Goal: Task Accomplishment & Management: Use online tool/utility

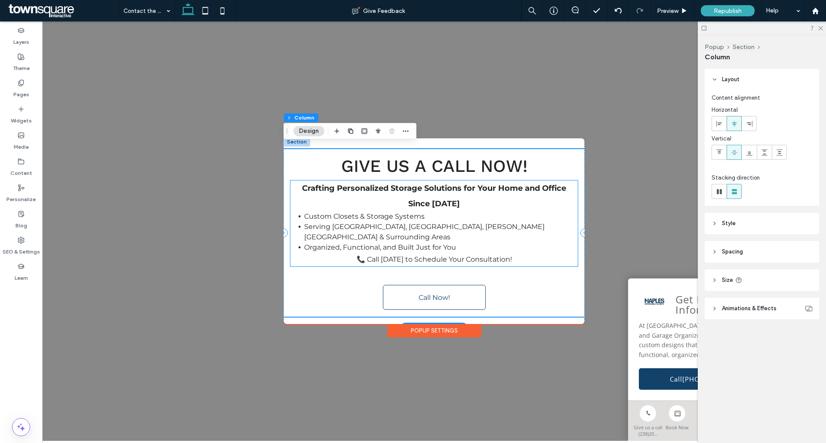
scroll to position [30, 0]
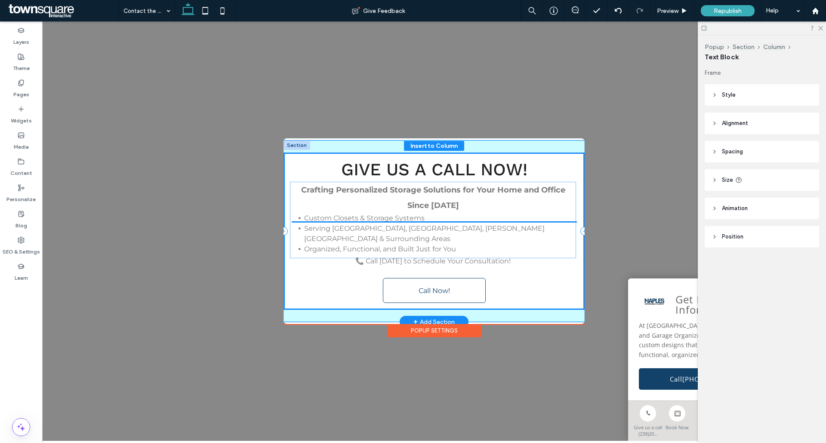
drag, startPoint x: 363, startPoint y: 206, endPoint x: 360, endPoint y: 213, distance: 7.9
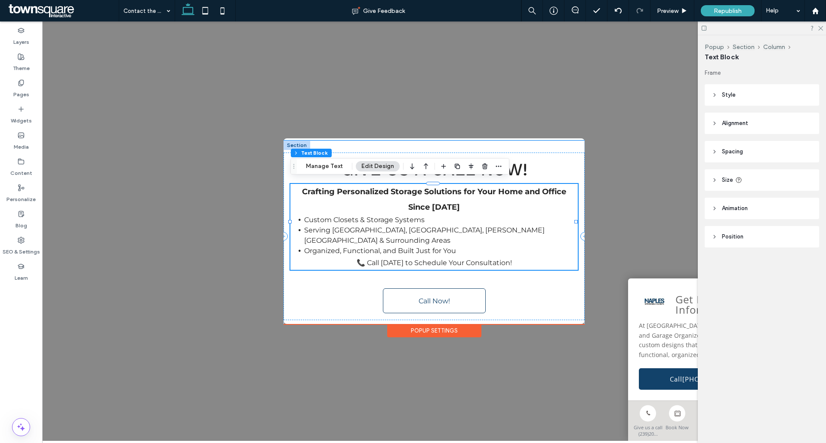
drag, startPoint x: 236, startPoint y: 263, endPoint x: 264, endPoint y: 279, distance: 32.5
click at [242, 267] on div ".st0-1091118977{fill-rule:evenodd;clip-rule:evenodd;} + Add Section Give us a C…" at bounding box center [434, 232] width 784 height 420
click at [423, 297] on span "Call Now!" at bounding box center [433, 301] width 31 height 8
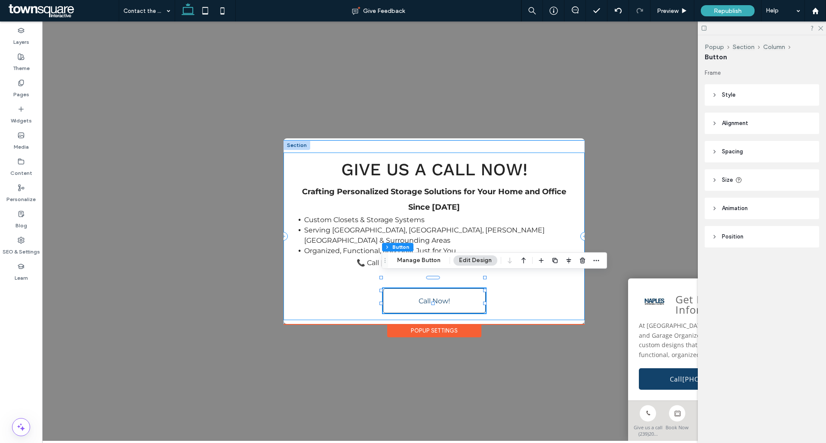
type input "**"
click at [421, 267] on div "Popup Section Column Button Manage Button Edit Design" at bounding box center [493, 260] width 225 height 16
click at [421, 262] on button "Manage Button" at bounding box center [418, 260] width 55 height 10
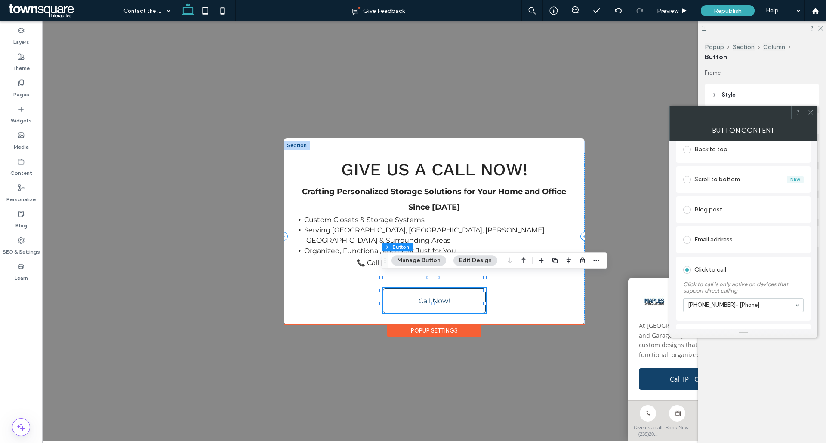
scroll to position [258, 0]
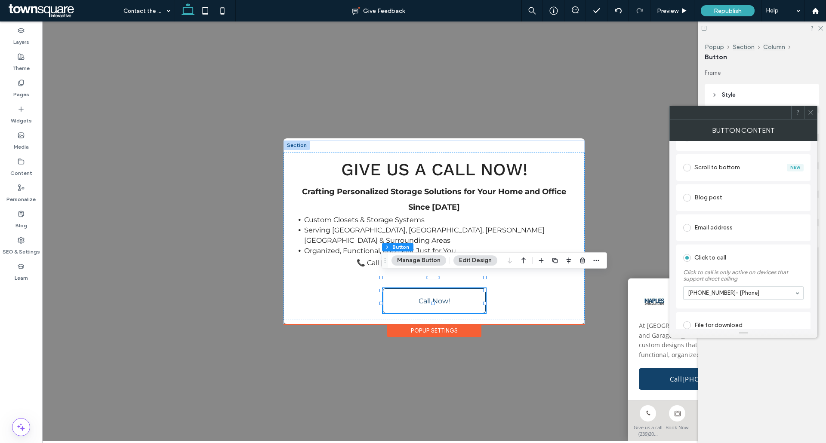
click at [526, 366] on div ".st0-1091118977{fill-rule:evenodd;clip-rule:evenodd;} + Add Section Give us a C…" at bounding box center [434, 232] width 784 height 420
drag, startPoint x: 531, startPoint y: 377, endPoint x: 482, endPoint y: 367, distance: 50.0
click at [530, 377] on div ".st0-1091118977{fill-rule:evenodd;clip-rule:evenodd;} + Add Section Give us a C…" at bounding box center [434, 232] width 784 height 420
click at [201, 191] on div ".st0-1091118977{fill-rule:evenodd;clip-rule:evenodd;} + Add Section Give us a C…" at bounding box center [434, 232] width 784 height 420
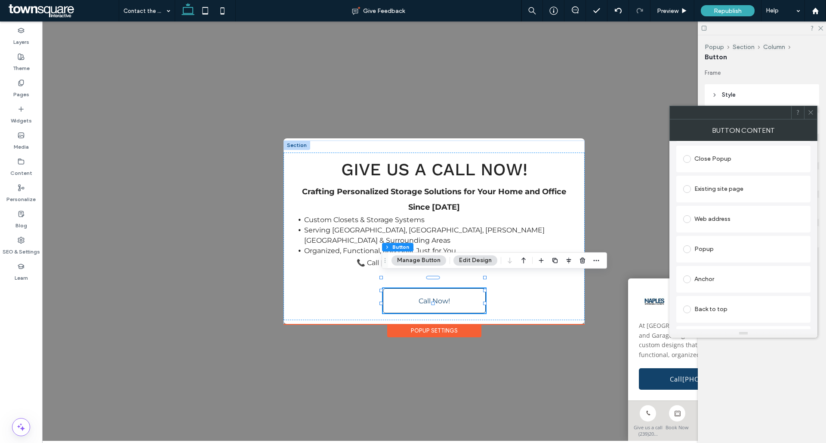
drag, startPoint x: 197, startPoint y: 289, endPoint x: 182, endPoint y: 124, distance: 165.9
click at [199, 265] on div ".st0-1091118977{fill-rule:evenodd;clip-rule:evenodd;} + Add Section Give us a C…" at bounding box center [434, 232] width 784 height 420
drag, startPoint x: 415, startPoint y: 261, endPoint x: 421, endPoint y: 262, distance: 6.7
click at [415, 261] on button "Manage Button" at bounding box center [418, 260] width 55 height 10
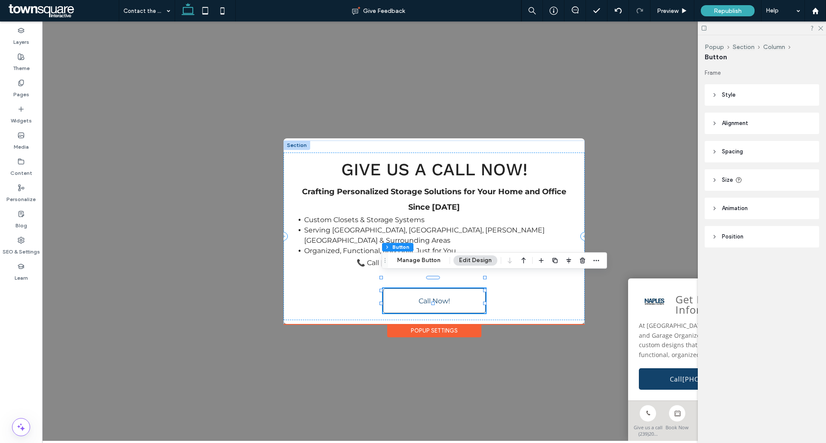
click at [824, 28] on div at bounding box center [762, 28] width 128 height 13
click at [817, 28] on icon at bounding box center [820, 28] width 6 height 6
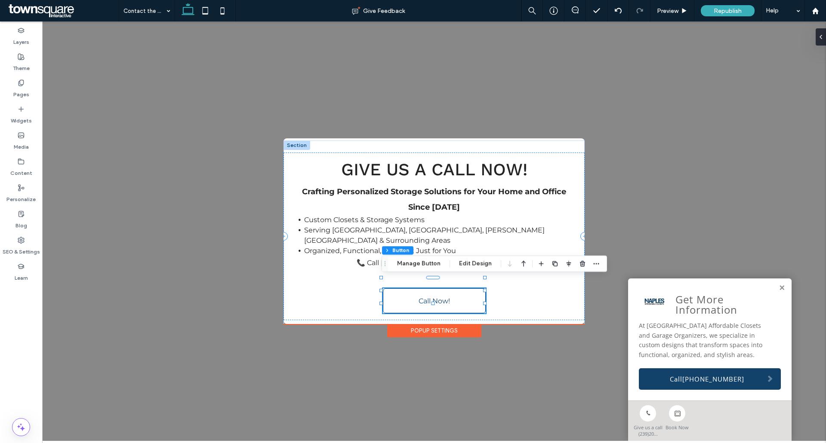
click at [234, 282] on div ".st0-1091118977{fill-rule:evenodd;clip-rule:evenodd;} + Add Section Give us a C…" at bounding box center [434, 232] width 784 height 420
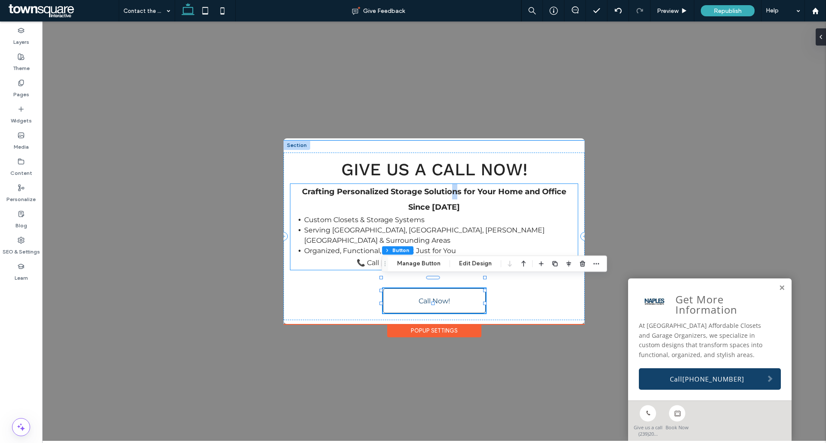
drag, startPoint x: 455, startPoint y: 182, endPoint x: 457, endPoint y: 191, distance: 9.7
click at [455, 181] on div "Give us a Call Now! Crafting Personalized Storage Solutions for Your Home and O…" at bounding box center [433, 237] width 301 height 168
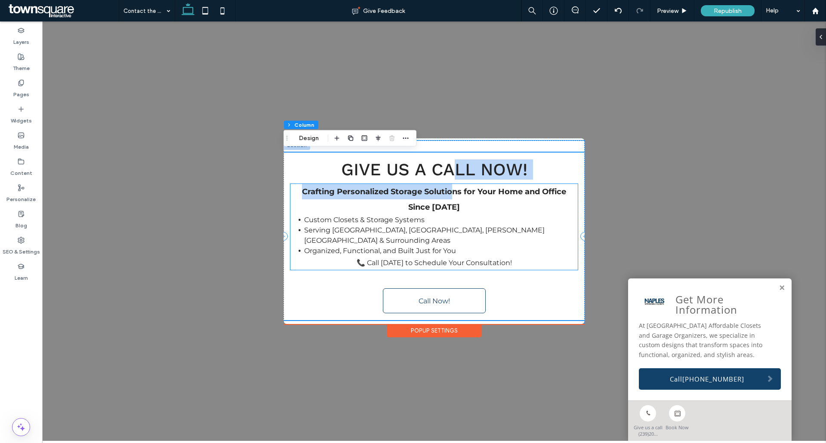
click at [488, 259] on span "📞 Call [DATE] to Schedule Your Consultation!" at bounding box center [433, 263] width 155 height 8
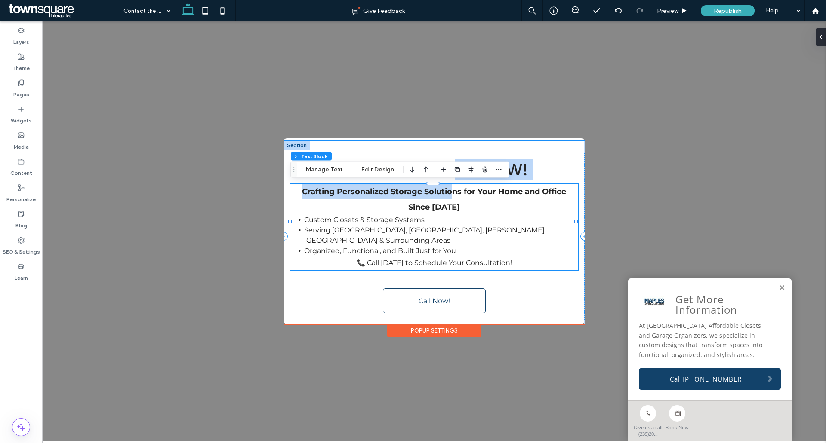
click at [520, 257] on p "📞 Call [DATE] to Schedule Your Consultation!" at bounding box center [433, 263] width 287 height 14
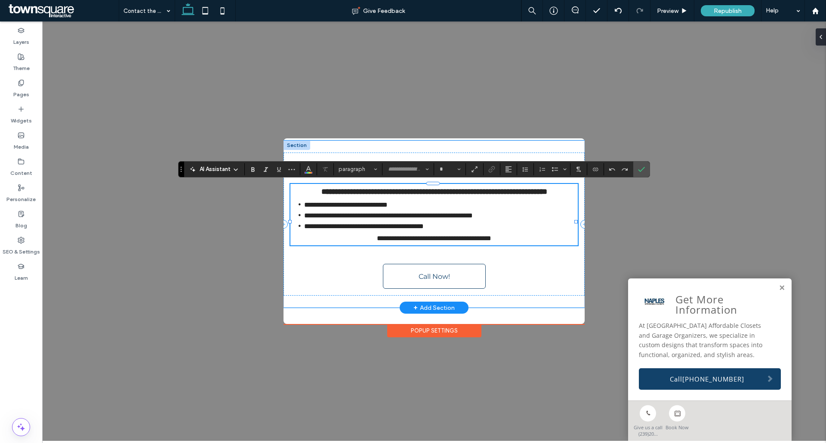
type input "**********"
type input "**"
click at [489, 242] on span "**********" at bounding box center [434, 238] width 114 height 6
click at [377, 242] on span "**********" at bounding box center [434, 238] width 114 height 6
click at [522, 246] on p "**********" at bounding box center [433, 239] width 287 height 14
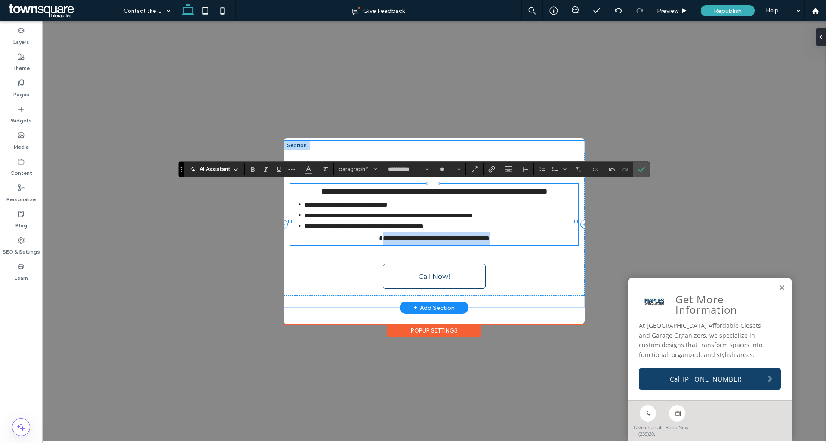
drag, startPoint x: 362, startPoint y: 255, endPoint x: 513, endPoint y: 254, distance: 150.5
click at [513, 246] on p "**********" at bounding box center [433, 239] width 287 height 14
click at [488, 286] on div "**********" at bounding box center [433, 224] width 301 height 143
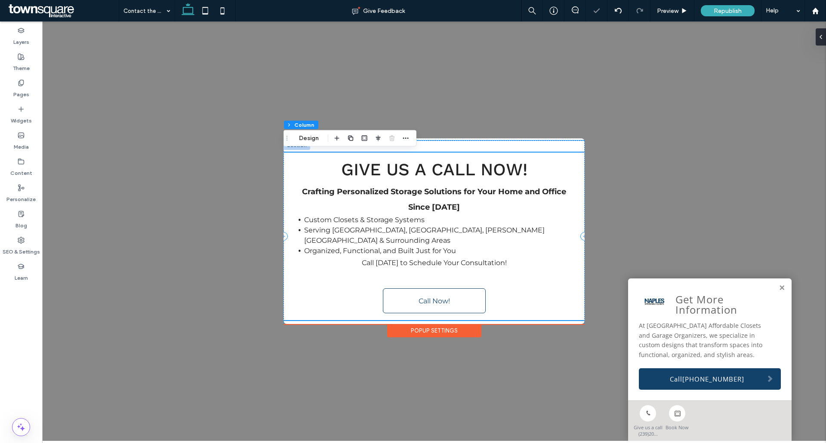
click at [290, 295] on div "Give us a Call Now! Crafting Personalized Storage Solutions for Your Home and O…" at bounding box center [433, 237] width 301 height 168
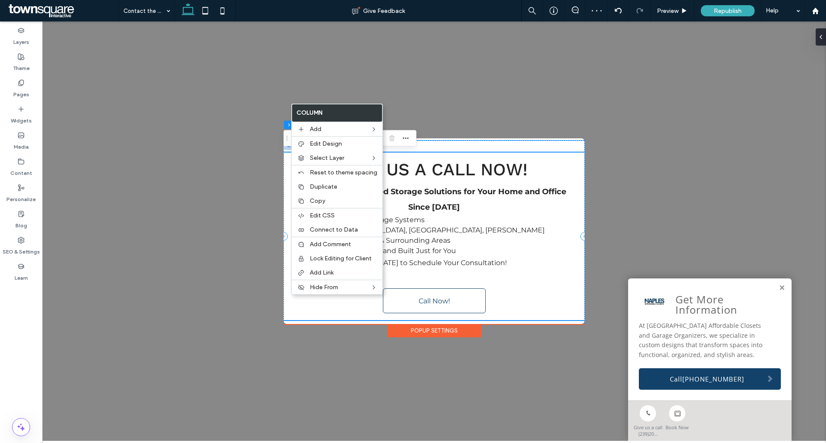
click at [298, 305] on div "Give us a Call Now! Crafting Personalized Storage Solutions for Your Home and O…" at bounding box center [433, 237] width 301 height 168
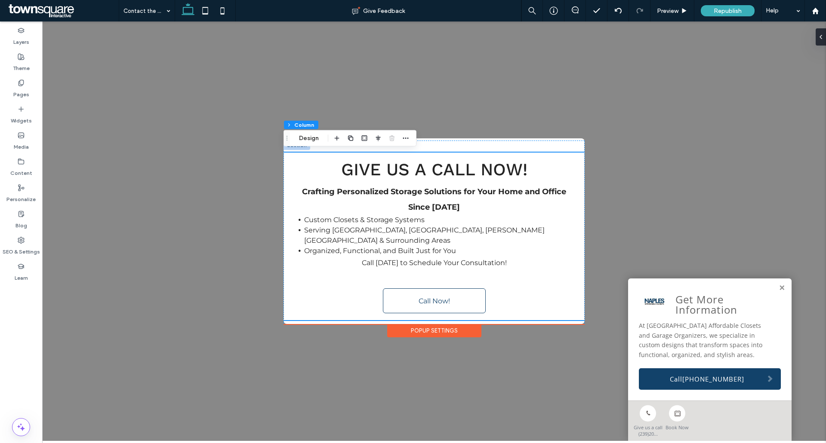
click at [311, 137] on button "Design" at bounding box center [308, 138] width 31 height 10
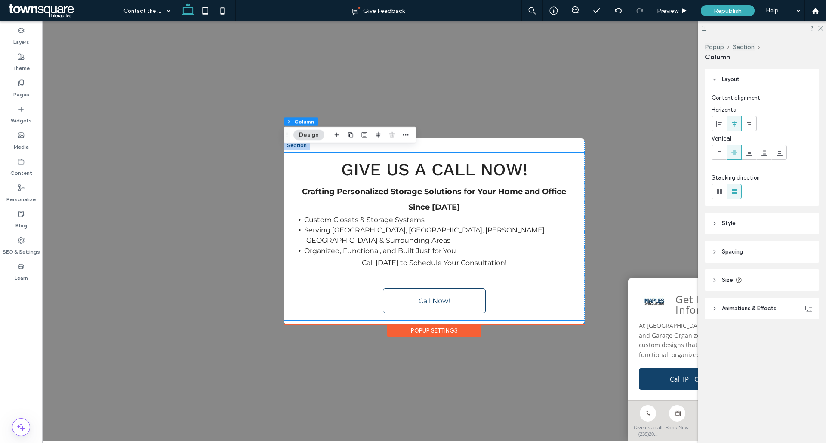
click at [725, 219] on header "Style" at bounding box center [761, 224] width 114 height 22
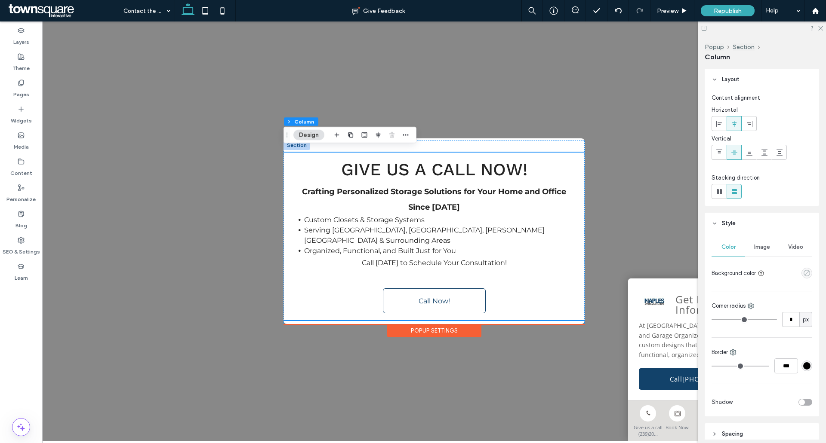
click at [805, 275] on use "empty color" at bounding box center [806, 273] width 6 height 6
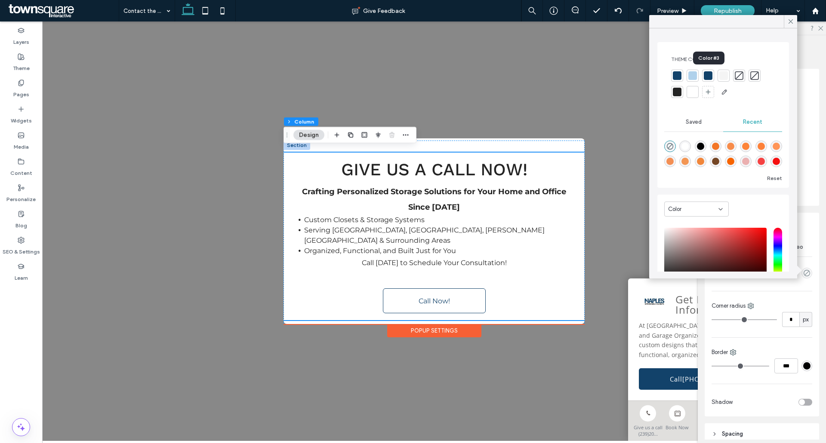
click at [709, 76] on div at bounding box center [708, 75] width 9 height 9
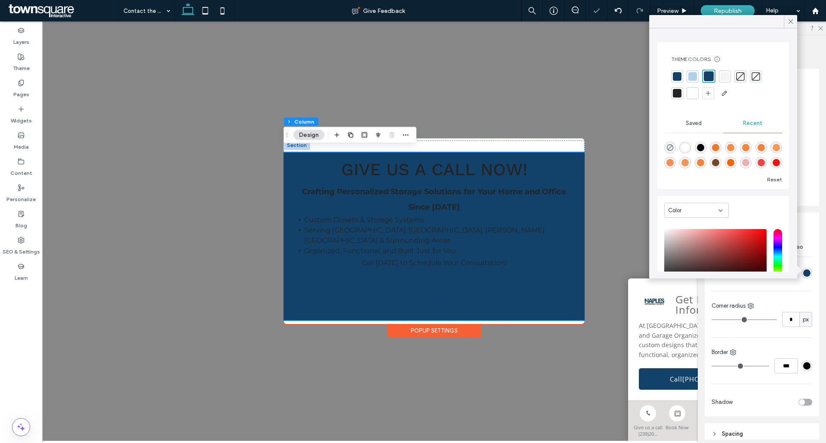
click at [677, 76] on div at bounding box center [677, 76] width 9 height 9
click at [329, 172] on h2 "Give us a Call Now!" at bounding box center [433, 170] width 287 height 20
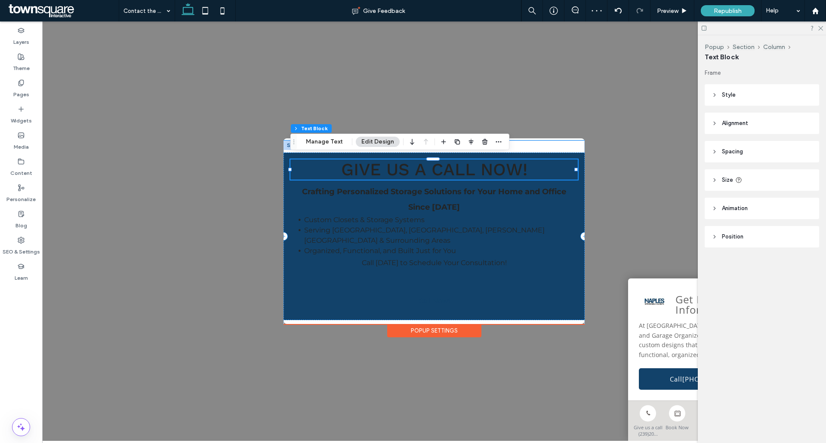
click at [354, 169] on span "Give us a Call Now!" at bounding box center [434, 170] width 186 height 20
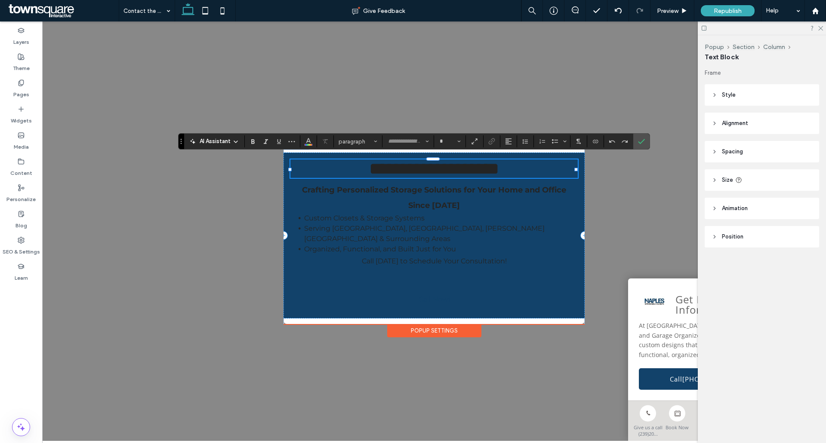
type input "*********"
type input "**"
click at [395, 173] on span "**********" at bounding box center [434, 168] width 130 height 17
click at [394, 172] on span "**********" at bounding box center [434, 168] width 130 height 17
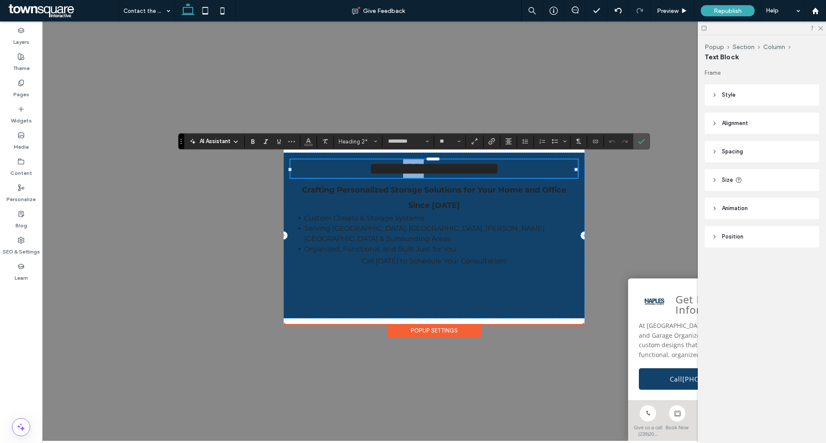
click at [394, 170] on span "**********" at bounding box center [434, 168] width 130 height 17
click at [309, 139] on use "Color" at bounding box center [308, 140] width 5 height 5
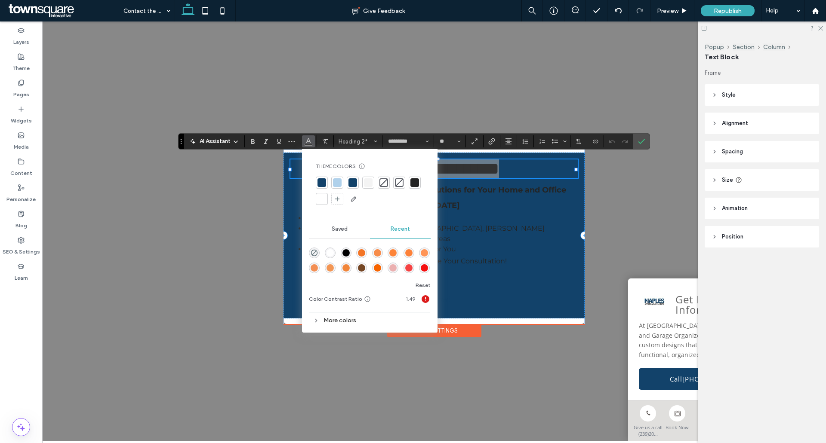
click at [372, 182] on div at bounding box center [368, 182] width 9 height 9
click at [322, 201] on div at bounding box center [321, 199] width 9 height 9
click at [533, 213] on li "Custom Closets & Storage Systems" at bounding box center [440, 218] width 273 height 10
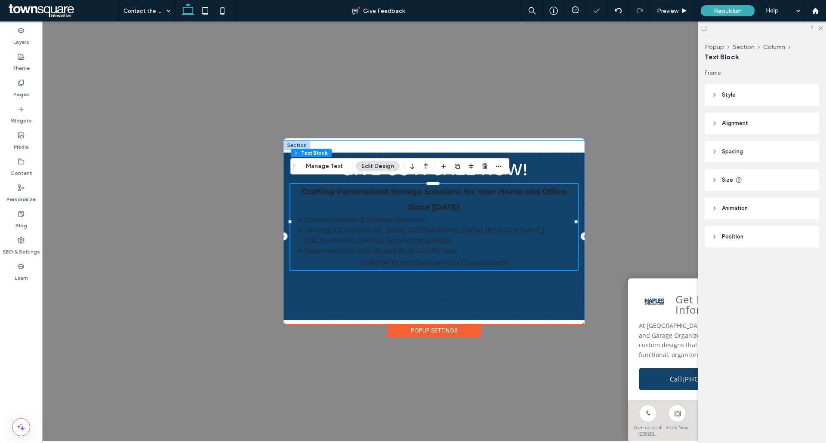
click at [356, 209] on p "Crafting Personalized Storage Solutions for Your Home and Office Since [DATE]" at bounding box center [433, 199] width 287 height 31
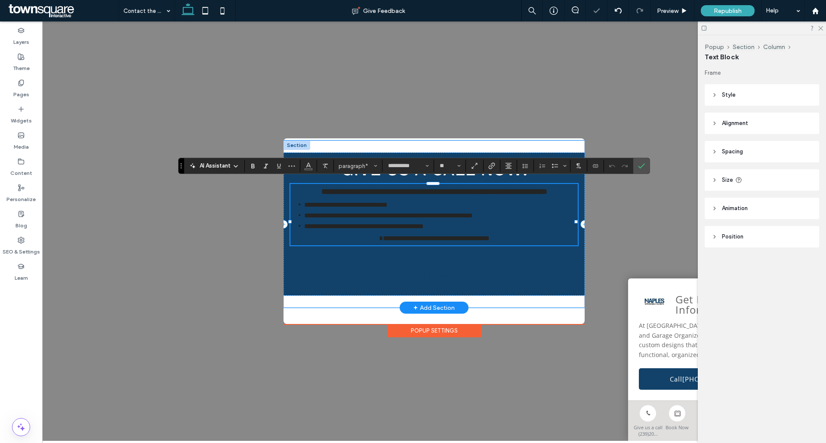
click at [356, 200] on p "**********" at bounding box center [433, 191] width 287 height 15
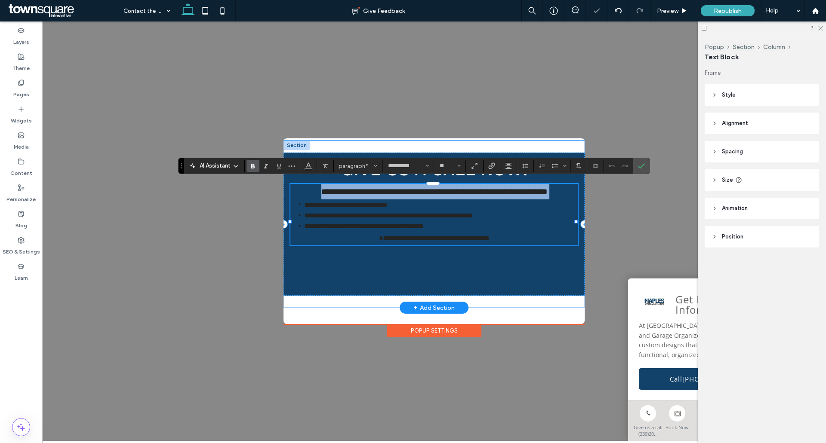
click at [356, 200] on p "**********" at bounding box center [433, 191] width 287 height 15
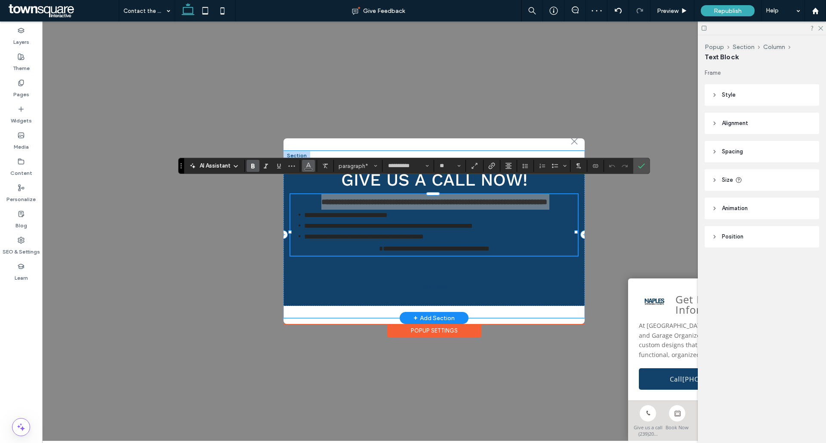
click at [309, 166] on icon "Color" at bounding box center [308, 165] width 7 height 7
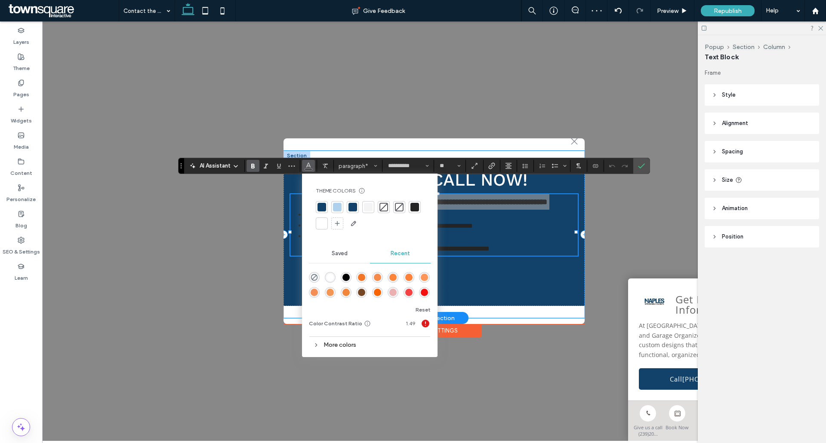
click at [320, 219] on div at bounding box center [322, 224] width 12 height 12
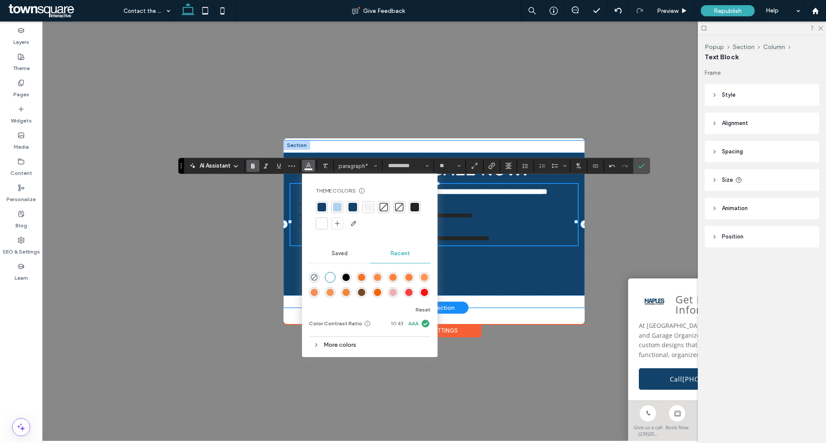
type input "**"
click at [467, 210] on li "**********" at bounding box center [440, 205] width 273 height 11
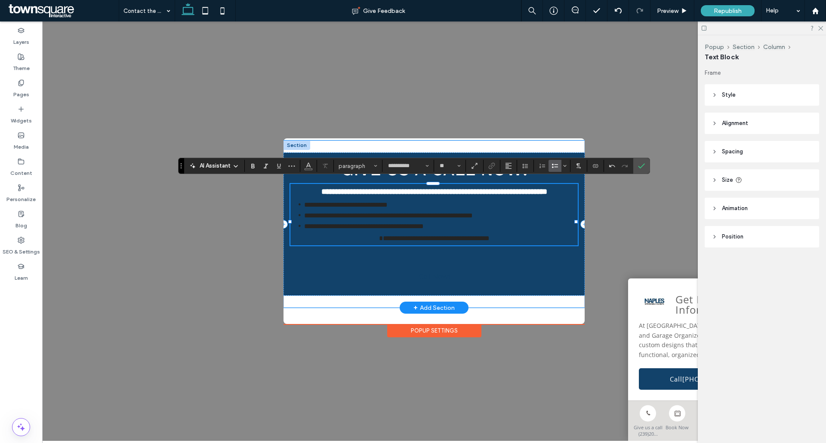
click at [424, 230] on span "**********" at bounding box center [364, 226] width 120 height 6
click at [318, 210] on li "**********" at bounding box center [440, 205] width 273 height 11
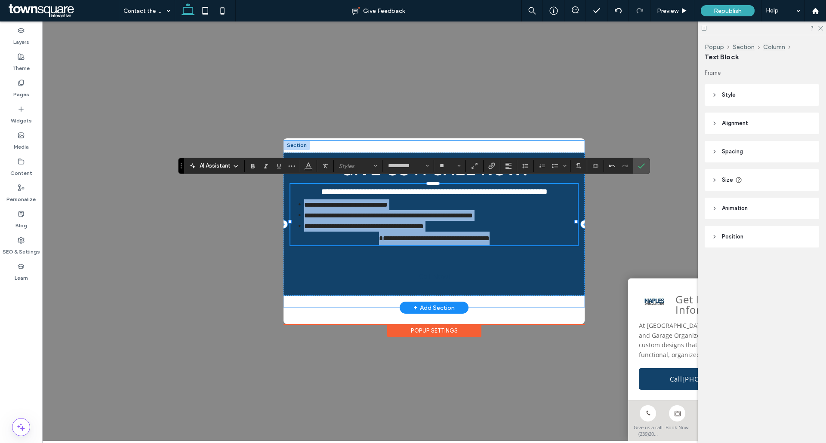
drag, startPoint x: 416, startPoint y: 224, endPoint x: 524, endPoint y: 251, distance: 111.6
click at [524, 246] on div "**********" at bounding box center [433, 214] width 287 height 61
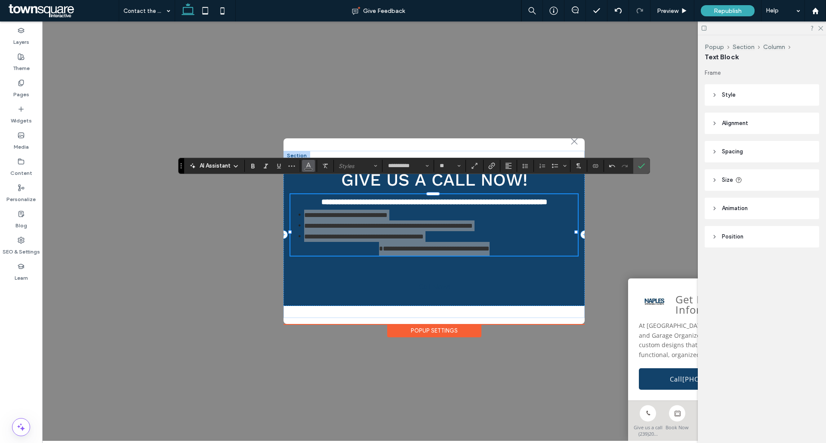
click at [306, 171] on span "Color" at bounding box center [308, 165] width 7 height 11
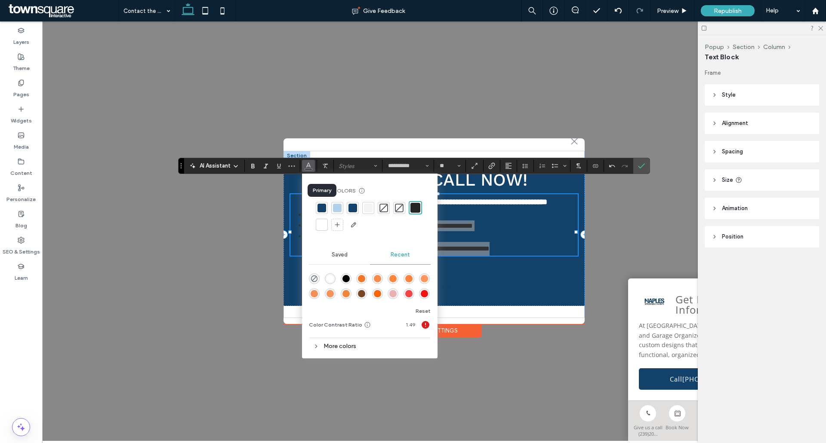
click at [323, 225] on div at bounding box center [321, 225] width 9 height 9
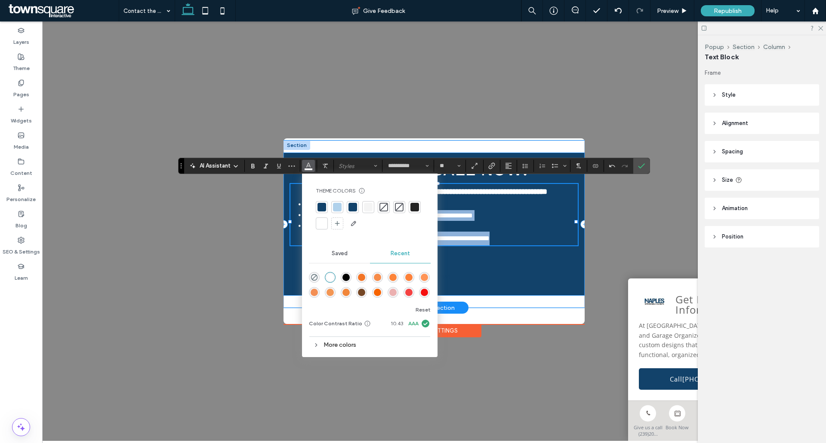
click at [530, 274] on div "**********" at bounding box center [433, 224] width 301 height 143
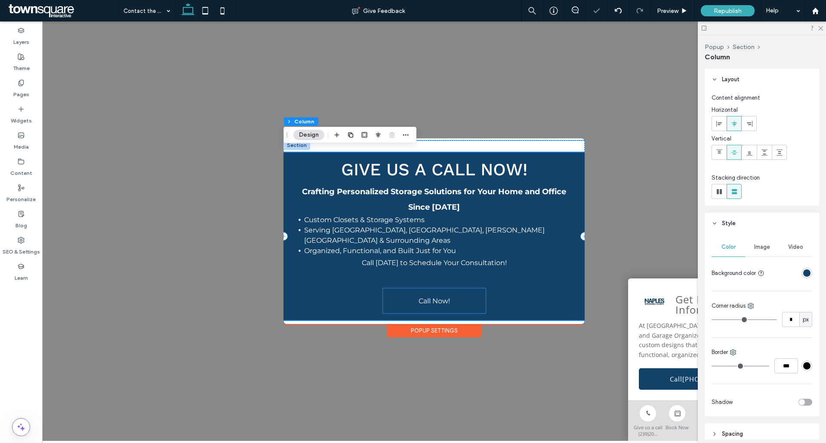
click at [393, 290] on link "Call Now!" at bounding box center [434, 301] width 103 height 25
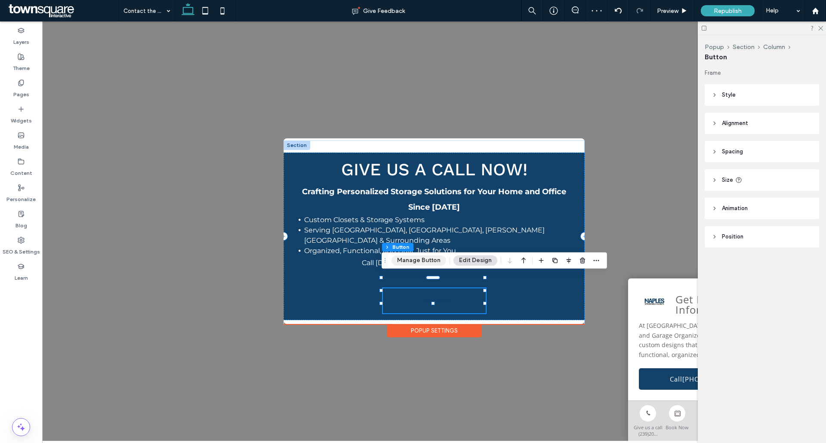
click at [417, 263] on button "Manage Button" at bounding box center [418, 260] width 55 height 10
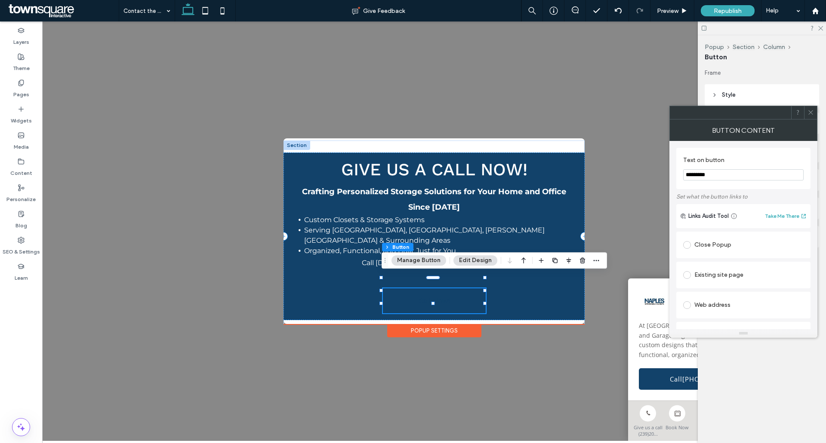
click at [470, 262] on button "Edit Design" at bounding box center [475, 260] width 44 height 10
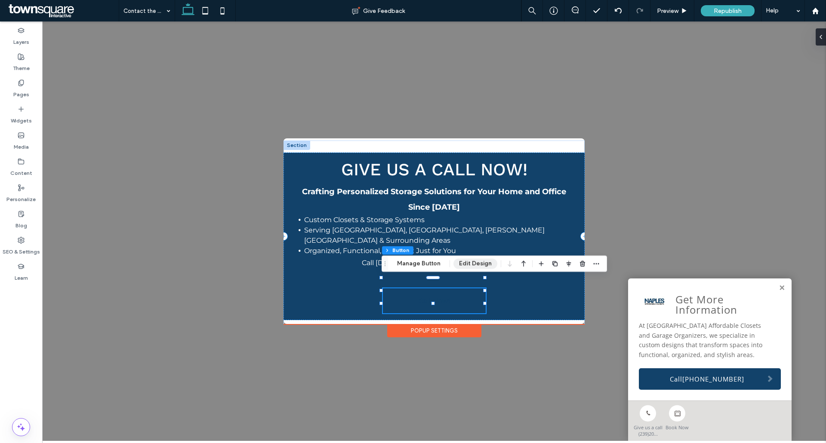
click at [469, 262] on button "Edit Design" at bounding box center [475, 264] width 44 height 10
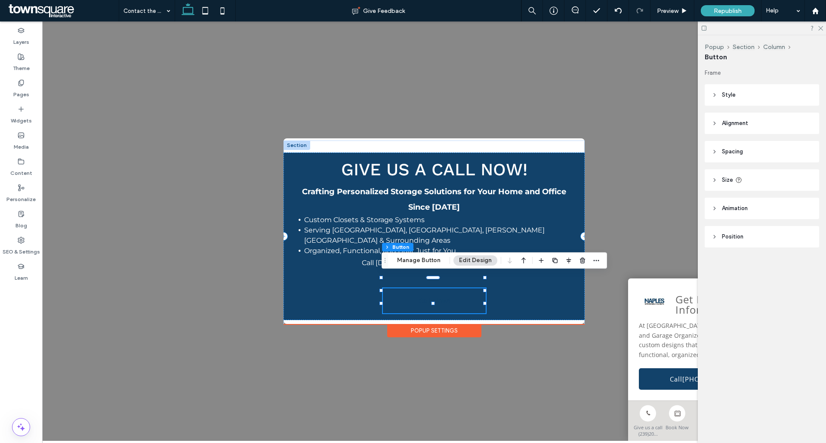
click at [711, 95] on header "Style" at bounding box center [761, 95] width 114 height 22
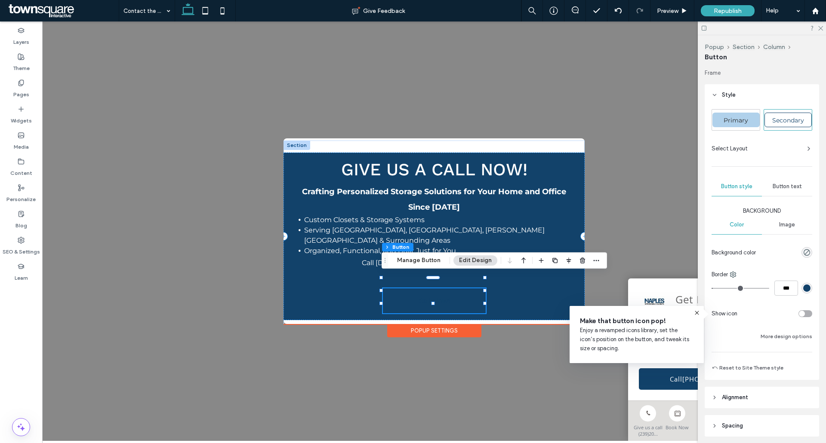
click at [781, 119] on span "Secondary" at bounding box center [788, 121] width 38 height 8
click at [723, 124] on div "Primary" at bounding box center [735, 120] width 47 height 15
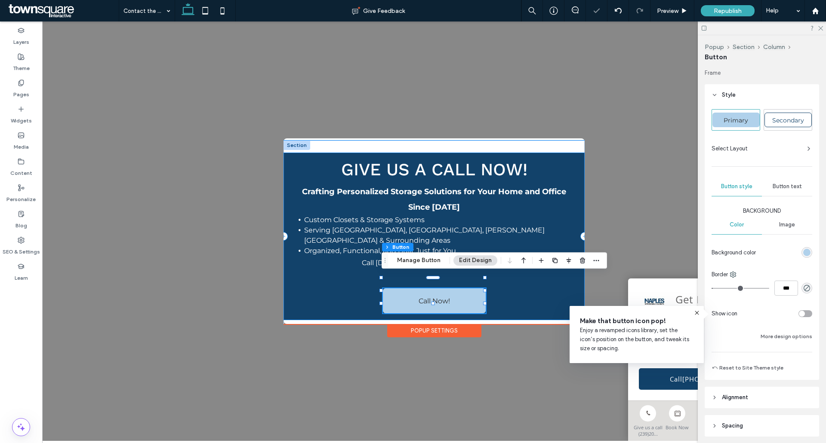
click at [332, 295] on div "Give us a Call Now! Crafting Personalized Storage Solutions for Your Home and O…" at bounding box center [433, 237] width 301 height 168
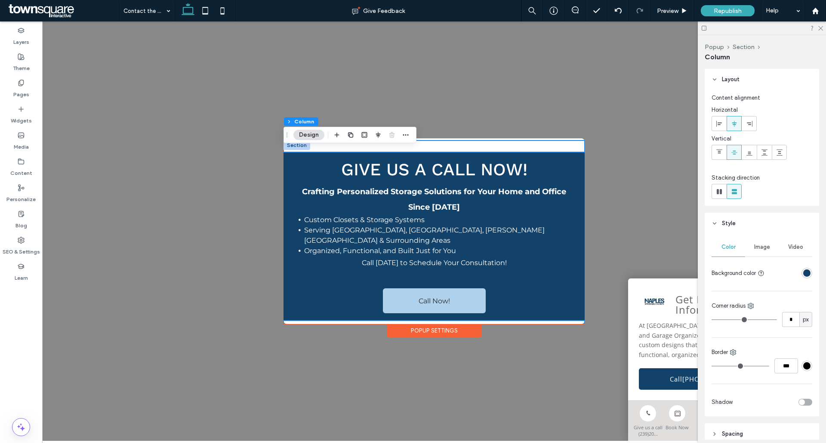
click at [498, 145] on div "Give us a Call Now! Crafting Personalized Storage Solutions for Your Home and O…" at bounding box center [433, 237] width 301 height 192
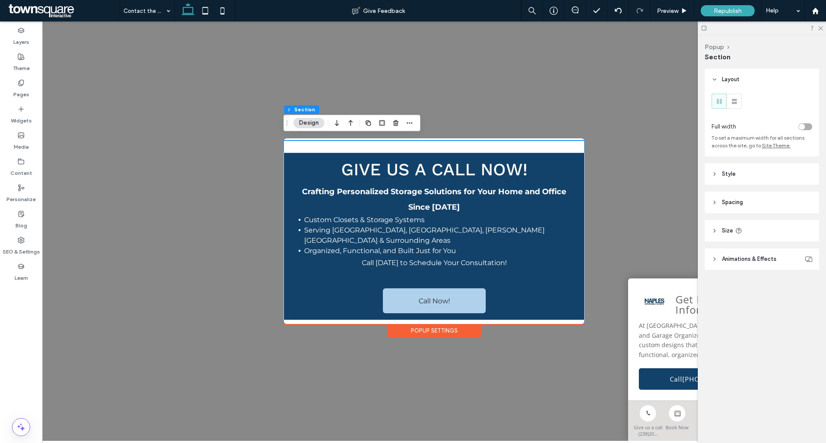
click at [310, 121] on button "Design" at bounding box center [308, 123] width 31 height 10
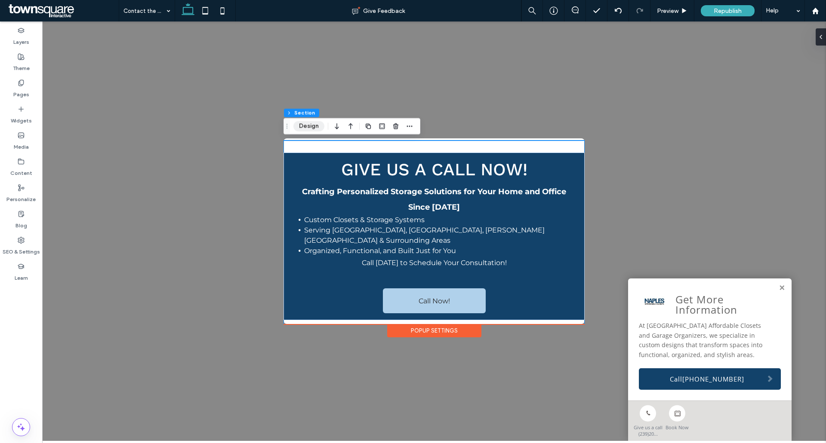
click at [307, 126] on button "Design" at bounding box center [308, 126] width 31 height 10
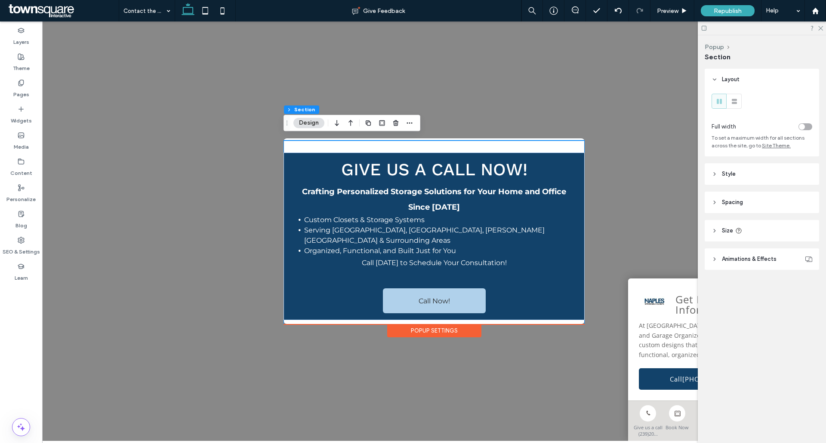
click at [712, 203] on icon at bounding box center [714, 203] width 6 height 6
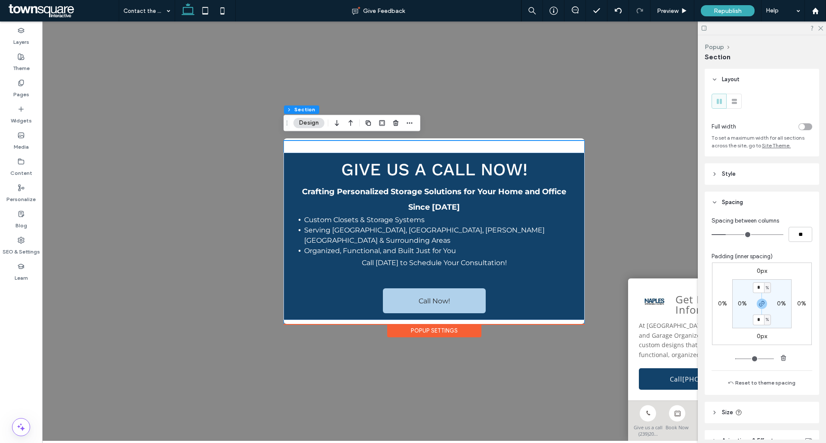
click at [713, 178] on header "Style" at bounding box center [761, 174] width 114 height 22
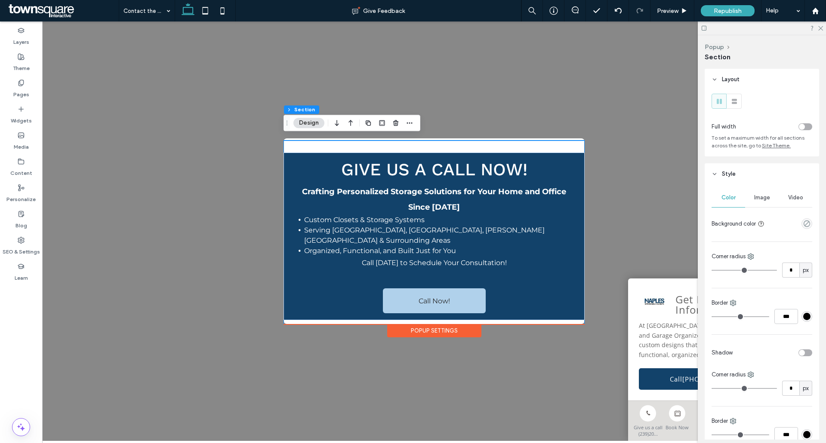
click at [763, 202] on div "Image" at bounding box center [762, 197] width 34 height 19
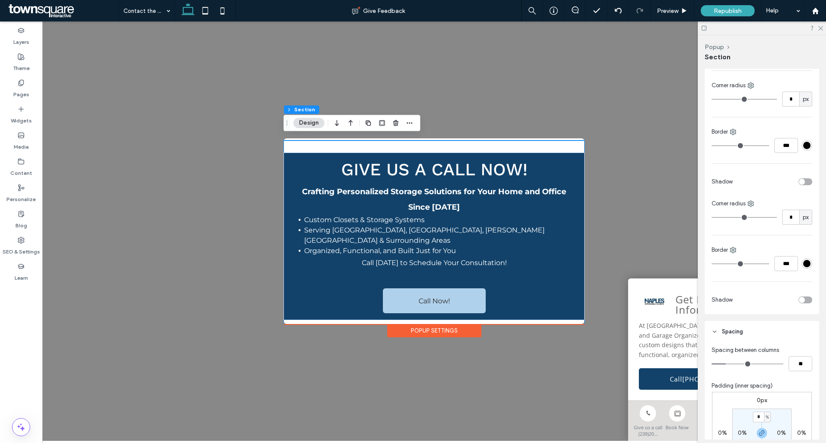
scroll to position [0, 0]
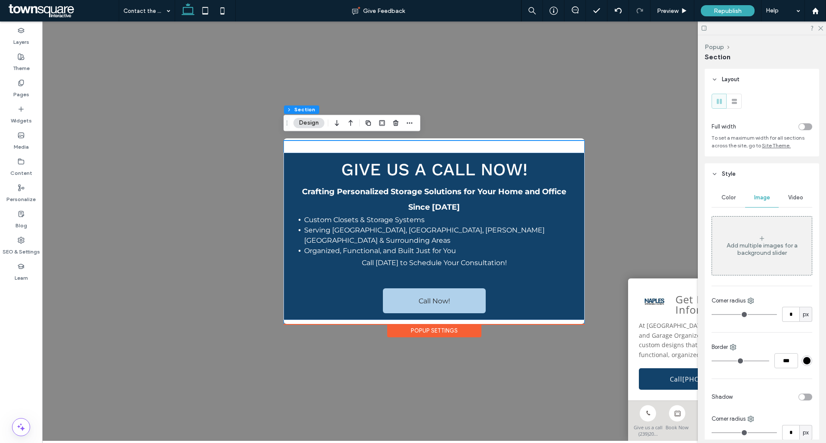
click at [715, 177] on header "Style" at bounding box center [761, 174] width 114 height 22
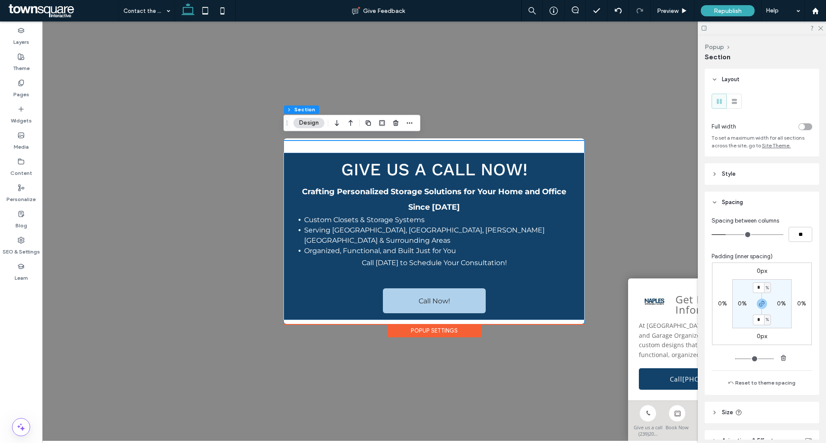
click at [715, 80] on use at bounding box center [714, 80] width 3 height 2
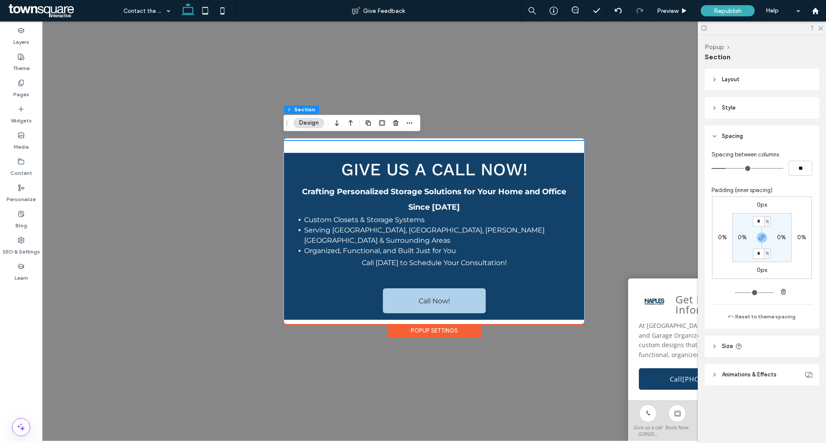
click at [713, 135] on icon at bounding box center [714, 136] width 6 height 6
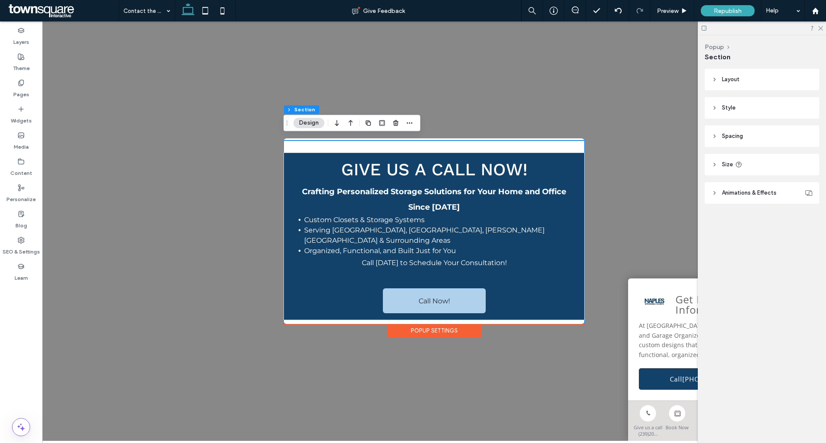
click at [713, 167] on icon at bounding box center [714, 165] width 6 height 6
click at [717, 139] on header "Spacing" at bounding box center [761, 137] width 114 height 22
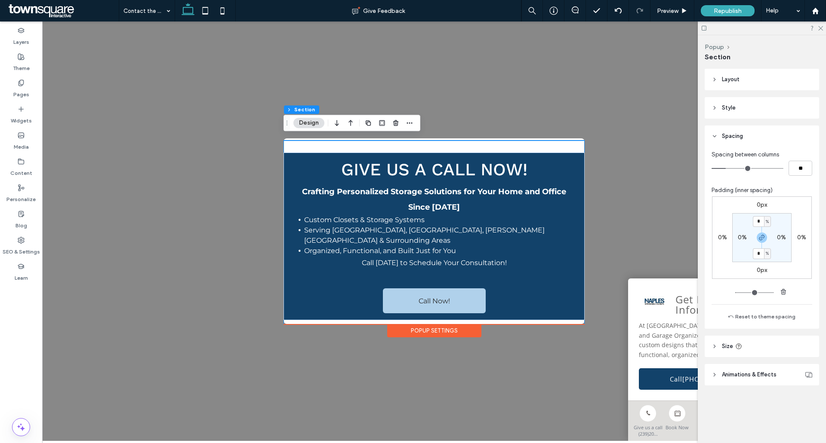
click at [717, 138] on icon at bounding box center [714, 136] width 6 height 6
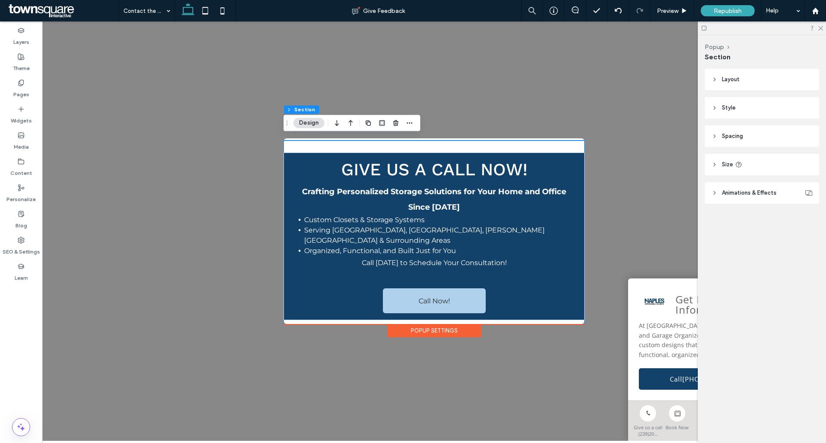
click at [713, 106] on icon at bounding box center [714, 108] width 6 height 6
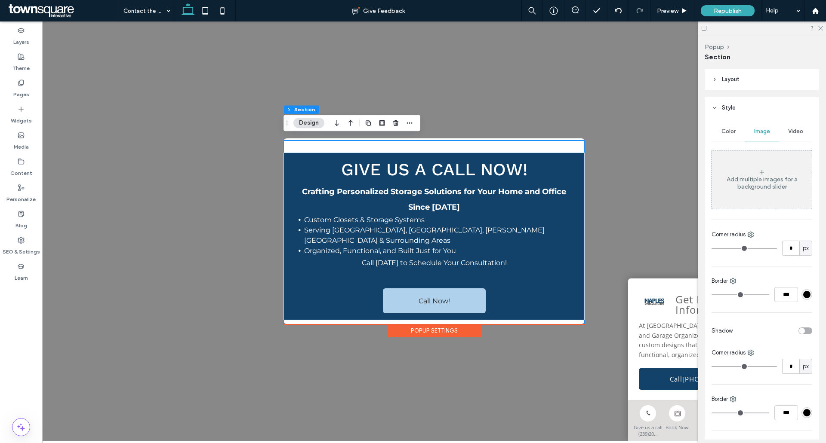
click at [718, 106] on header "Style" at bounding box center [761, 108] width 114 height 22
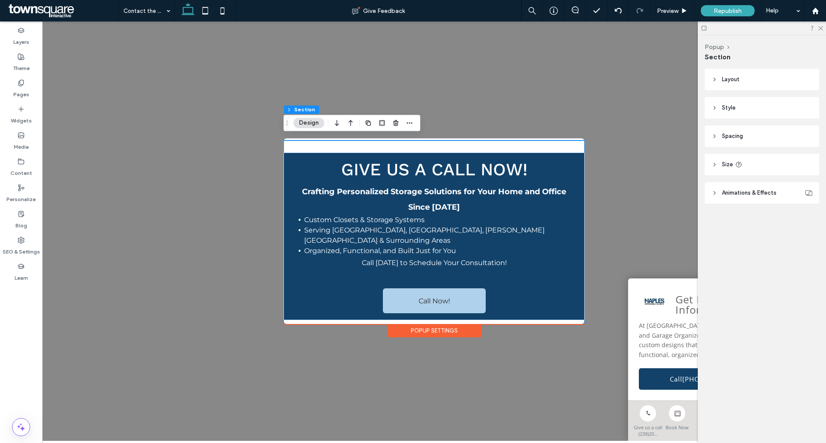
click at [729, 194] on span "Animations & Effects" at bounding box center [749, 193] width 55 height 9
click at [718, 191] on header "Animations & Effects" at bounding box center [761, 193] width 114 height 22
click at [717, 73] on header "Layout" at bounding box center [761, 80] width 114 height 22
click at [717, 74] on header "Layout" at bounding box center [761, 80] width 114 height 22
click at [719, 46] on button "Popup" at bounding box center [713, 46] width 19 height 7
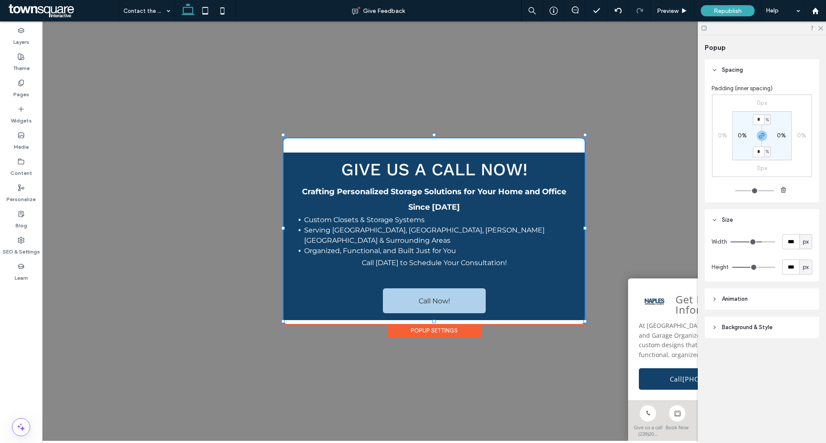
click at [823, 29] on div at bounding box center [762, 28] width 128 height 13
click at [822, 28] on icon at bounding box center [820, 28] width 6 height 6
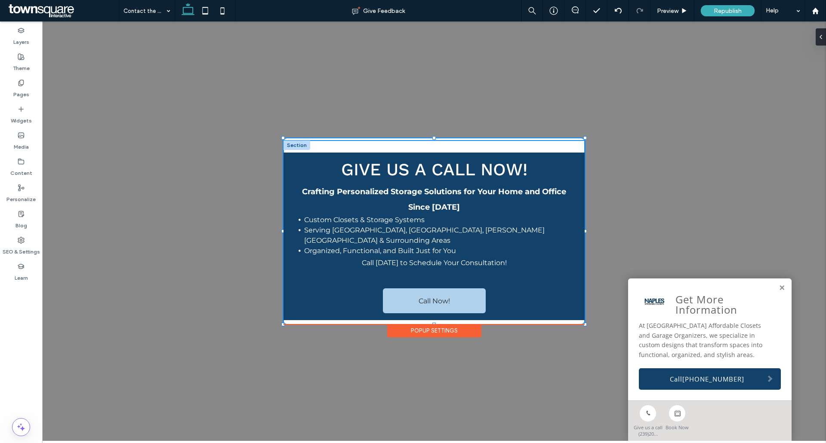
click at [327, 148] on div "Give us a Call Now! Crafting Personalized Storage Solutions for Your Home and O…" at bounding box center [433, 237] width 301 height 192
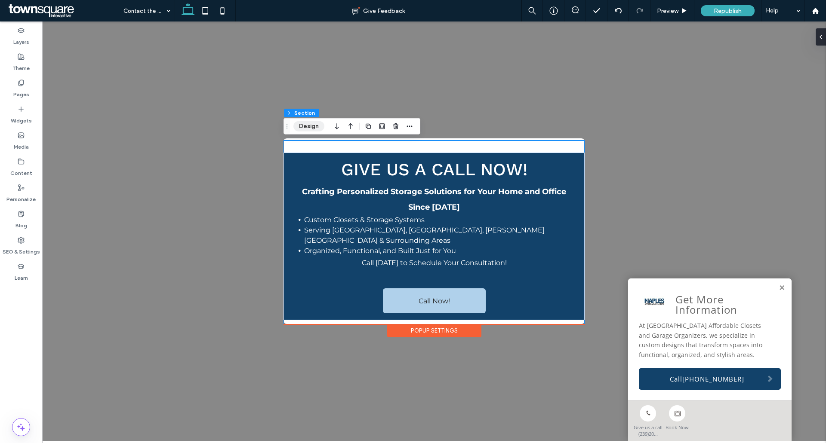
click at [316, 126] on button "Design" at bounding box center [308, 126] width 31 height 10
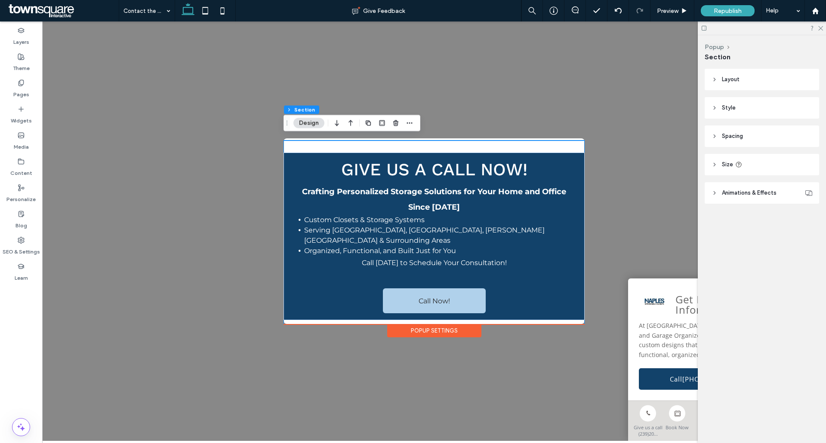
click at [711, 108] on header "Style" at bounding box center [761, 108] width 114 height 22
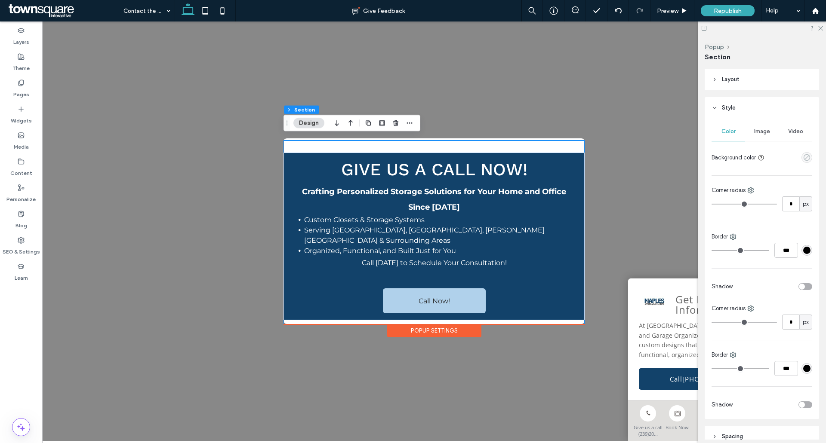
click at [804, 157] on icon "empty color" at bounding box center [806, 157] width 7 height 7
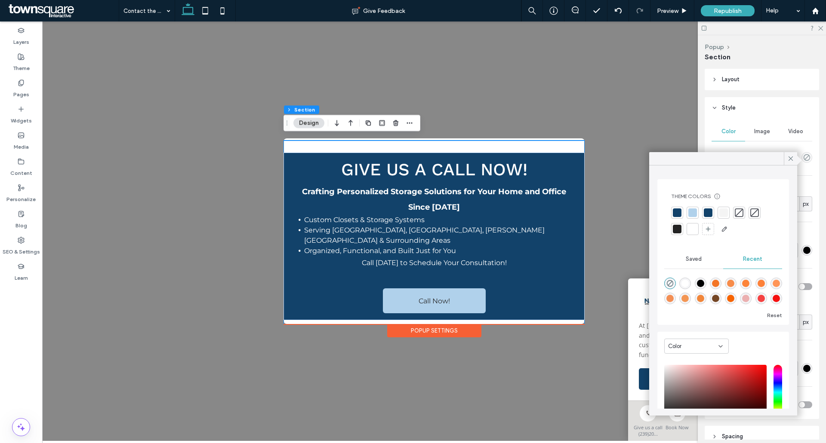
click at [676, 209] on div at bounding box center [677, 213] width 9 height 9
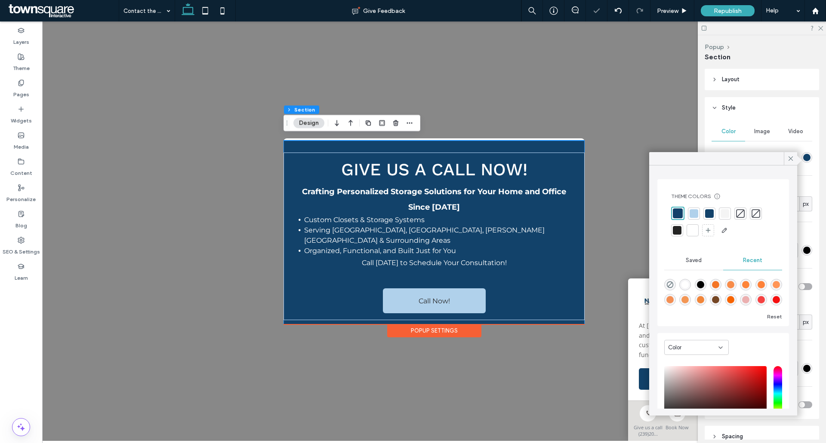
click at [437, 67] on div ".st0-1091118977{fill-rule:evenodd;clip-rule:evenodd;} + Add Section Give us a C…" at bounding box center [434, 232] width 784 height 420
click at [568, 123] on div ".st0-1091118977{fill-rule:evenodd;clip-rule:evenodd;} + Add Section Give us a C…" at bounding box center [434, 232] width 784 height 420
click at [677, 9] on span "Preview" at bounding box center [668, 10] width 22 height 7
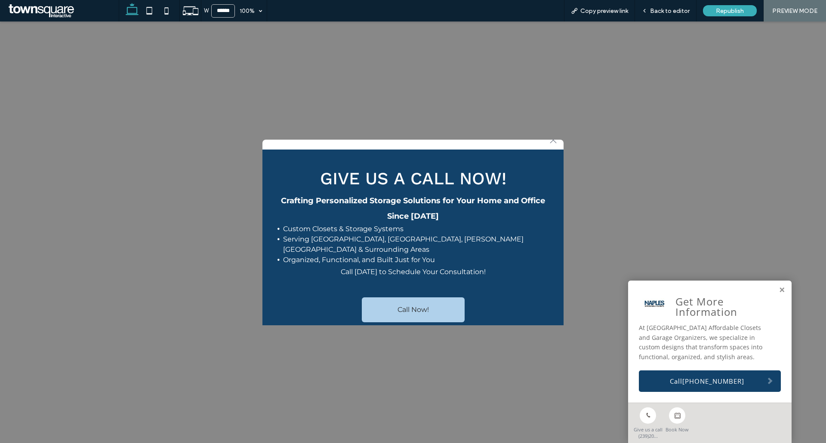
scroll to position [33, 0]
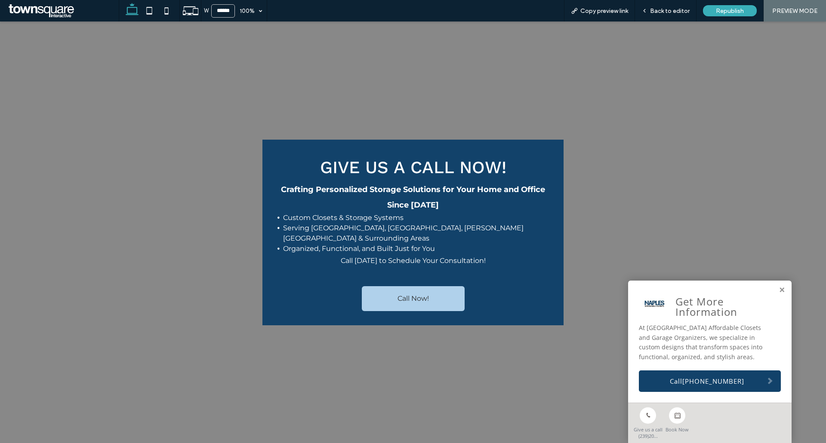
click at [477, 257] on span "Call [DATE] to Schedule Your Consultation!" at bounding box center [413, 261] width 145 height 8
click at [479, 257] on span "Call [DATE] to Schedule Your Consultation!" at bounding box center [413, 261] width 145 height 8
click at [675, 11] on span "Back to editor" at bounding box center [670, 10] width 40 height 7
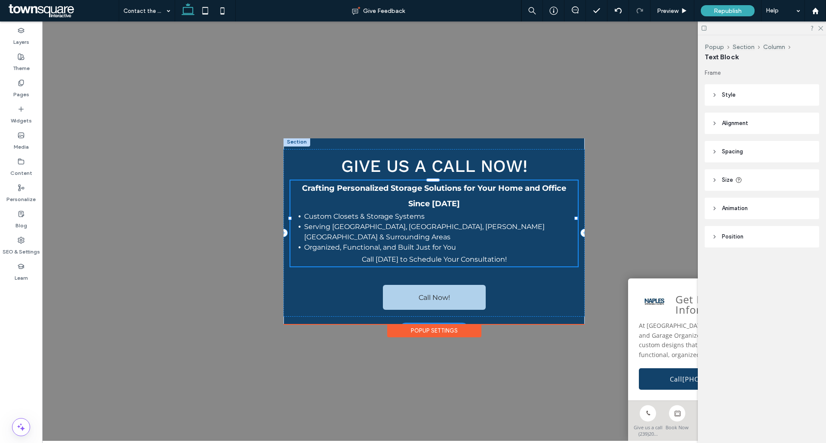
scroll to position [30, 0]
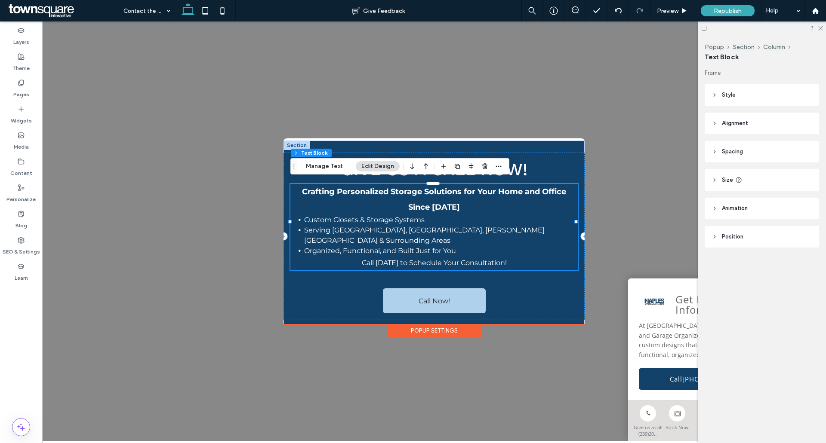
click at [368, 259] on span "Call [DATE] to Schedule Your Consultation!" at bounding box center [434, 263] width 145 height 8
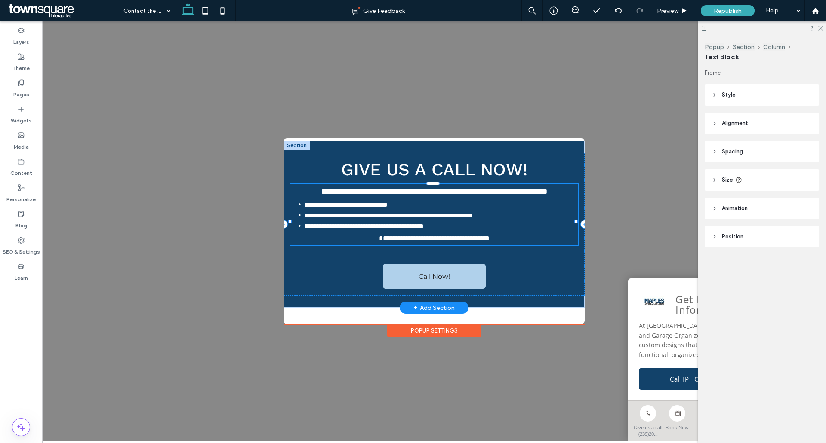
click at [379, 242] on span "**********" at bounding box center [434, 238] width 111 height 6
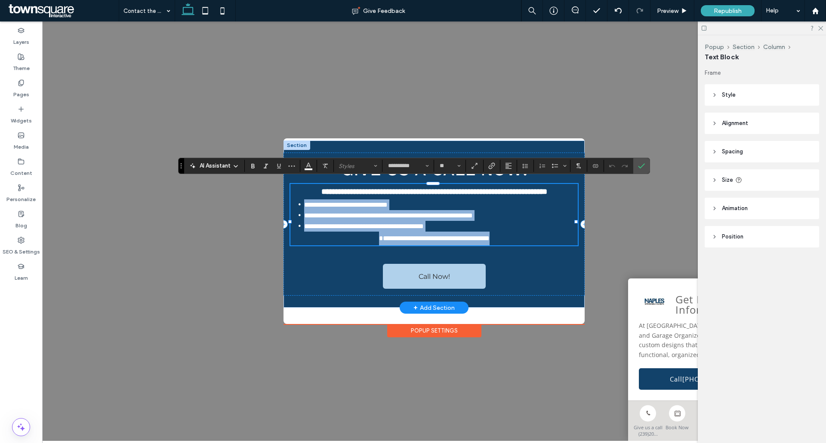
click at [379, 242] on span "**********" at bounding box center [434, 238] width 111 height 6
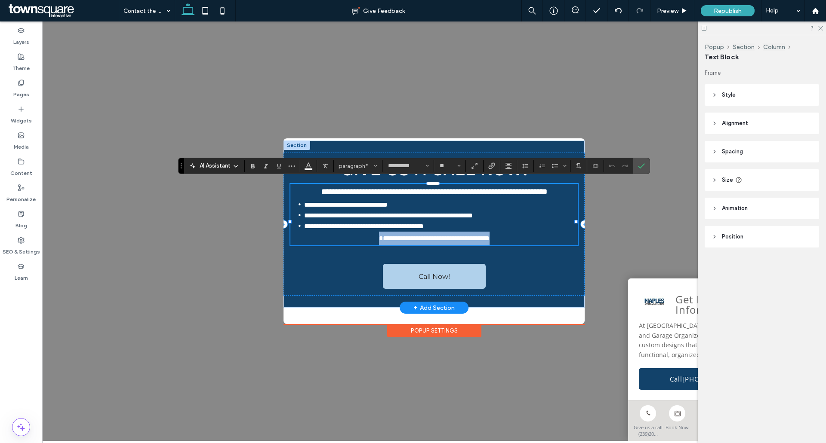
drag, startPoint x: 361, startPoint y: 249, endPoint x: 529, endPoint y: 252, distance: 168.6
click at [529, 246] on p "**********" at bounding box center [433, 239] width 287 height 14
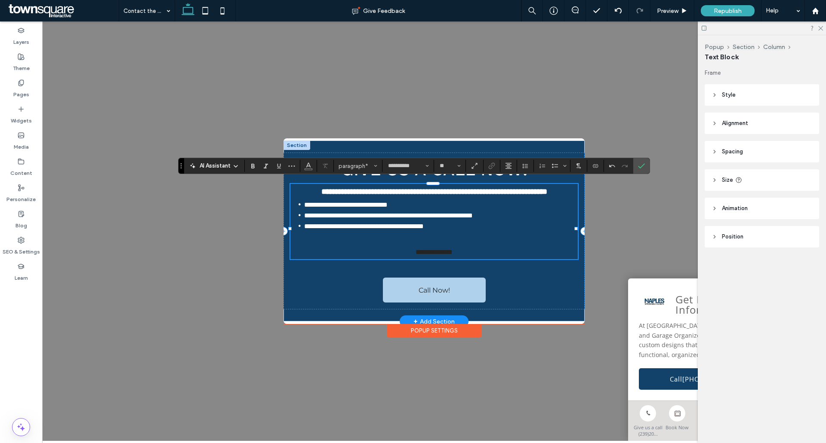
click at [536, 259] on p "**********" at bounding box center [433, 253] width 287 height 14
drag, startPoint x: 458, startPoint y: 261, endPoint x: 350, endPoint y: 261, distance: 107.5
click at [350, 259] on p "**********" at bounding box center [433, 253] width 287 height 14
click at [460, 255] on span "**********" at bounding box center [434, 252] width 52 height 6
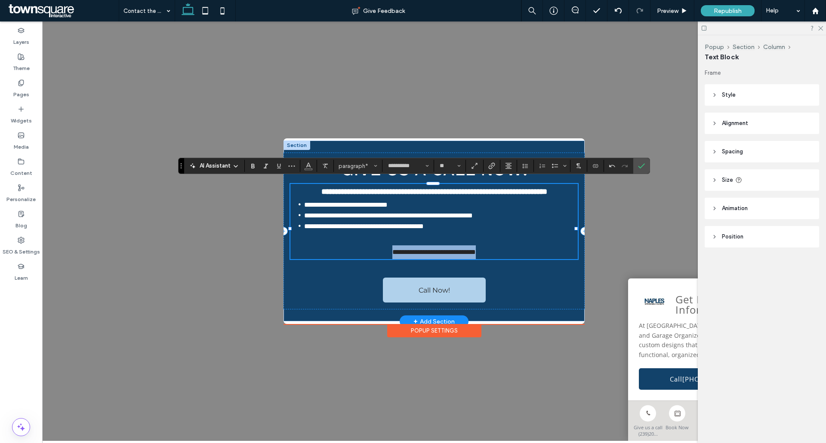
drag, startPoint x: 421, startPoint y: 261, endPoint x: 519, endPoint y: 263, distance: 98.1
click at [519, 259] on p "**********" at bounding box center [433, 253] width 287 height 14
copy span "**********"
paste div
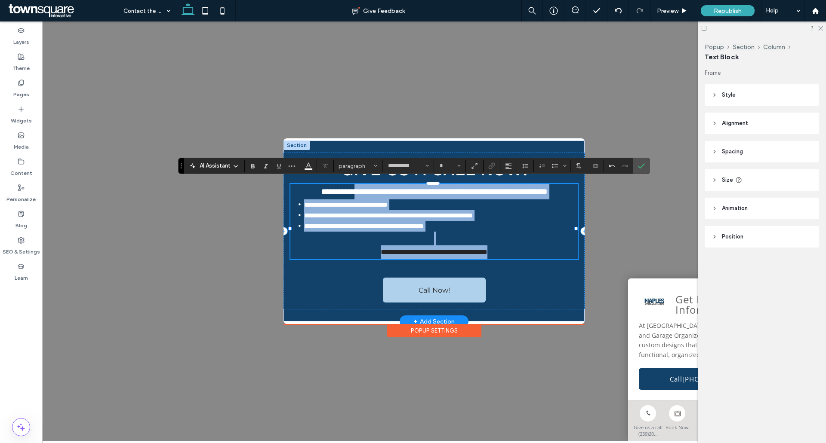
type input "**"
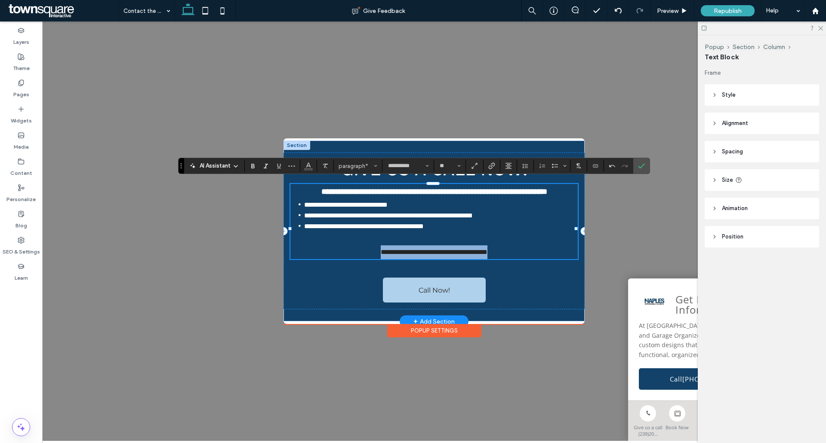
drag, startPoint x: 503, startPoint y: 266, endPoint x: 331, endPoint y: 269, distance: 171.6
click at [331, 259] on p "**********" at bounding box center [433, 253] width 287 height 14
click at [310, 169] on span "Color" at bounding box center [308, 165] width 7 height 11
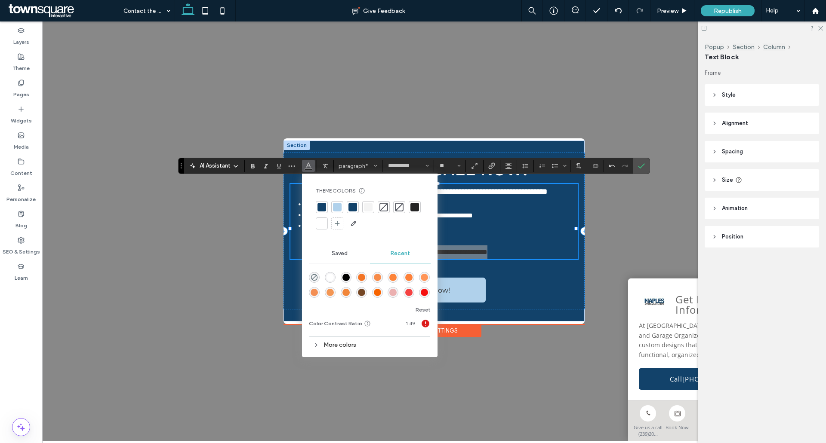
click at [319, 221] on div at bounding box center [321, 223] width 9 height 9
click at [530, 292] on div "**********" at bounding box center [433, 231] width 301 height 157
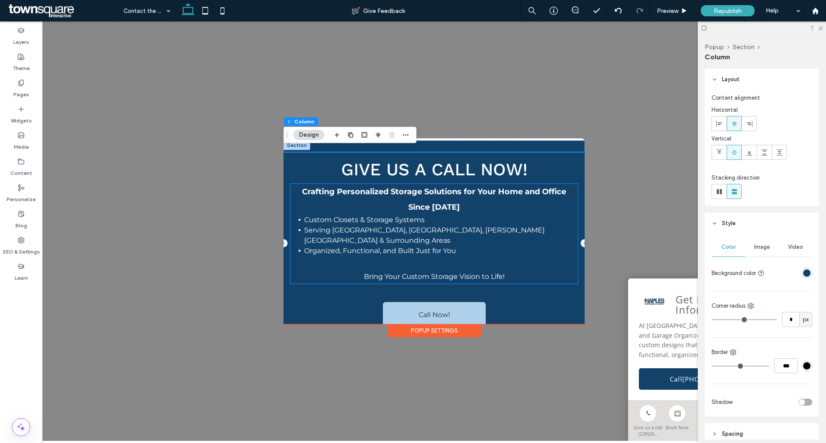
click at [462, 202] on p "Crafting Personalized Storage Solutions for Your Home and Office Since [DATE]" at bounding box center [433, 199] width 287 height 31
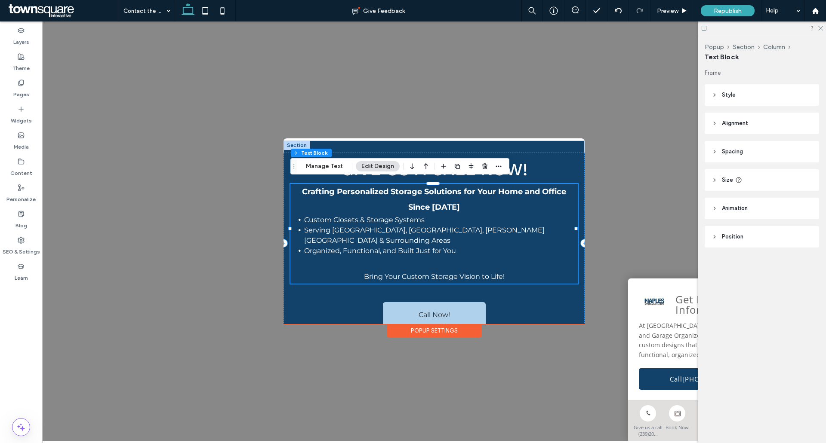
click at [456, 206] on p "Crafting Personalized Storage Solutions for Your Home and Office Since [DATE]" at bounding box center [433, 199] width 287 height 31
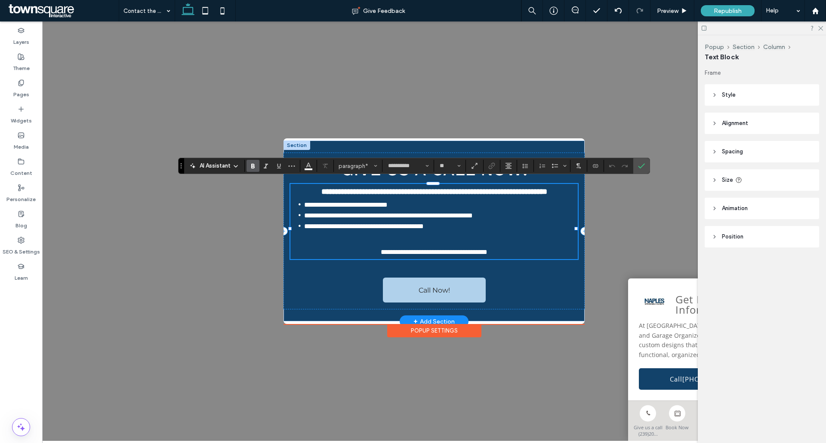
drag, startPoint x: 457, startPoint y: 201, endPoint x: 477, endPoint y: 206, distance: 21.2
click at [457, 200] on p "**********" at bounding box center [433, 191] width 287 height 15
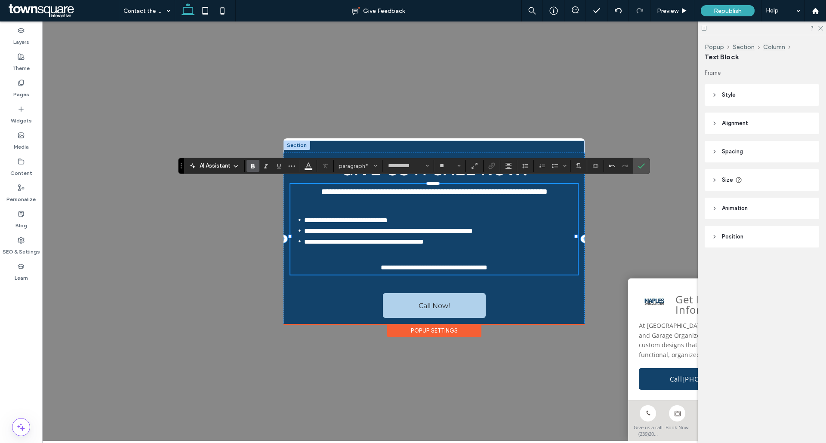
type input "**"
click at [488, 226] on li "**********" at bounding box center [440, 220] width 273 height 11
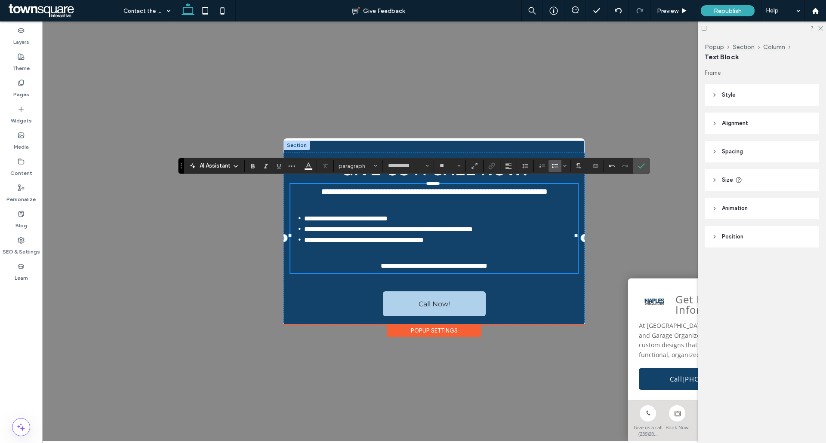
click at [147, 210] on div "**********" at bounding box center [434, 232] width 784 height 420
click at [156, 261] on div "**********" at bounding box center [434, 232] width 784 height 420
click at [638, 165] on icon "Confirm" at bounding box center [641, 166] width 7 height 7
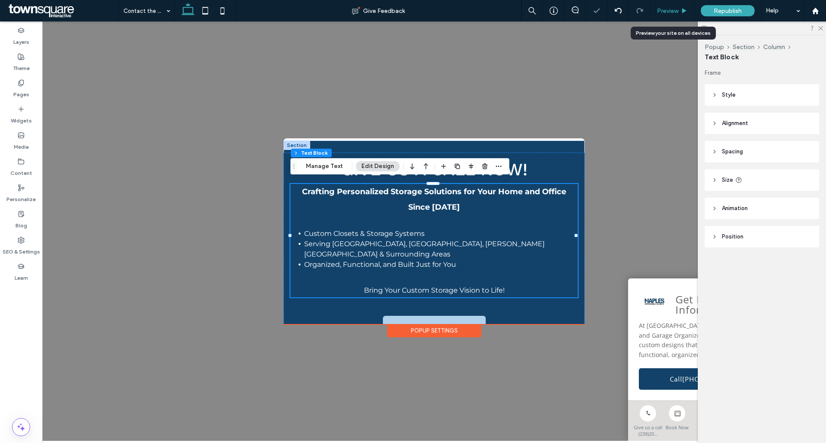
click at [665, 15] on div "Preview" at bounding box center [672, 11] width 44 height 22
click at [665, 9] on span "Preview" at bounding box center [668, 10] width 22 height 7
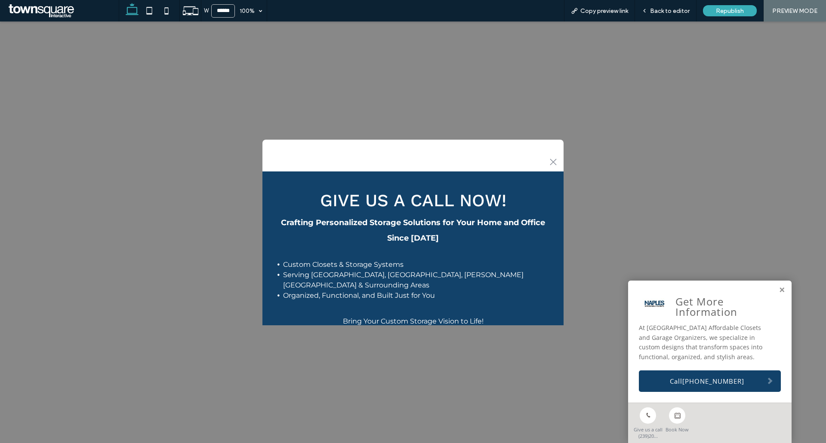
click at [402, 152] on div ".st0-1091118977{fill-rule:evenodd;clip-rule:evenodd;}" at bounding box center [412, 161] width 301 height 18
click at [662, 9] on span "Back to editor" at bounding box center [670, 10] width 40 height 7
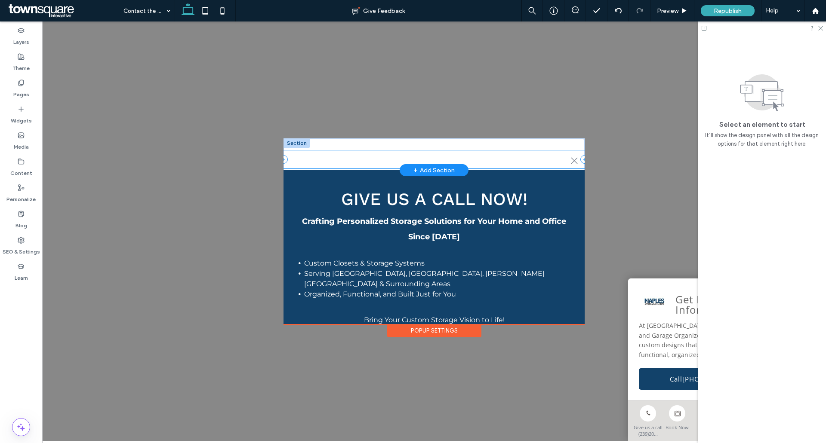
click at [344, 160] on div ".st0-1091118977{fill-rule:evenodd;clip-rule:evenodd;}" at bounding box center [433, 160] width 301 height 18
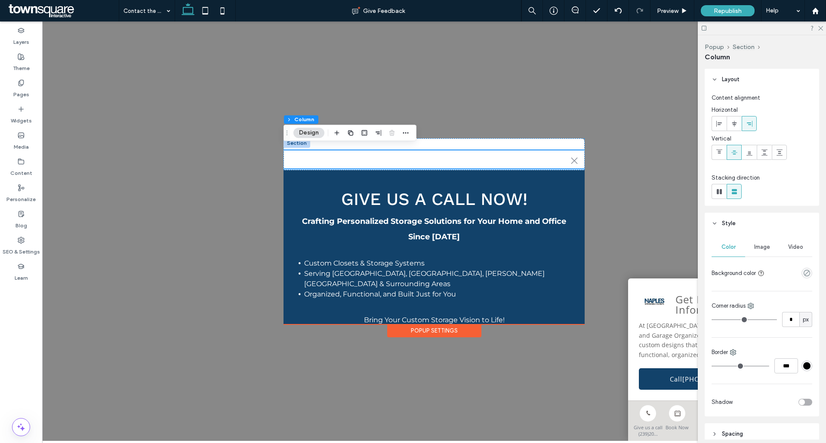
click at [309, 133] on button "Design" at bounding box center [308, 133] width 31 height 10
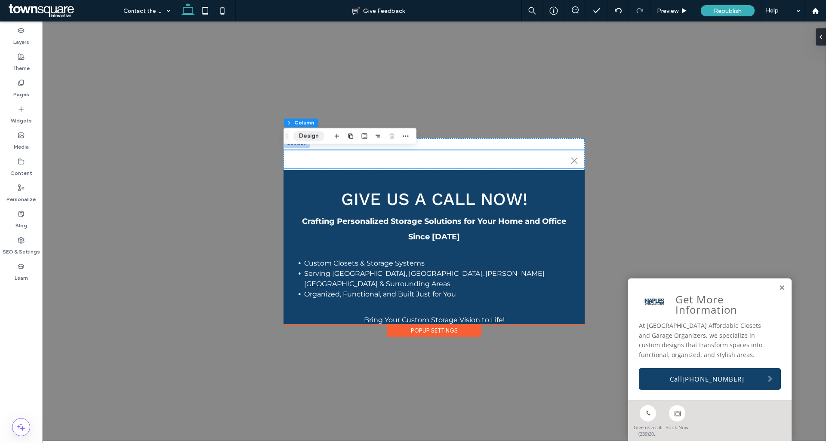
click at [307, 135] on button "Design" at bounding box center [308, 136] width 31 height 10
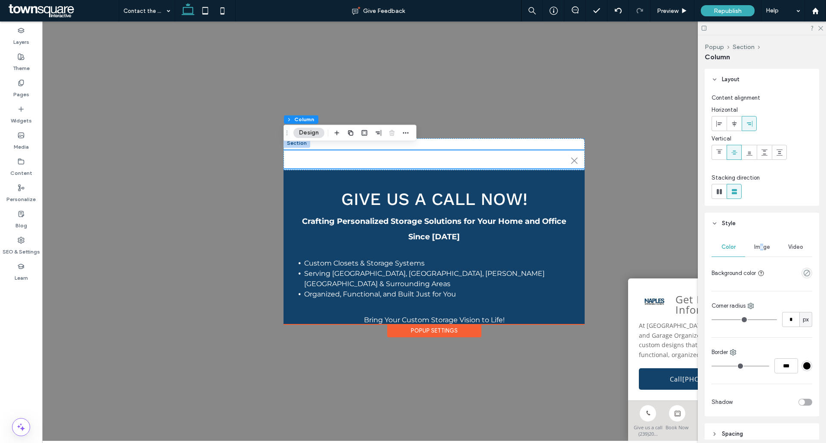
click at [756, 247] on span "Image" at bounding box center [762, 247] width 16 height 7
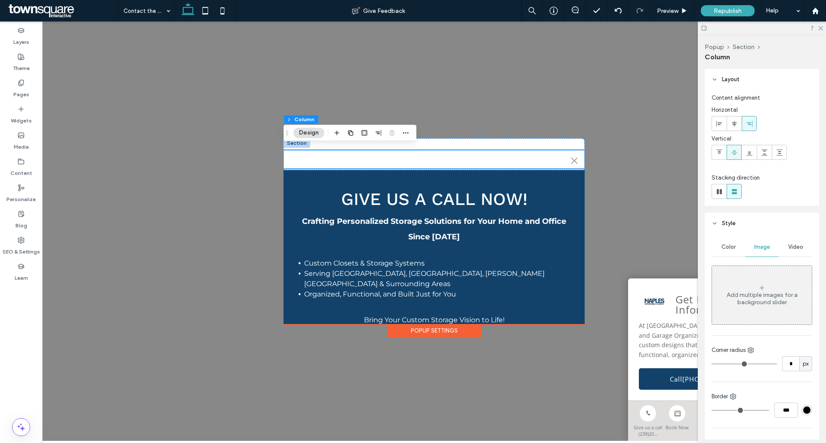
click at [722, 245] on span "Color" at bounding box center [728, 247] width 14 height 7
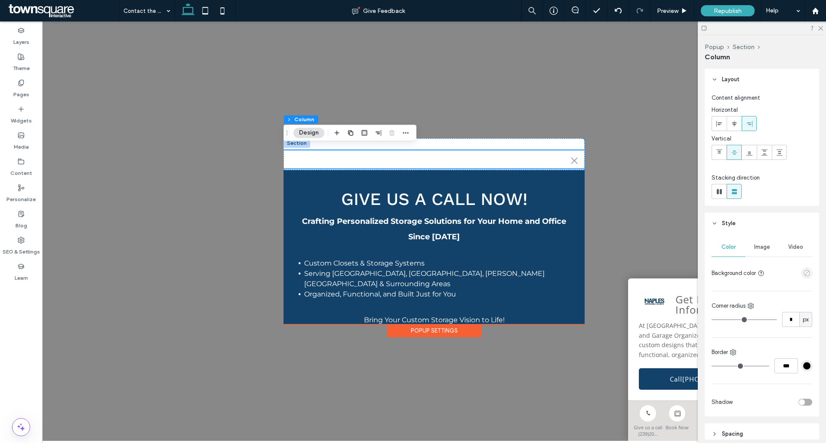
click at [803, 273] on icon "empty color" at bounding box center [806, 273] width 7 height 7
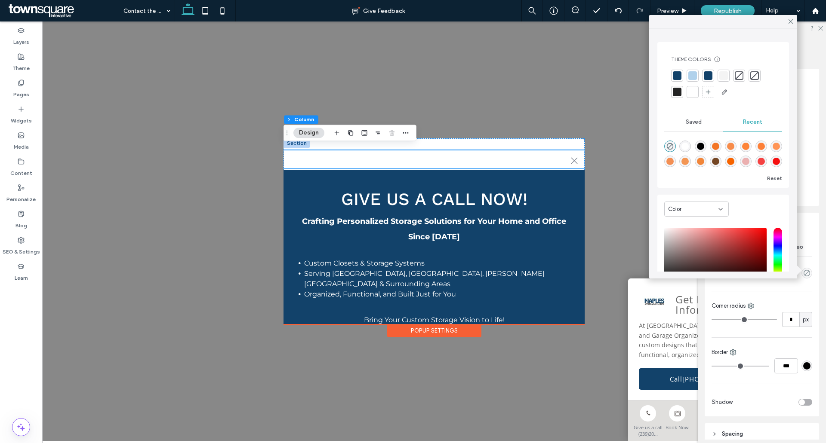
click at [679, 75] on div at bounding box center [677, 75] width 9 height 9
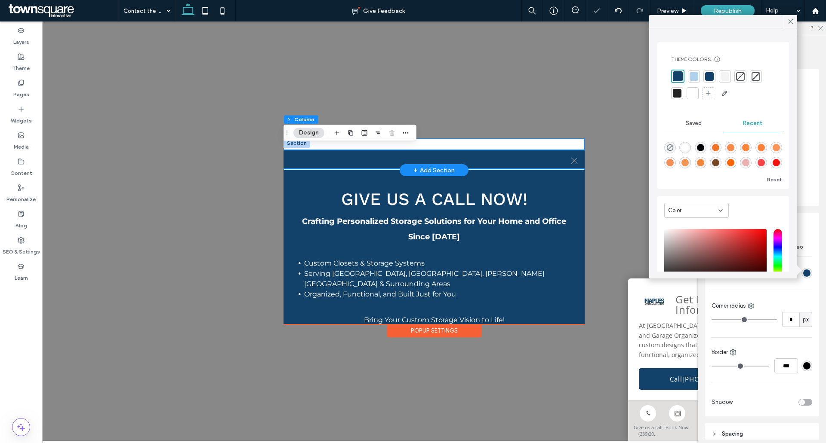
click at [502, 142] on div ".st0-1091118977{fill-rule:evenodd;clip-rule:evenodd;}" at bounding box center [433, 154] width 301 height 32
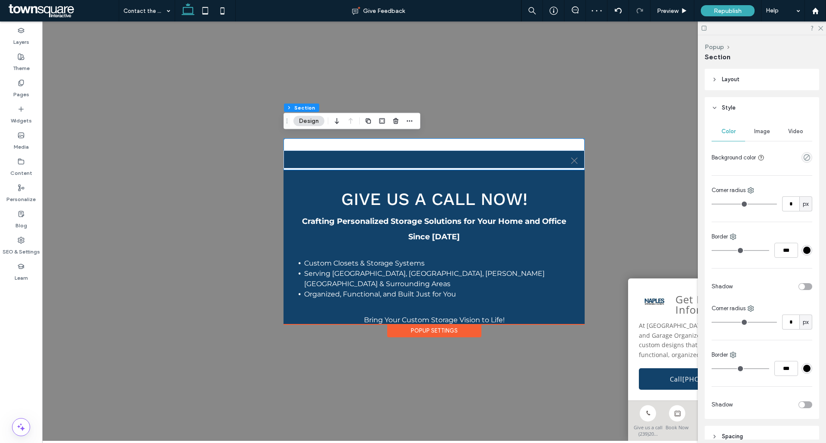
click at [301, 120] on button "Design" at bounding box center [308, 121] width 31 height 10
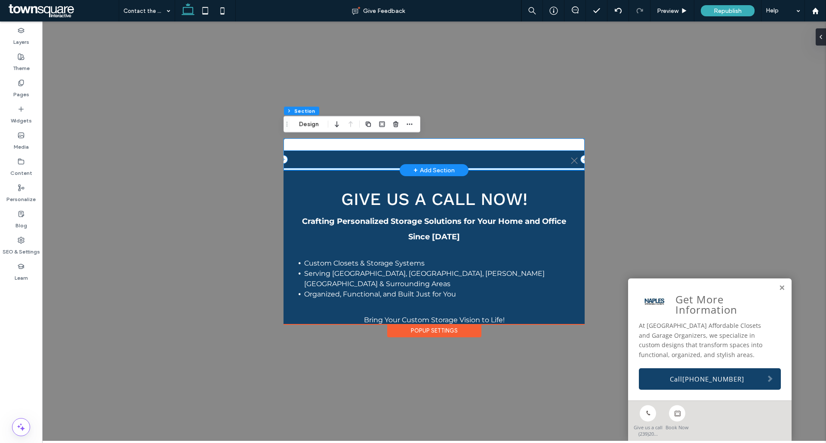
click at [416, 159] on div ".st0-1091118977{fill-rule:evenodd;clip-rule:evenodd;}" at bounding box center [433, 160] width 301 height 18
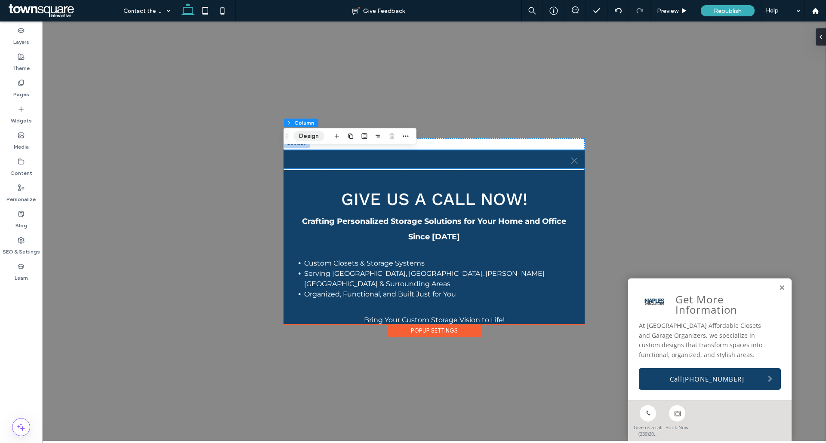
click at [309, 135] on button "Design" at bounding box center [308, 136] width 31 height 10
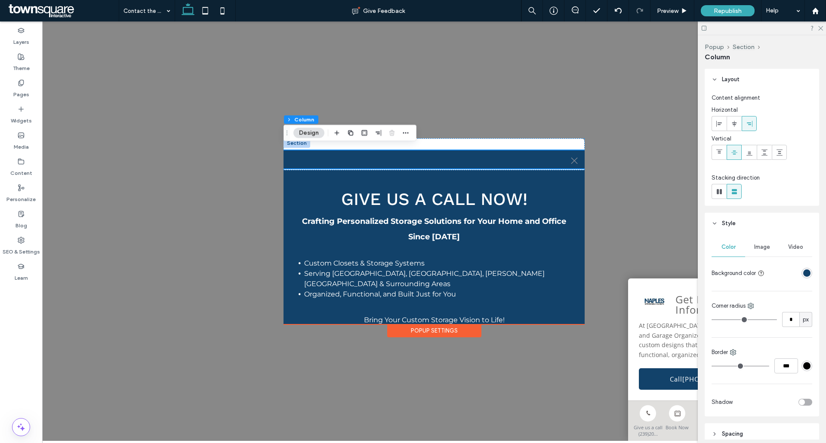
click at [803, 273] on div "rgba(18, 66, 106, 1)" at bounding box center [806, 273] width 7 height 7
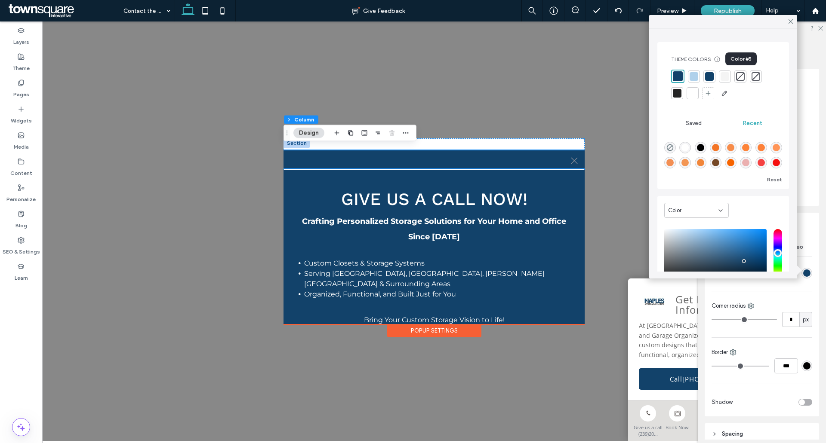
drag, startPoint x: 744, startPoint y: 77, endPoint x: 745, endPoint y: 85, distance: 8.6
click at [744, 77] on div at bounding box center [740, 77] width 12 height 12
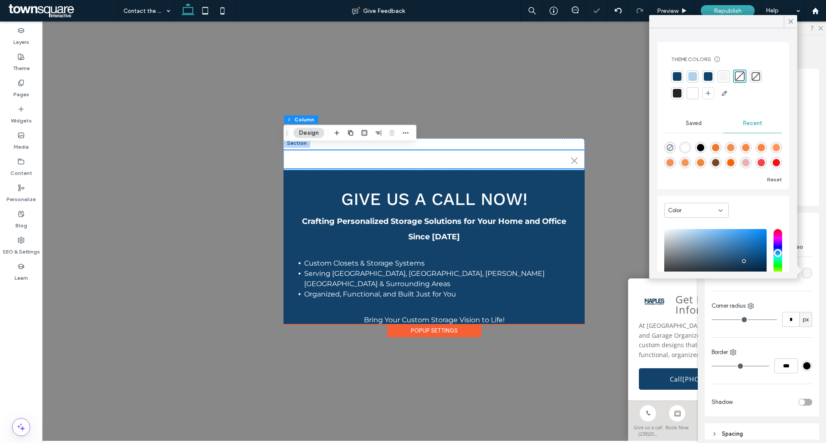
drag, startPoint x: 240, startPoint y: 107, endPoint x: 377, endPoint y: 146, distance: 142.8
click at [240, 107] on div ".st0-1091118977{fill-rule:evenodd;clip-rule:evenodd;} + Add Section Give us a C…" at bounding box center [434, 232] width 784 height 420
drag, startPoint x: 117, startPoint y: 247, endPoint x: 186, endPoint y: 292, distance: 81.7
click at [118, 248] on div ".st0-1091118977{fill-rule:evenodd;clip-rule:evenodd;} + Add Section Give us a C…" at bounding box center [434, 232] width 784 height 420
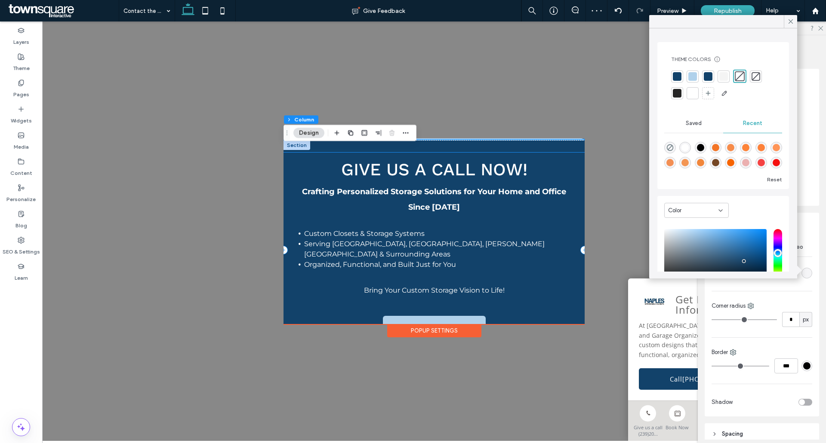
scroll to position [61, 0]
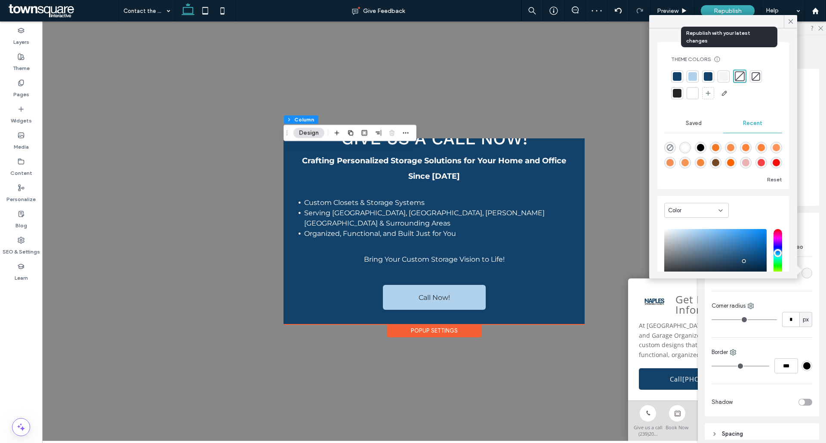
click at [738, 5] on div "Republish" at bounding box center [728, 11] width 54 height 22
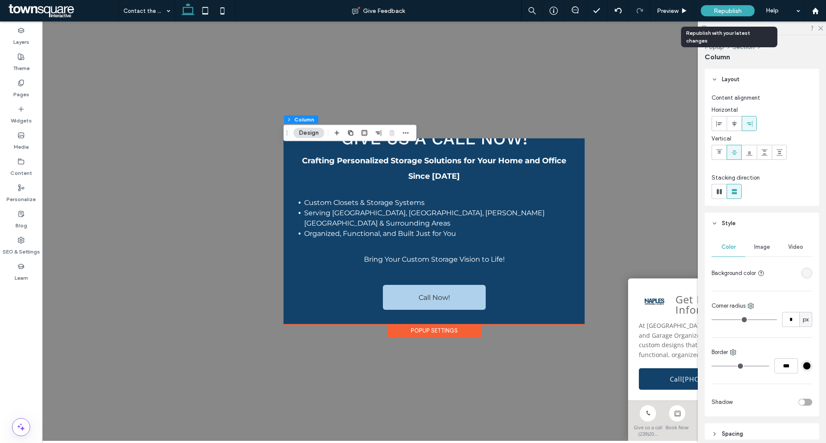
click at [728, 10] on span "Republish" at bounding box center [727, 10] width 28 height 7
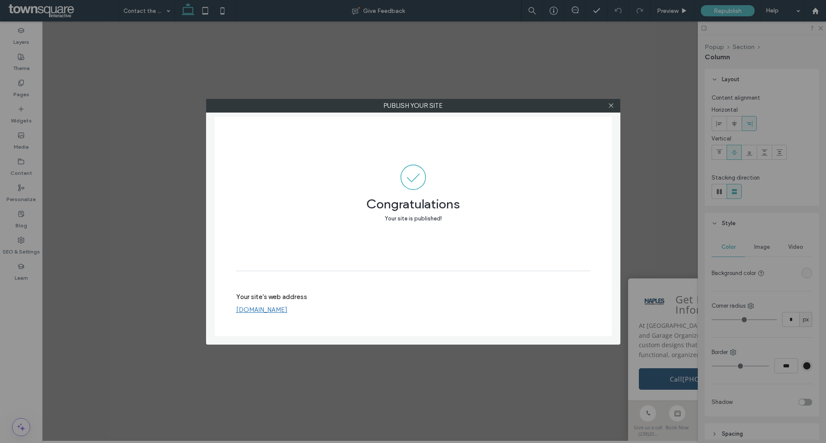
drag, startPoint x: 610, startPoint y: 108, endPoint x: 312, endPoint y: 119, distance: 298.6
click at [610, 108] on icon at bounding box center [611, 105] width 6 height 6
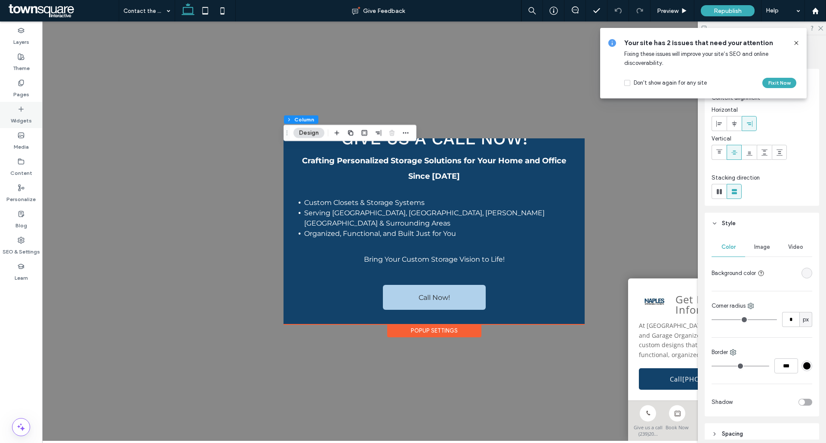
click at [24, 108] on icon at bounding box center [21, 109] width 7 height 7
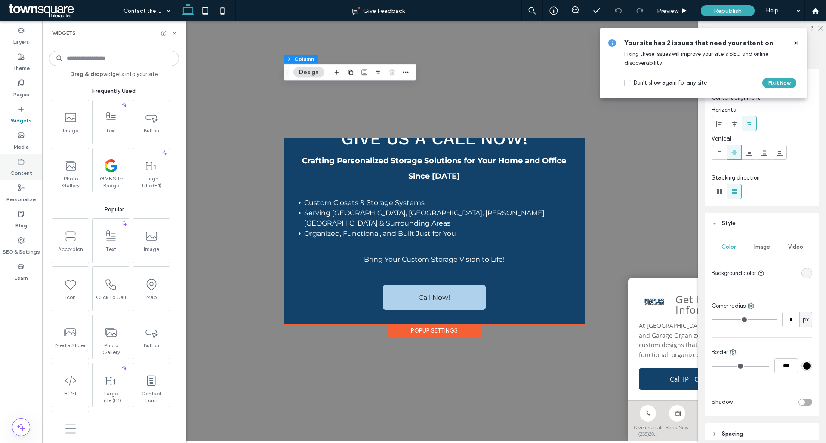
click at [15, 166] on label "Content" at bounding box center [21, 171] width 22 height 12
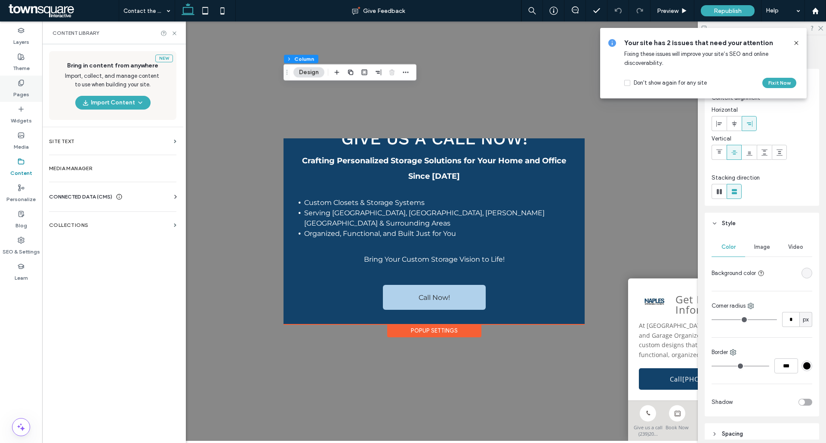
click at [24, 84] on icon at bounding box center [21, 83] width 7 height 7
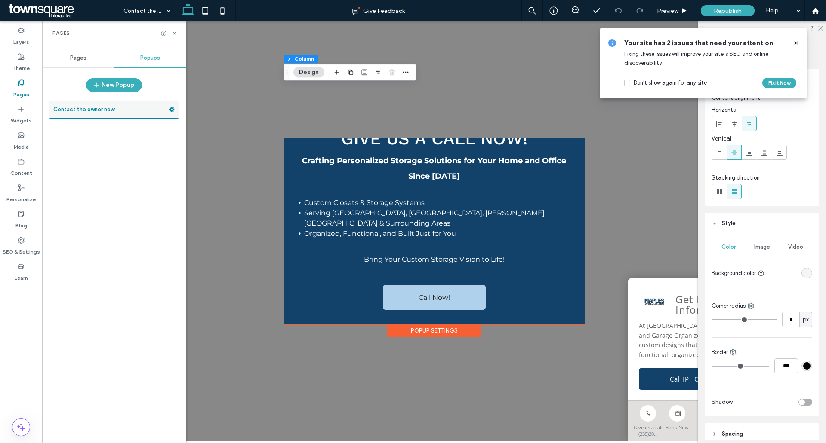
click at [171, 108] on use at bounding box center [172, 109] width 6 height 5
drag, startPoint x: 14, startPoint y: 242, endPoint x: 24, endPoint y: 249, distance: 12.3
click at [13, 240] on div "SEO & Settings" at bounding box center [21, 246] width 42 height 26
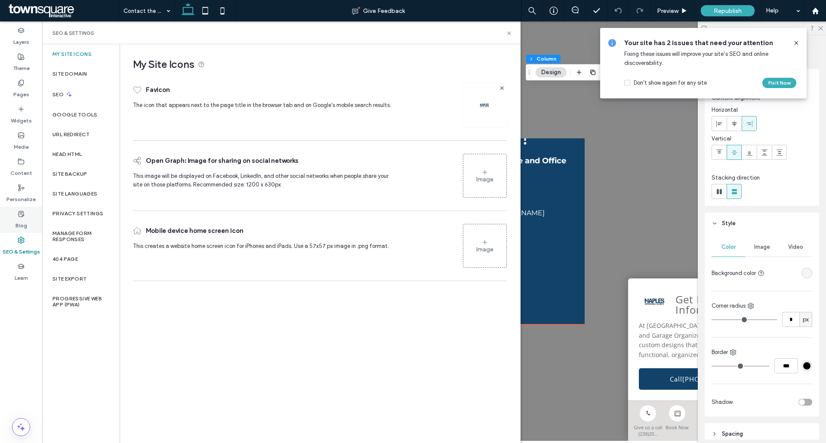
click at [23, 218] on div "Blog" at bounding box center [21, 220] width 42 height 26
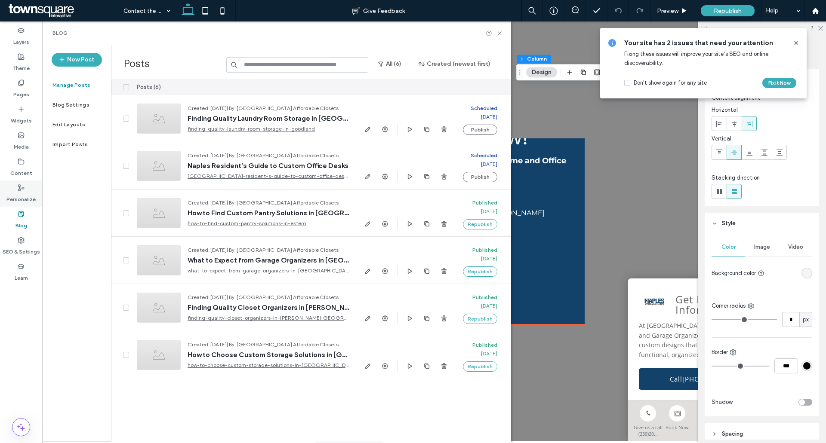
click at [25, 191] on div "Personalize" at bounding box center [21, 194] width 42 height 26
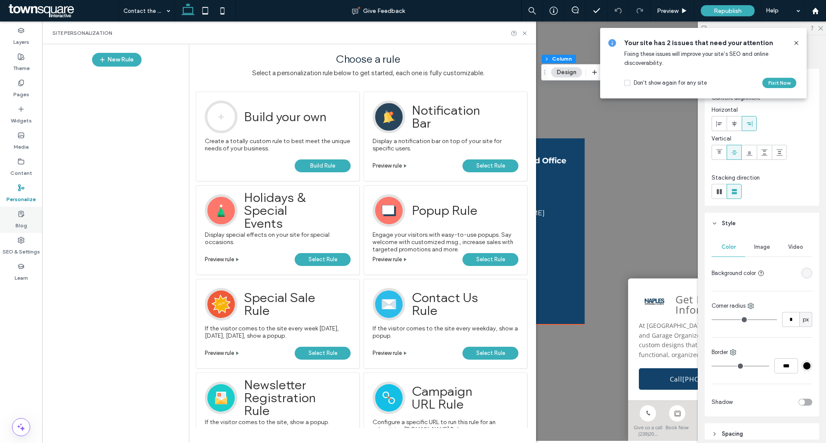
click at [28, 213] on div "Blog" at bounding box center [21, 220] width 42 height 26
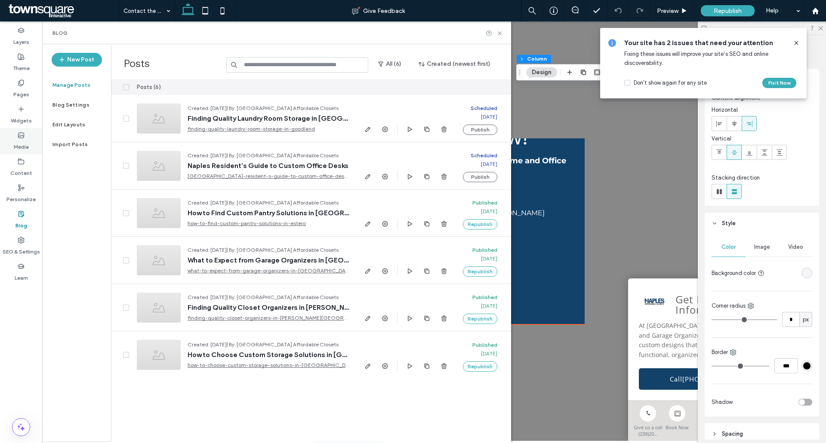
click at [15, 141] on label "Media" at bounding box center [21, 145] width 15 height 12
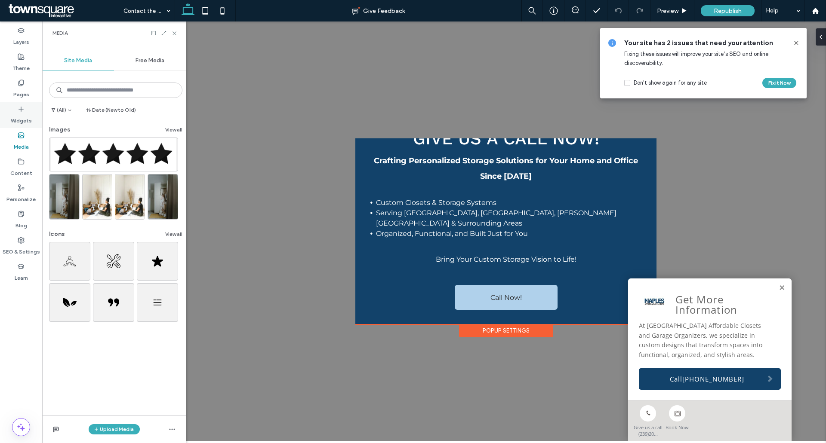
click at [21, 123] on label "Widgets" at bounding box center [21, 119] width 21 height 12
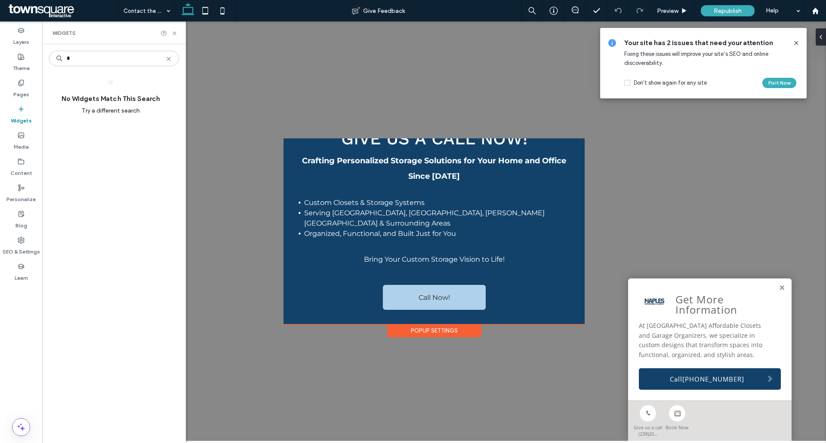
type input "*"
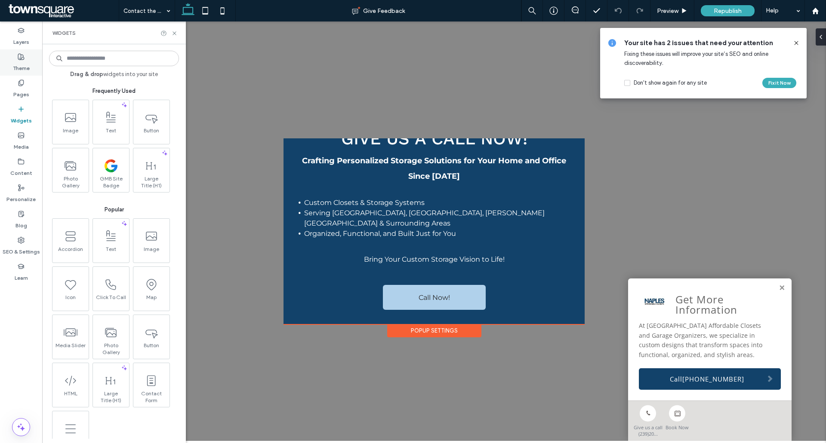
click at [21, 54] on use at bounding box center [21, 57] width 6 height 6
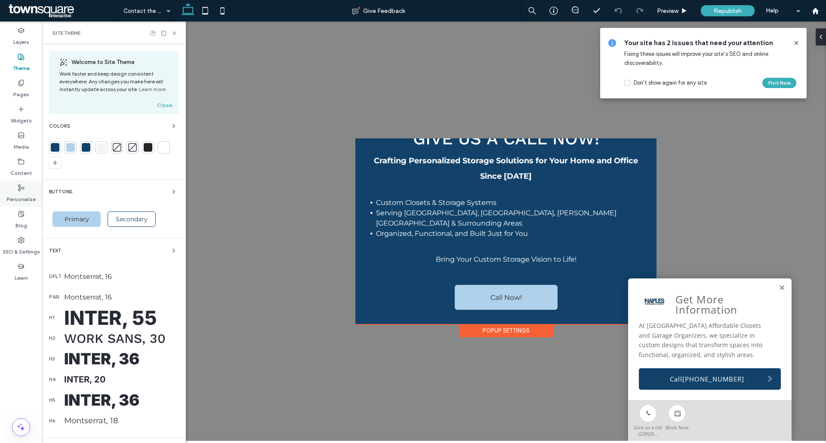
click at [22, 188] on use at bounding box center [21, 188] width 6 height 6
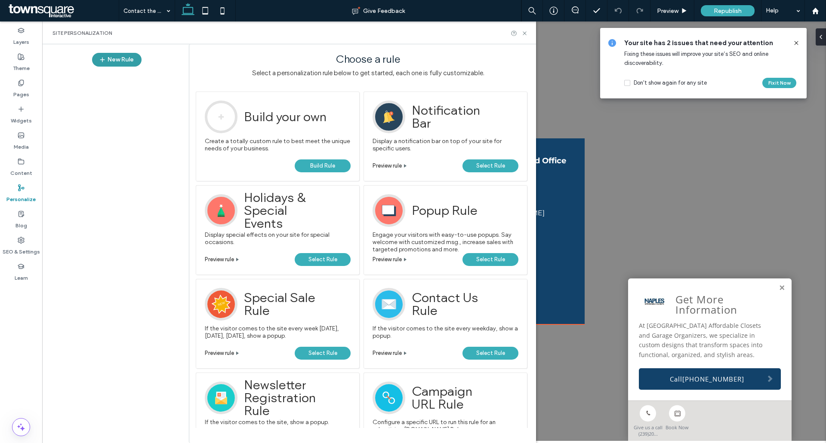
click at [109, 60] on button "New Rule" at bounding box center [116, 60] width 49 height 14
click at [494, 261] on span "Select Rule" at bounding box center [490, 259] width 29 height 13
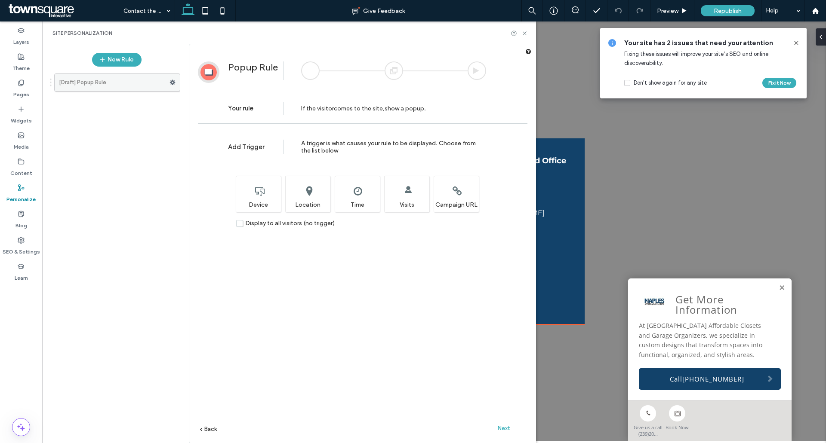
click at [174, 82] on use at bounding box center [173, 82] width 6 height 5
drag, startPoint x: 118, startPoint y: 126, endPoint x: 125, endPoint y: 132, distance: 9.7
click at [123, 130] on div "[Draft] Popup Rule" at bounding box center [112, 252] width 135 height 367
drag, startPoint x: 299, startPoint y: 108, endPoint x: 442, endPoint y: 143, distance: 147.1
click at [458, 114] on div "If the visitor comes to the site , show a popup ." at bounding box center [385, 108] width 202 height 13
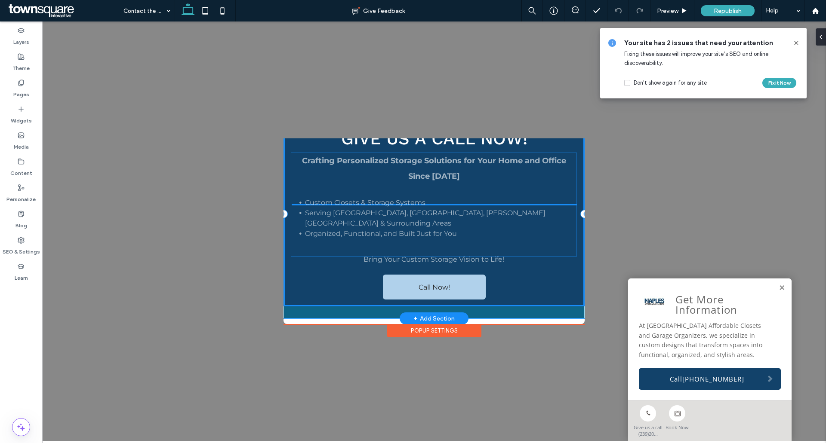
drag, startPoint x: 548, startPoint y: 223, endPoint x: 555, endPoint y: 224, distance: 7.0
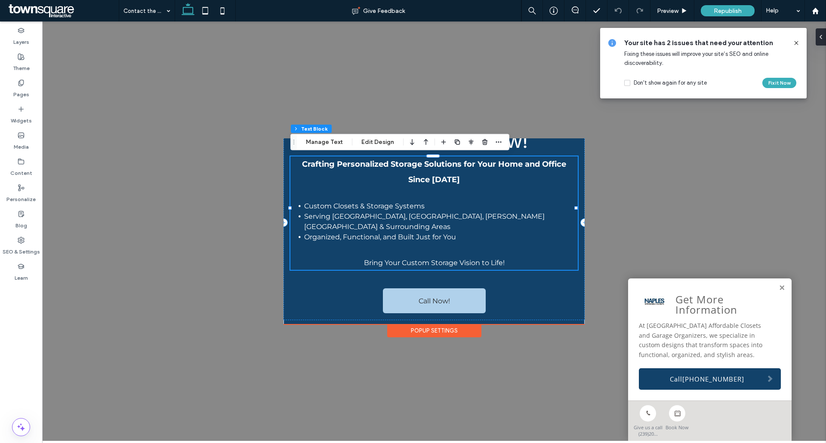
click at [405, 243] on p at bounding box center [433, 250] width 287 height 14
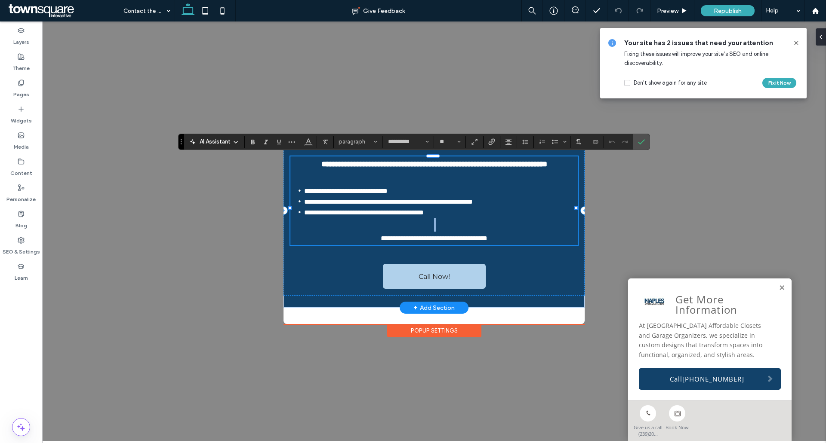
click at [405, 232] on p at bounding box center [433, 225] width 287 height 14
click at [401, 205] on span "**********" at bounding box center [388, 202] width 169 height 6
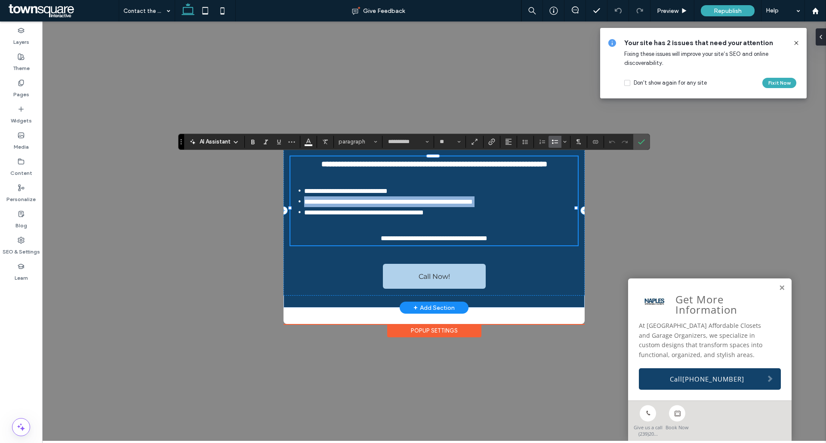
click at [401, 205] on span "**********" at bounding box center [388, 202] width 169 height 6
click at [321, 167] on strong "**********" at bounding box center [434, 164] width 226 height 8
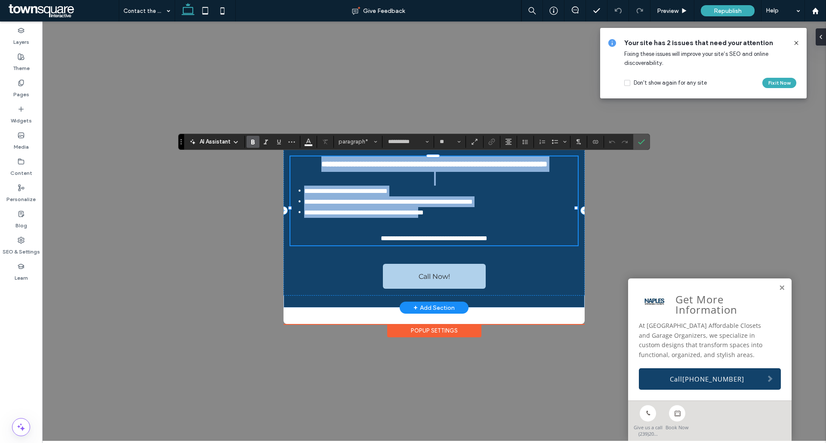
type input "*"
drag, startPoint x: 299, startPoint y: 164, endPoint x: 521, endPoint y: 254, distance: 239.2
click at [521, 246] on div "**********" at bounding box center [433, 201] width 287 height 89
copy div "**********"
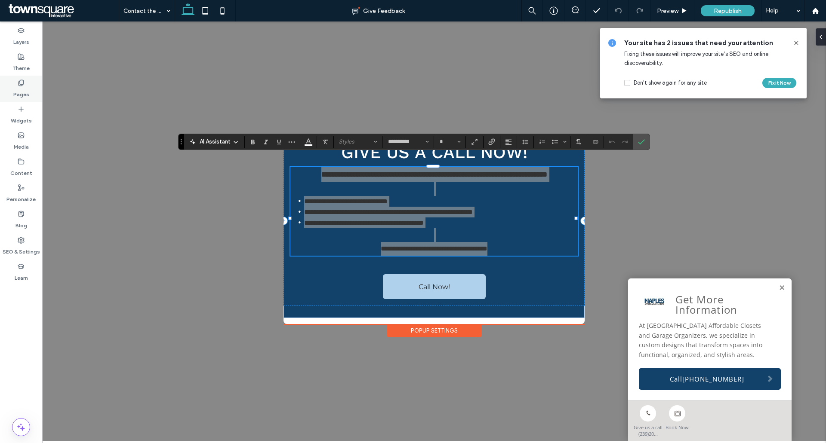
click at [19, 86] on use at bounding box center [20, 83] width 5 height 6
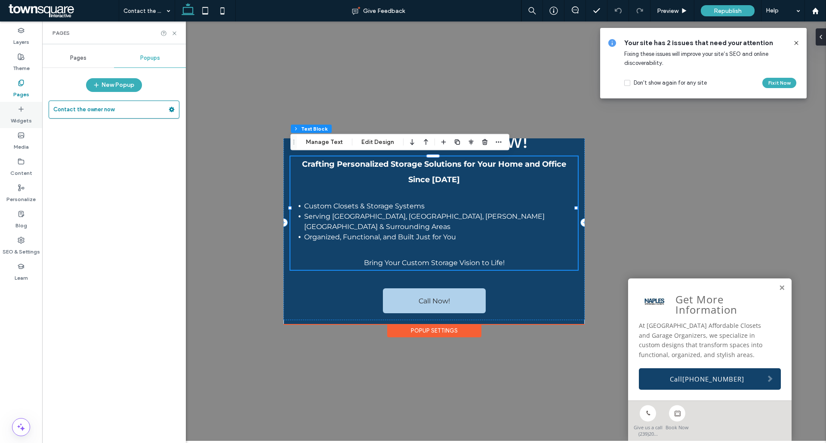
click at [18, 111] on icon at bounding box center [21, 109] width 7 height 7
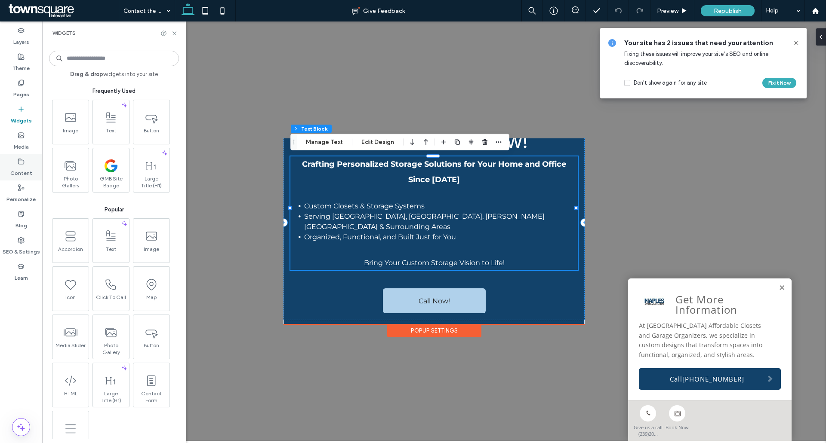
click at [22, 160] on icon at bounding box center [21, 161] width 7 height 7
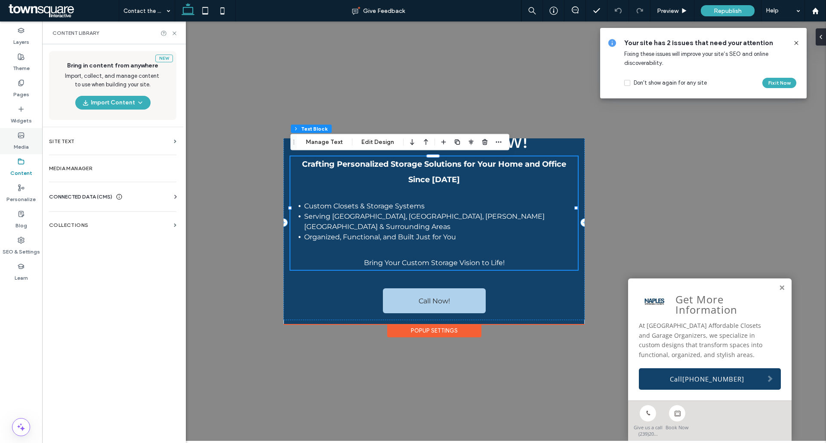
click at [23, 138] on icon at bounding box center [21, 135] width 7 height 7
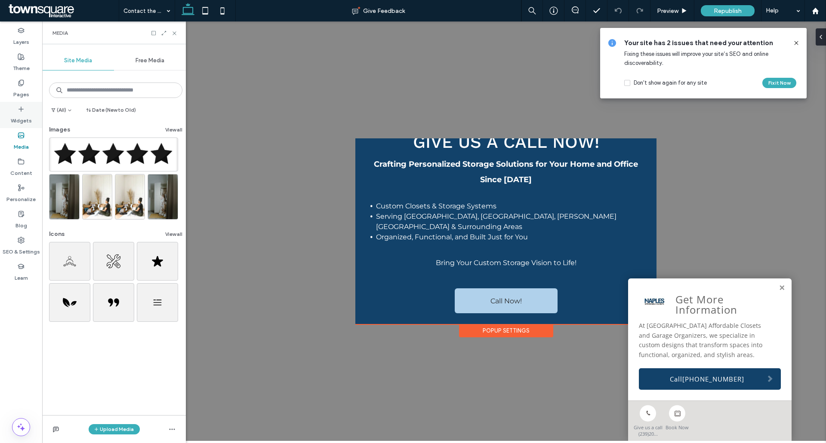
click at [19, 117] on label "Widgets" at bounding box center [21, 119] width 21 height 12
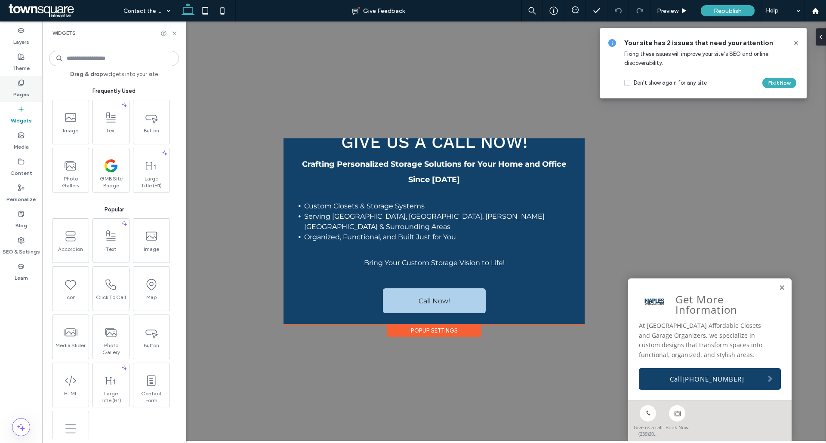
click at [19, 93] on label "Pages" at bounding box center [21, 92] width 16 height 12
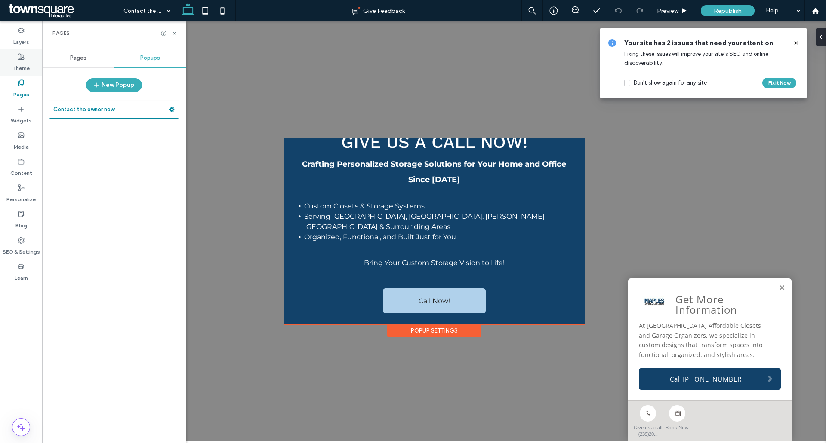
click at [22, 55] on use at bounding box center [21, 57] width 6 height 6
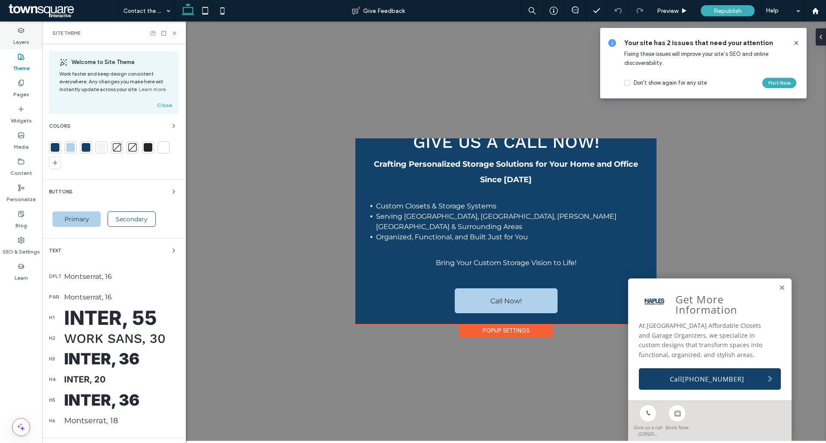
click at [21, 41] on label "Layers" at bounding box center [21, 40] width 16 height 12
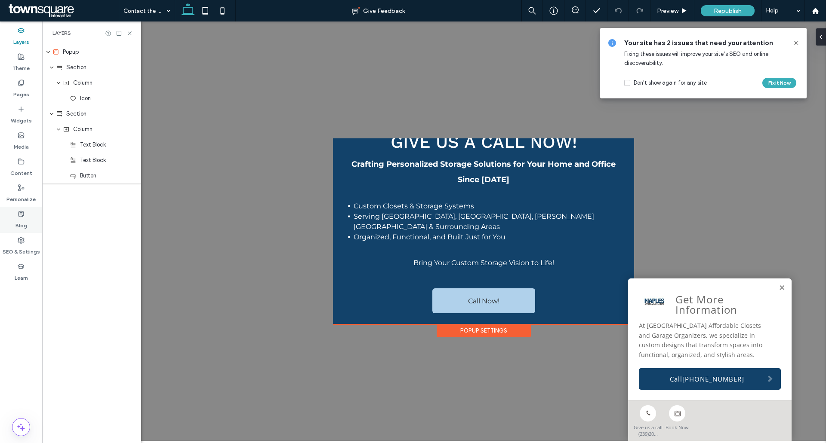
click at [21, 232] on div "Blog" at bounding box center [21, 220] width 42 height 26
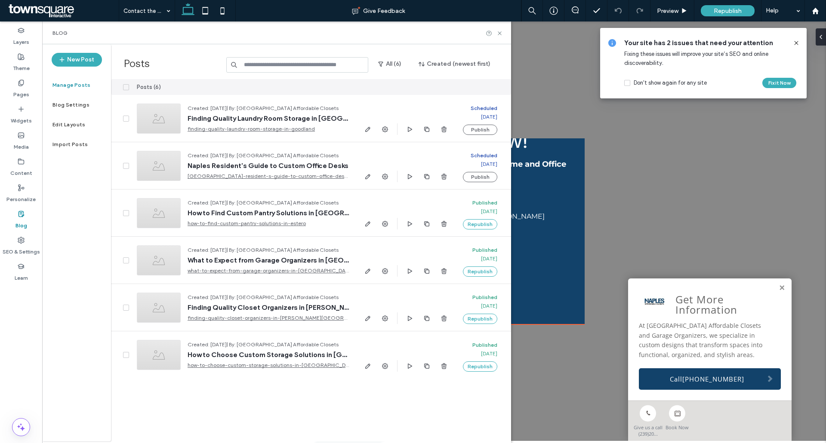
click at [17, 211] on div "Blog" at bounding box center [21, 220] width 42 height 26
click at [22, 188] on icon at bounding box center [21, 187] width 7 height 7
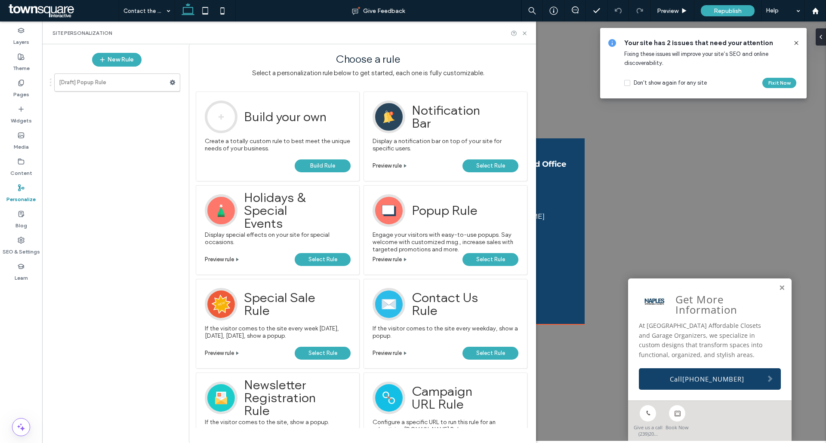
click at [500, 258] on span "Select Rule" at bounding box center [490, 259] width 29 height 13
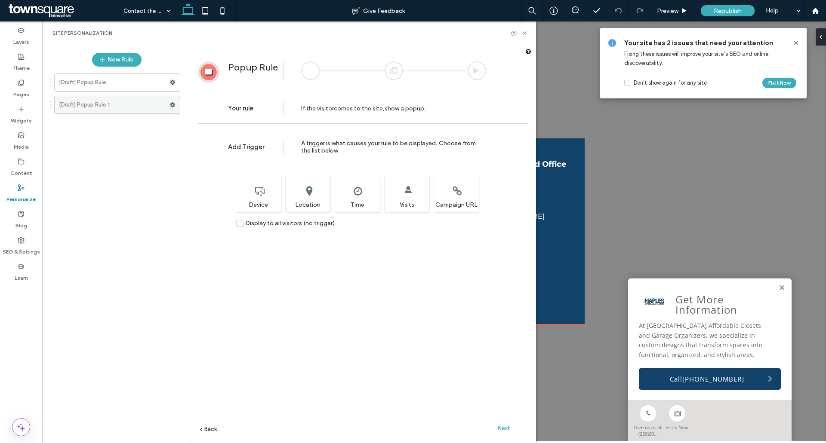
click at [173, 106] on use at bounding box center [173, 104] width 6 height 5
click at [209, 138] on span "Delete" at bounding box center [210, 138] width 19 height 7
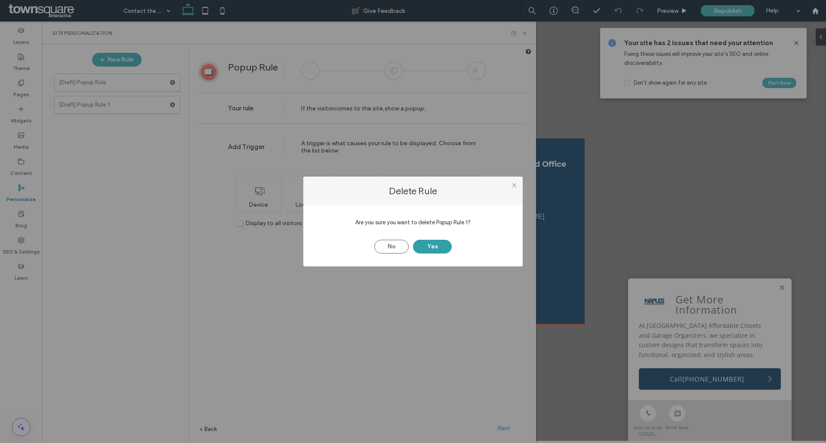
click at [443, 244] on button "Yes" at bounding box center [432, 247] width 39 height 14
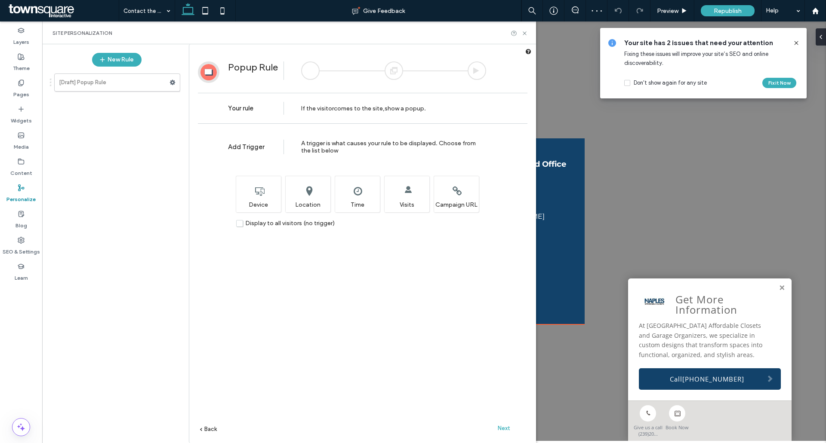
click at [508, 427] on span "Next" at bounding box center [504, 428] width 12 height 6
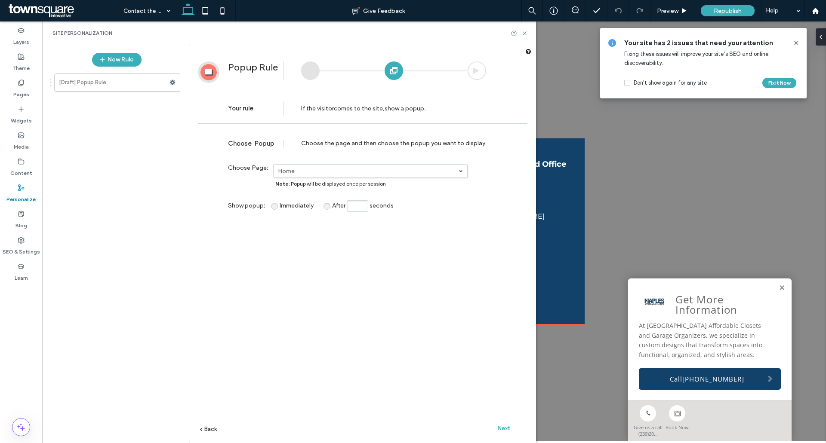
click at [507, 431] on span "Next" at bounding box center [504, 428] width 12 height 6
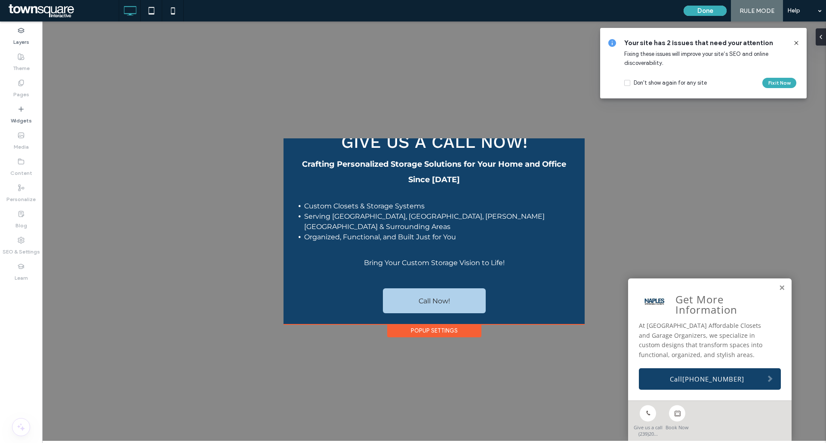
type input "*********"
type input "**"
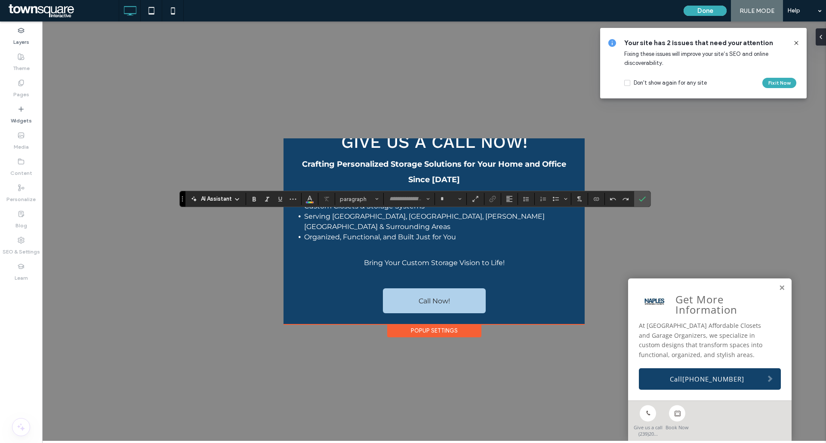
type input "**********"
type input "**"
click at [645, 198] on icon "Confirm" at bounding box center [642, 199] width 7 height 7
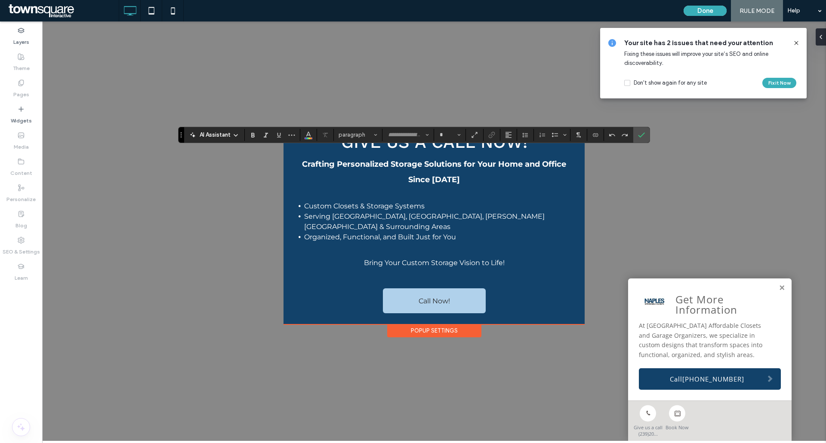
type input "**********"
type input "**"
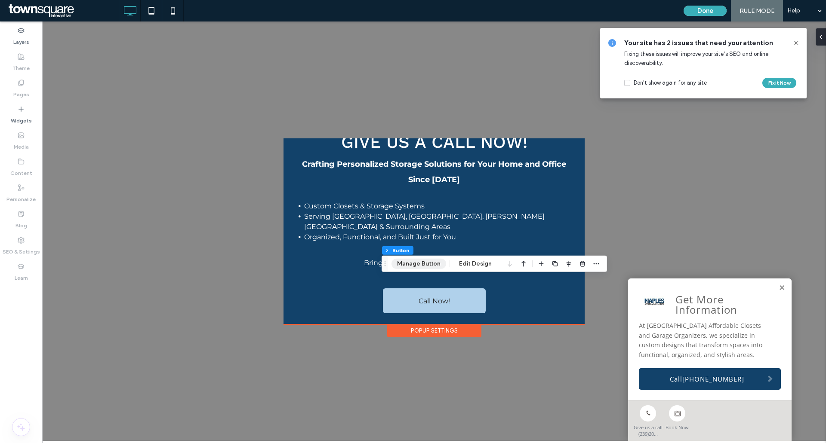
click at [420, 264] on button "Manage Button" at bounding box center [418, 264] width 55 height 10
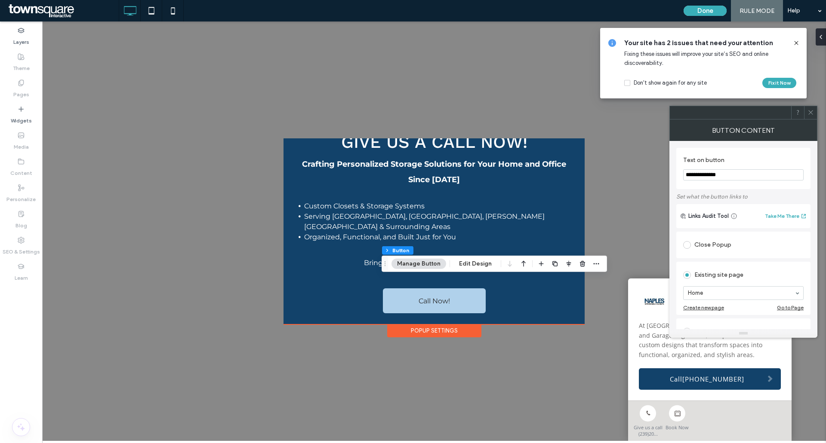
drag, startPoint x: 722, startPoint y: 298, endPoint x: 727, endPoint y: 299, distance: 4.9
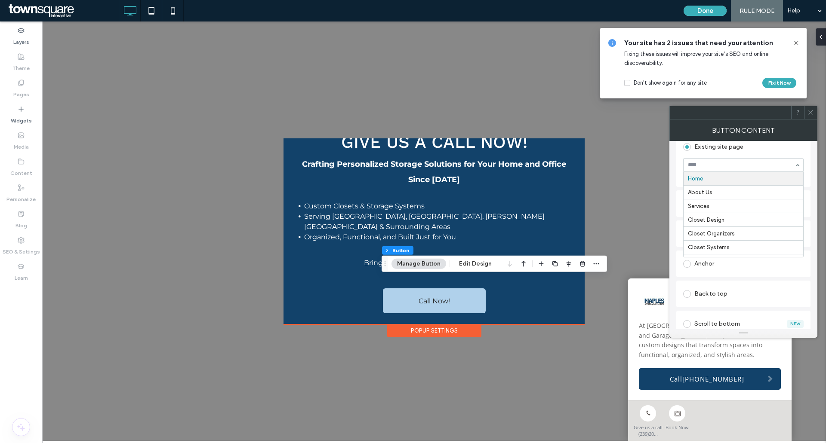
click at [699, 165] on input at bounding box center [741, 165] width 107 height 6
click at [673, 178] on div "**********" at bounding box center [743, 235] width 148 height 188
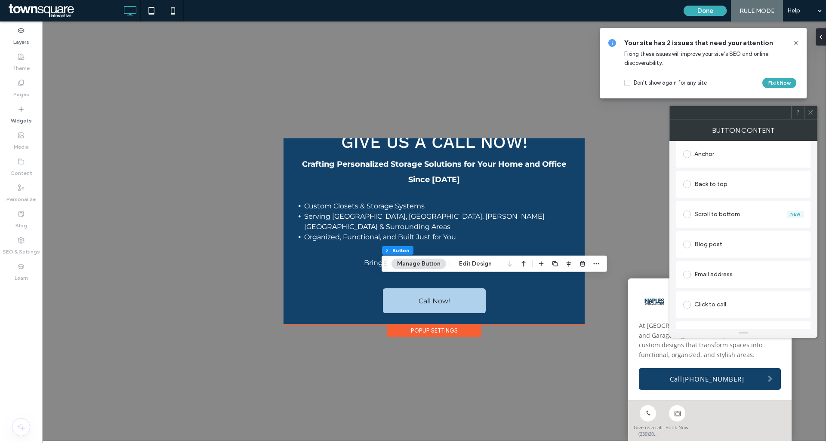
scroll to position [257, 0]
click at [701, 287] on div "Click to call" at bounding box center [743, 286] width 120 height 14
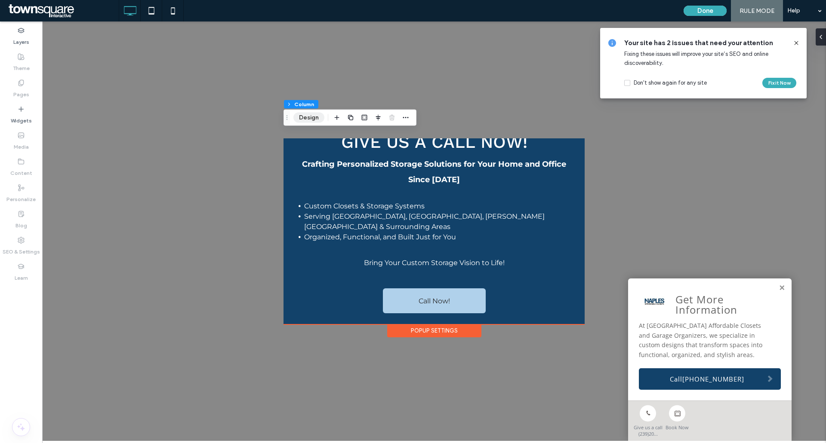
click at [305, 119] on button "Design" at bounding box center [308, 118] width 31 height 10
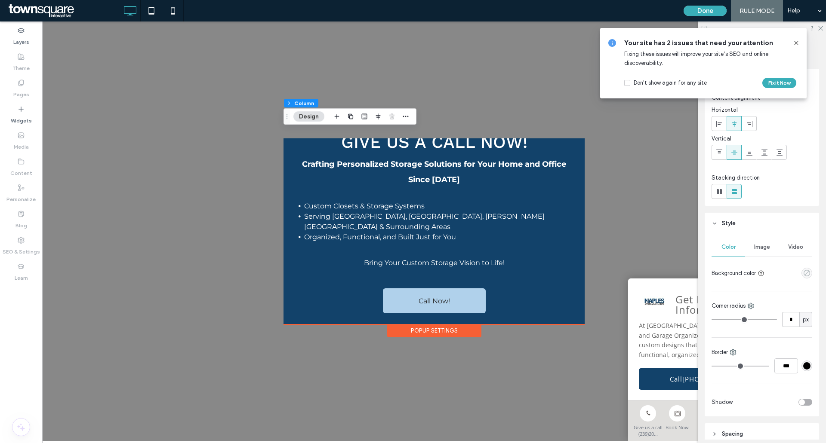
click at [803, 273] on icon "empty color" at bounding box center [806, 273] width 7 height 7
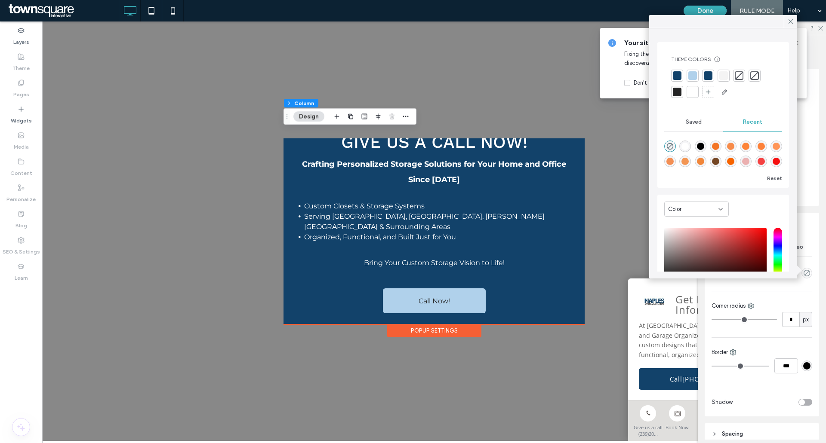
click at [678, 79] on div at bounding box center [677, 75] width 9 height 9
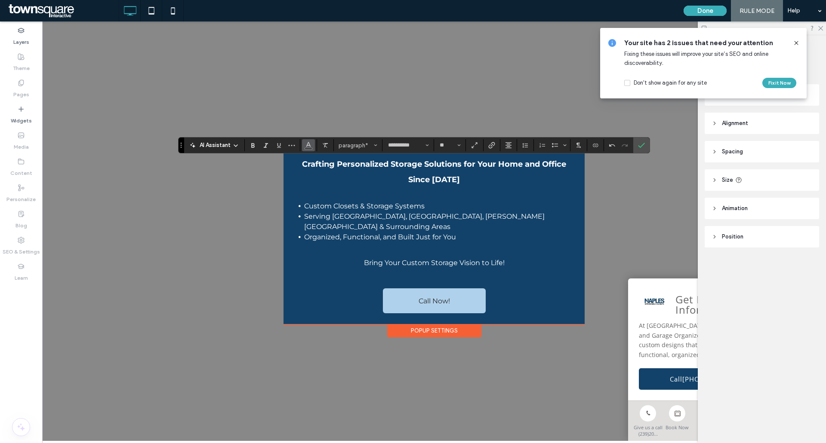
click at [311, 150] on span "Color" at bounding box center [308, 144] width 7 height 11
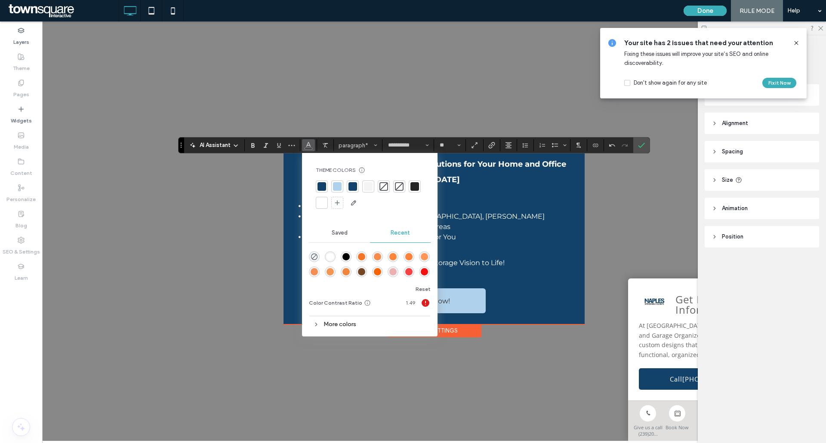
click at [318, 202] on div at bounding box center [321, 203] width 9 height 9
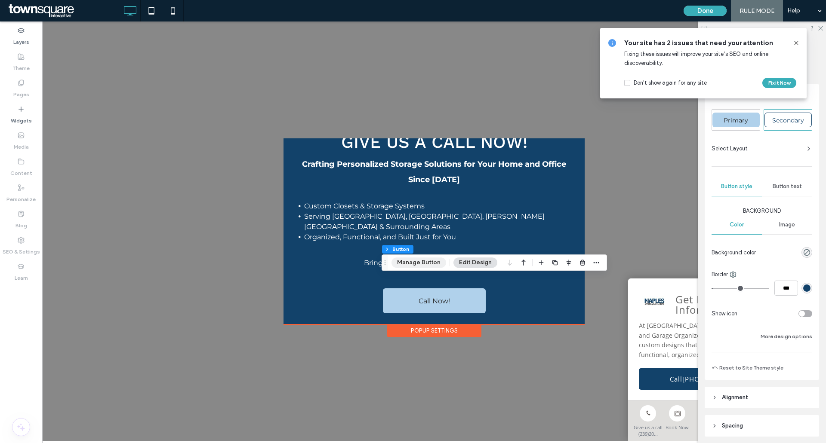
click at [414, 262] on button "Manage Button" at bounding box center [418, 263] width 55 height 10
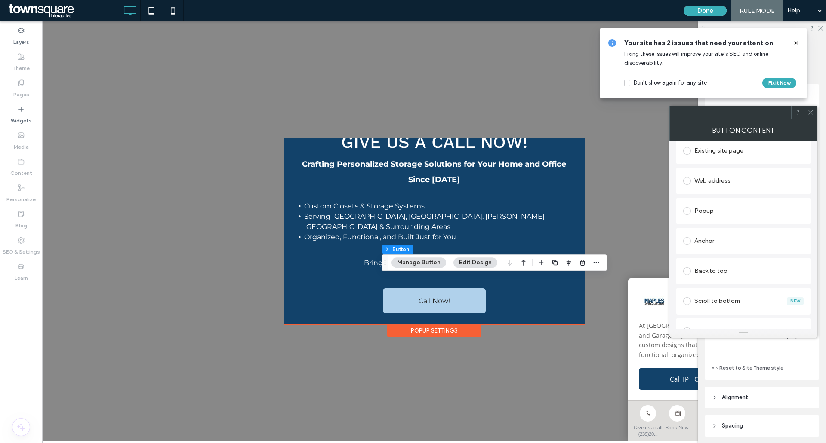
scroll to position [129, 0]
click at [471, 261] on button "Edit Design" at bounding box center [475, 263] width 44 height 10
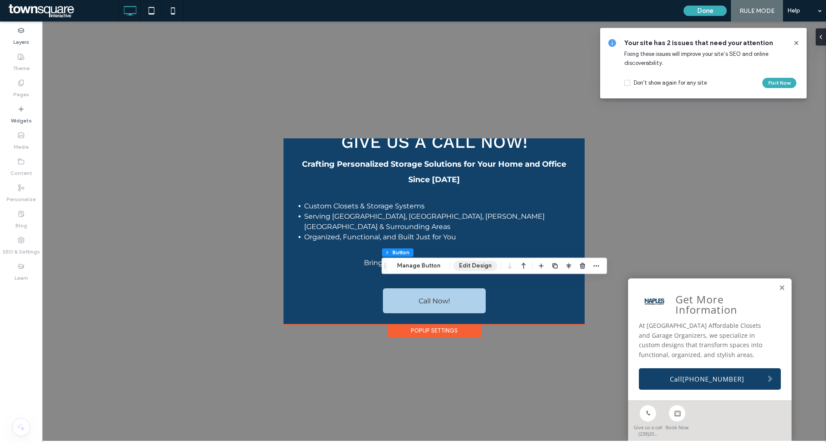
click at [478, 265] on button "Edit Design" at bounding box center [475, 266] width 44 height 10
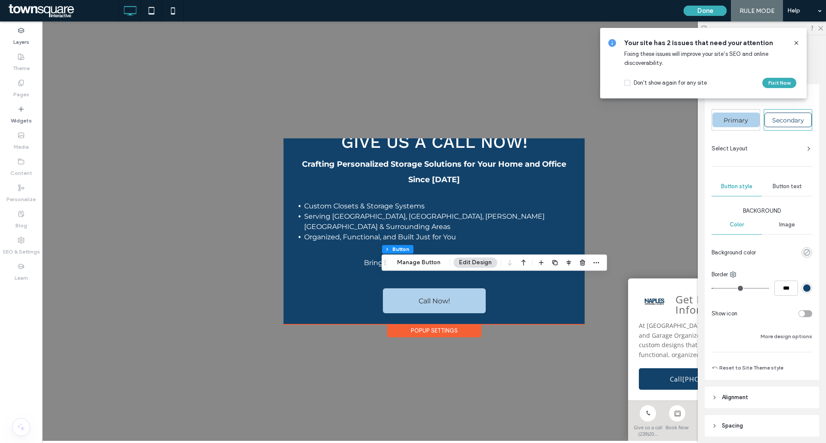
click at [803, 252] on icon "rgba(0, 0, 0, 0)" at bounding box center [806, 252] width 7 height 7
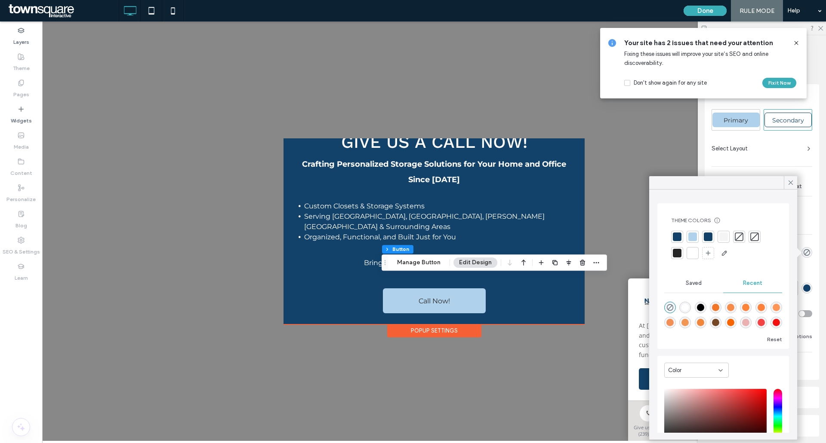
click at [692, 237] on div at bounding box center [692, 237] width 9 height 9
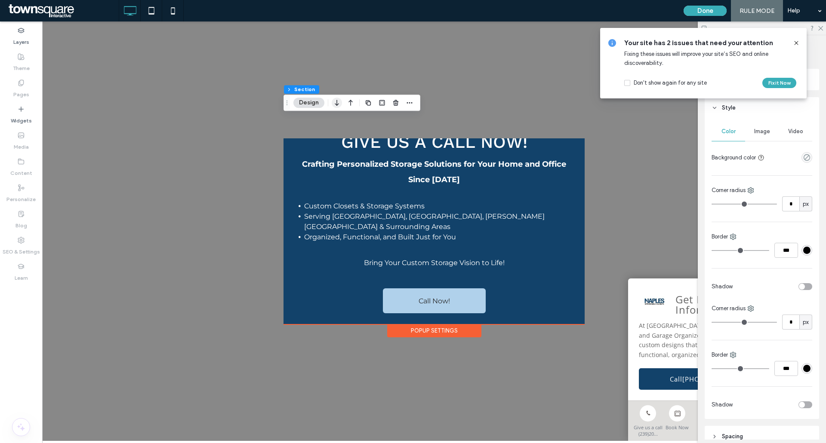
click at [310, 102] on button "Design" at bounding box center [308, 103] width 31 height 10
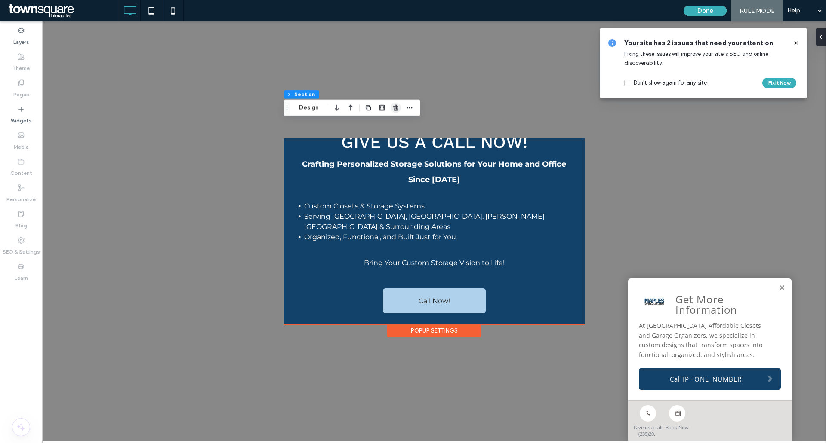
drag, startPoint x: 306, startPoint y: 105, endPoint x: 392, endPoint y: 106, distance: 86.4
click at [307, 106] on button "Design" at bounding box center [308, 108] width 31 height 10
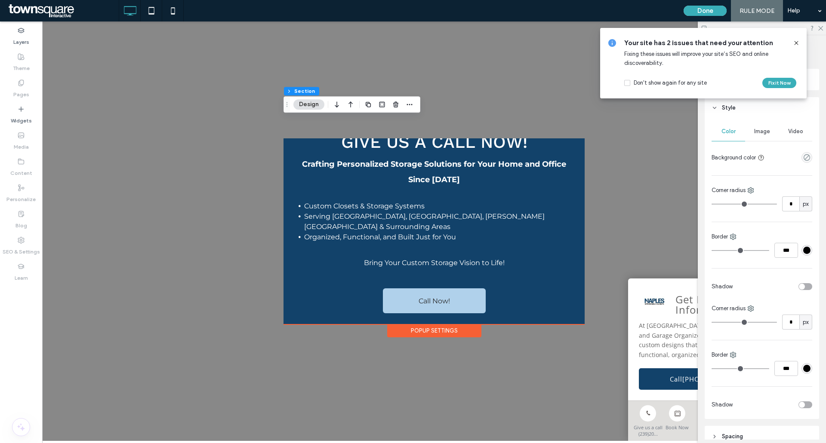
drag, startPoint x: 800, startPoint y: 159, endPoint x: 789, endPoint y: 151, distance: 14.4
click at [803, 159] on use "empty color" at bounding box center [806, 157] width 6 height 6
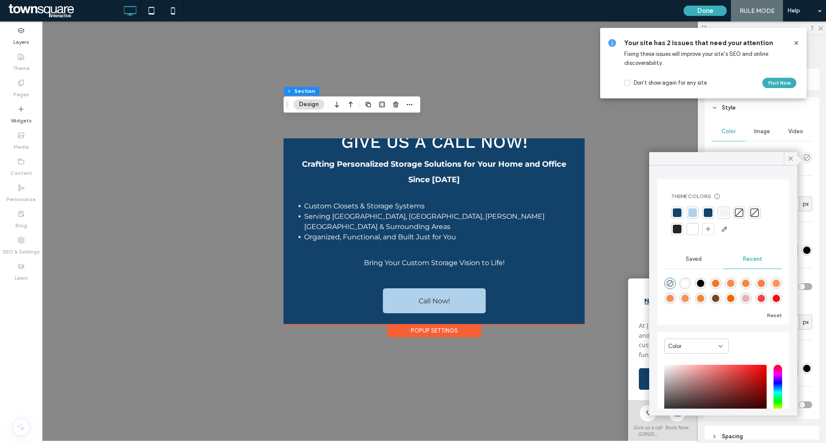
click at [680, 212] on div at bounding box center [677, 213] width 12 height 12
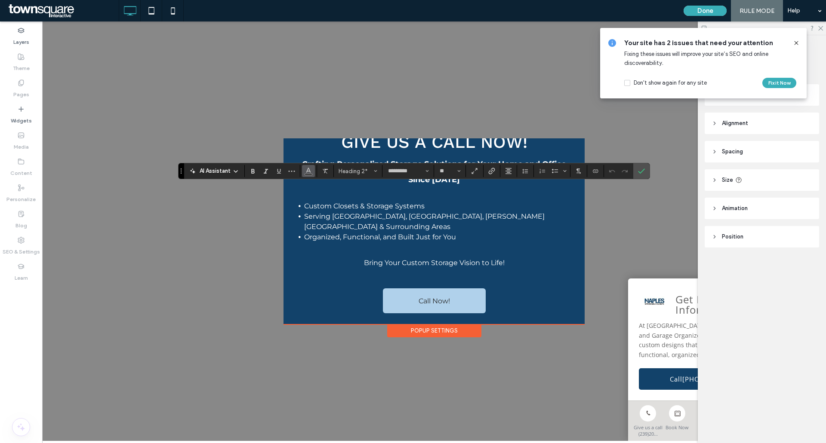
click at [305, 170] on icon "Color" at bounding box center [308, 170] width 7 height 7
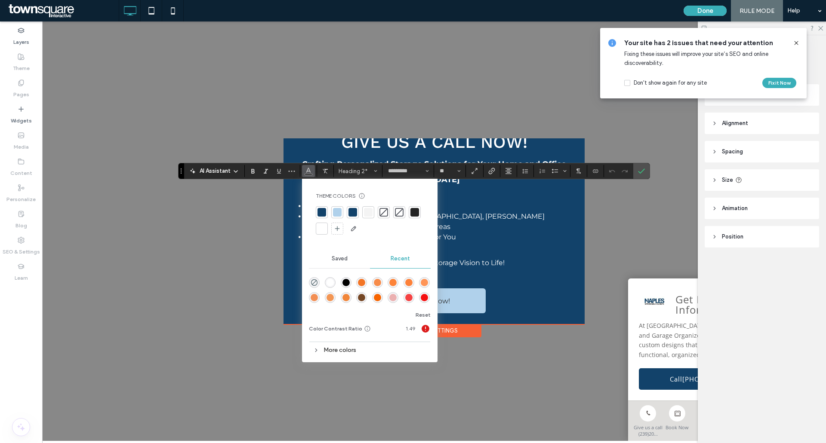
click at [318, 232] on div at bounding box center [321, 228] width 9 height 9
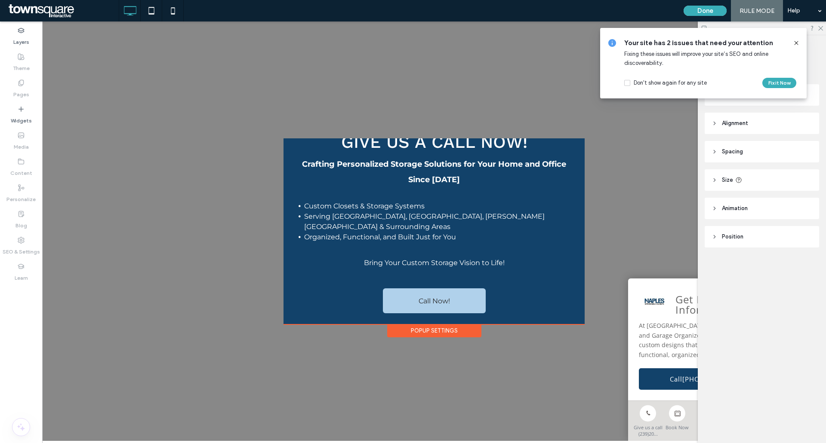
type input "*********"
type input "**"
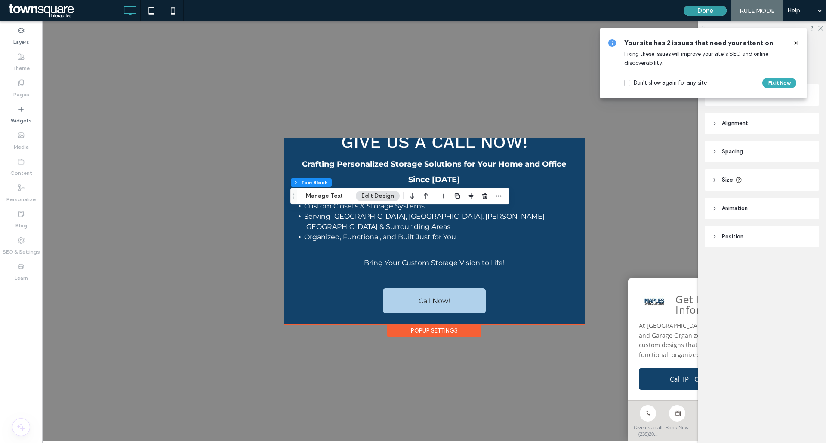
click at [718, 13] on button "Done" at bounding box center [704, 11] width 43 height 10
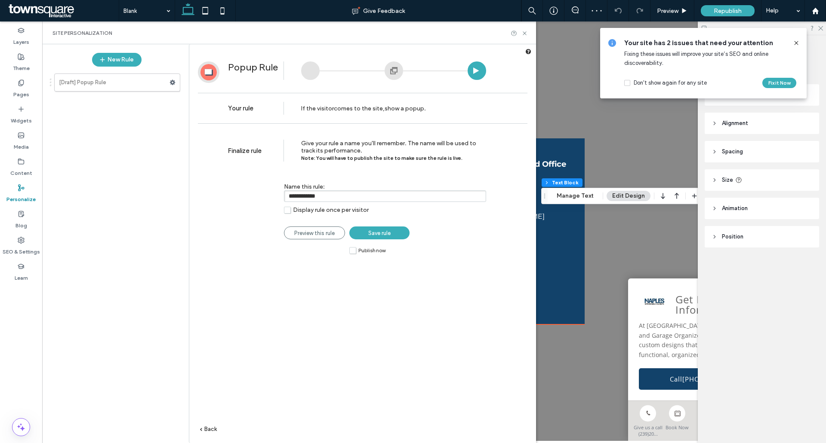
drag, startPoint x: 332, startPoint y: 195, endPoint x: 322, endPoint y: 206, distance: 14.3
click at [279, 193] on div "**********" at bounding box center [357, 194] width 258 height 48
type input "*"
type input "********"
click at [378, 231] on span "Save rule" at bounding box center [379, 233] width 22 height 6
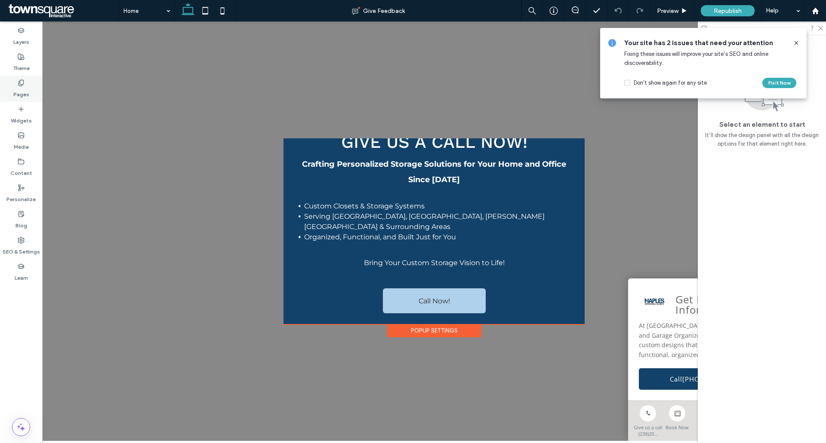
drag, startPoint x: 20, startPoint y: 81, endPoint x: 28, endPoint y: 93, distance: 14.6
click at [20, 81] on icon at bounding box center [21, 83] width 7 height 7
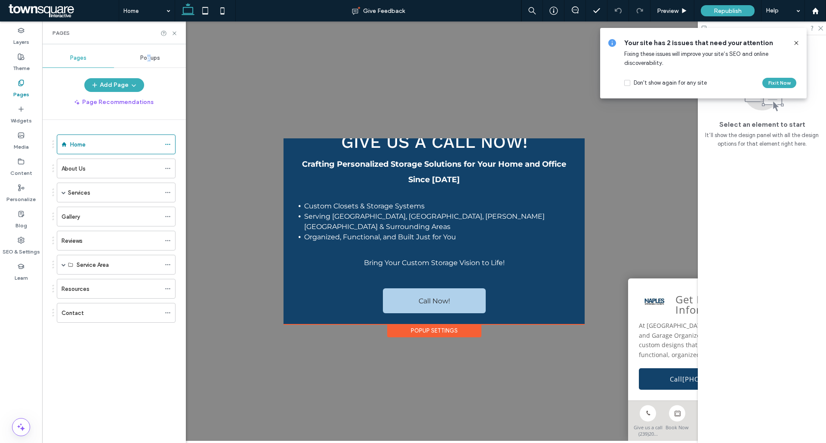
click at [148, 57] on span "Popups" at bounding box center [150, 58] width 20 height 7
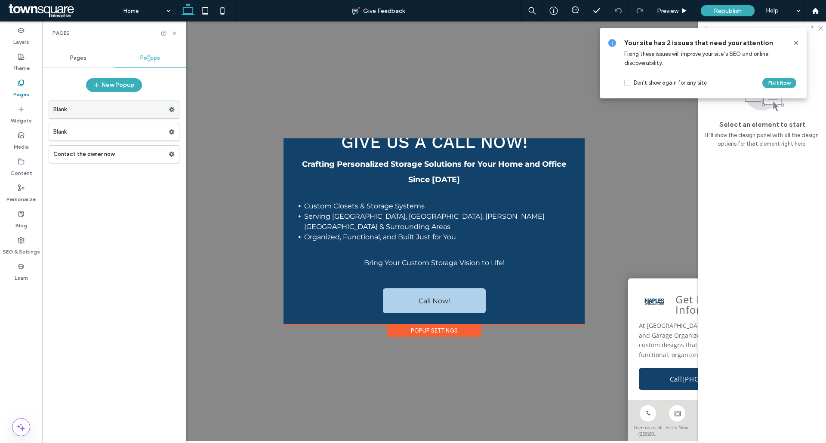
click at [93, 105] on label "Blank" at bounding box center [110, 109] width 115 height 17
click at [85, 135] on label "Blank" at bounding box center [110, 131] width 115 height 17
click at [170, 110] on use at bounding box center [172, 109] width 6 height 5
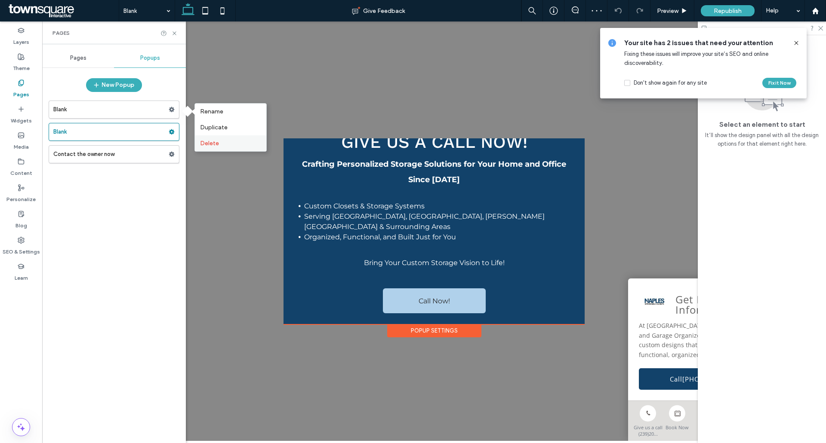
click at [205, 140] on span "Delete" at bounding box center [209, 143] width 19 height 7
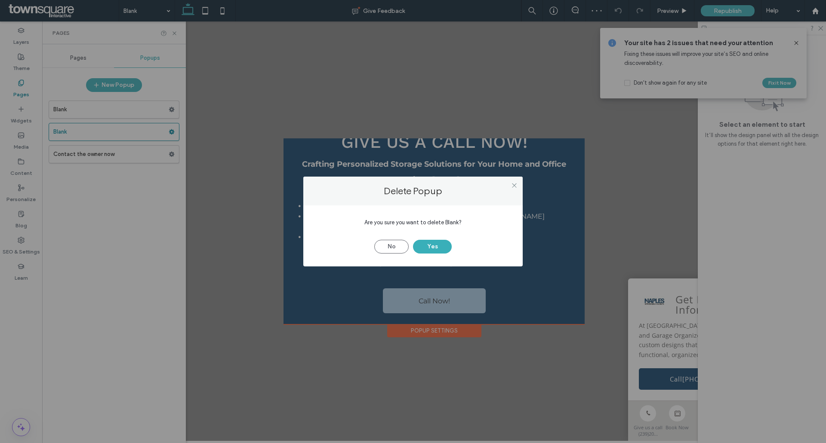
drag, startPoint x: 434, startPoint y: 250, endPoint x: 374, endPoint y: 252, distance: 60.2
click at [432, 249] on button "Yes" at bounding box center [432, 247] width 39 height 14
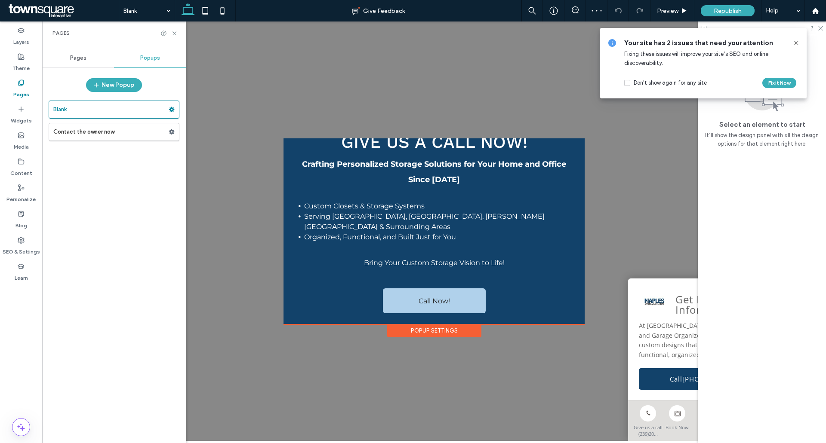
drag, startPoint x: 115, startPoint y: 126, endPoint x: 127, endPoint y: 126, distance: 11.6
click at [114, 125] on label "Contact the owner now" at bounding box center [110, 131] width 115 height 17
click at [114, 105] on label "Blank" at bounding box center [110, 109] width 115 height 17
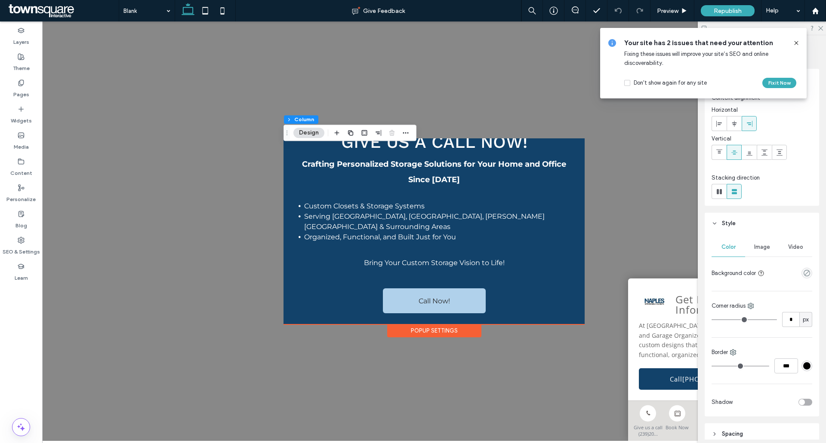
click at [303, 132] on button "Design" at bounding box center [308, 133] width 31 height 10
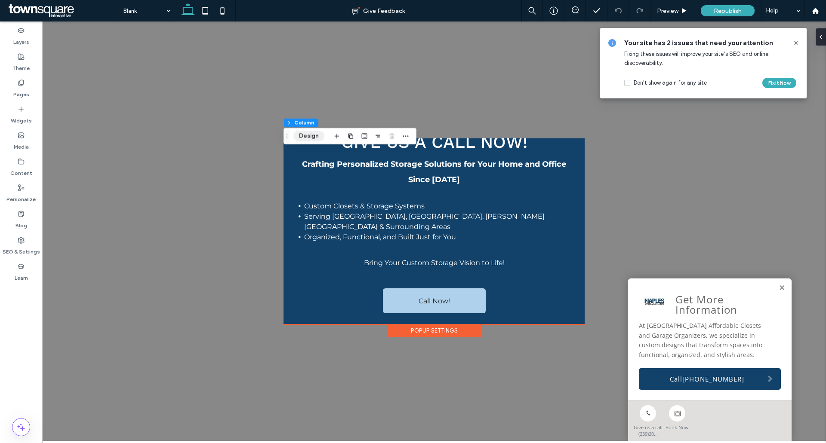
click at [319, 136] on button "Design" at bounding box center [308, 136] width 31 height 10
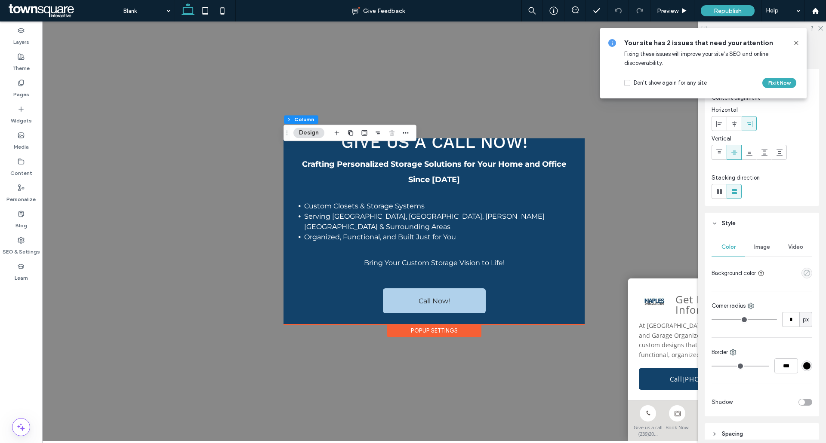
click at [803, 273] on icon "empty color" at bounding box center [806, 273] width 7 height 7
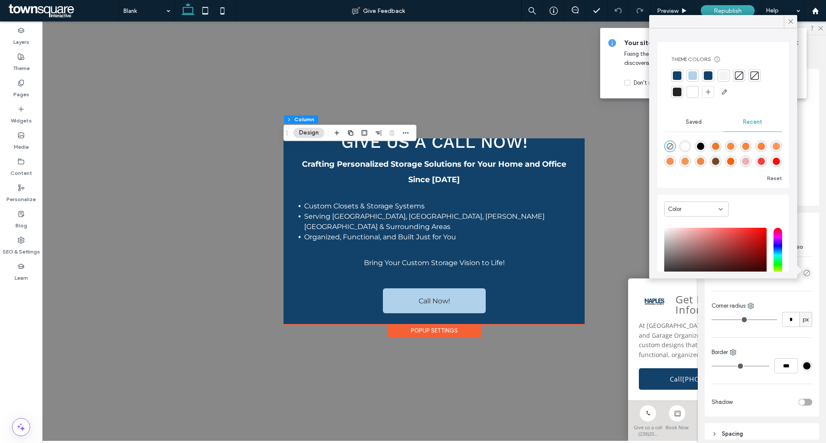
drag, startPoint x: 679, startPoint y: 72, endPoint x: 653, endPoint y: 110, distance: 45.8
click at [679, 73] on div at bounding box center [677, 75] width 9 height 9
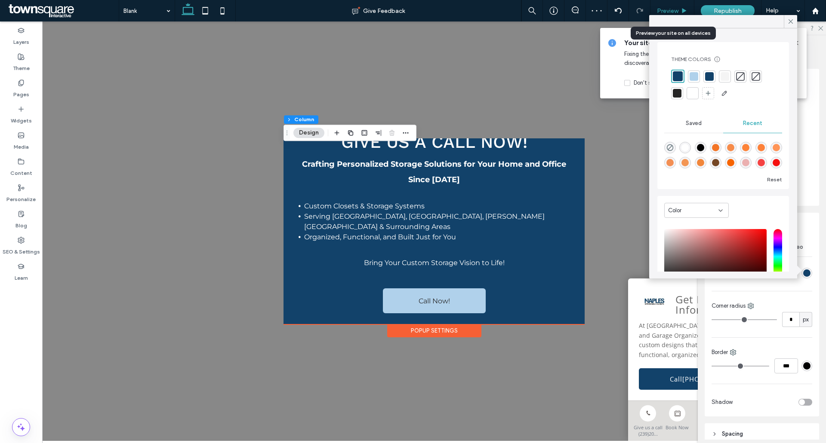
click at [661, 10] on span "Preview" at bounding box center [668, 10] width 22 height 7
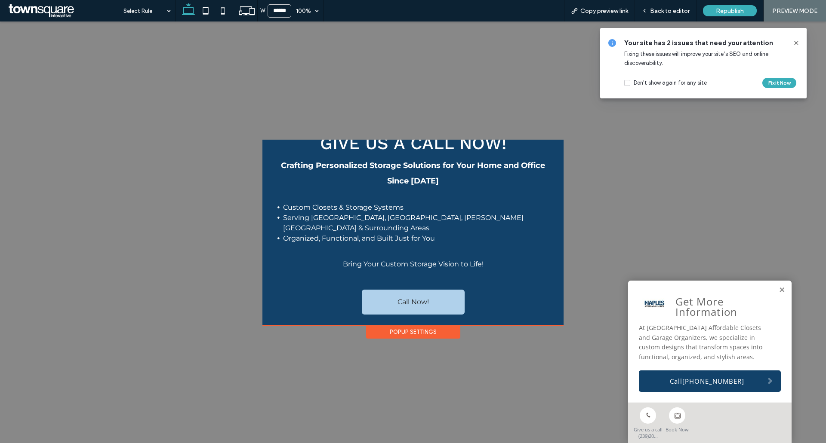
drag, startPoint x: 665, startPoint y: 15, endPoint x: 639, endPoint y: 48, distance: 41.7
click at [665, 14] on div "Back to editor" at bounding box center [665, 11] width 61 height 22
click at [671, 12] on span "Back to editor" at bounding box center [670, 10] width 40 height 7
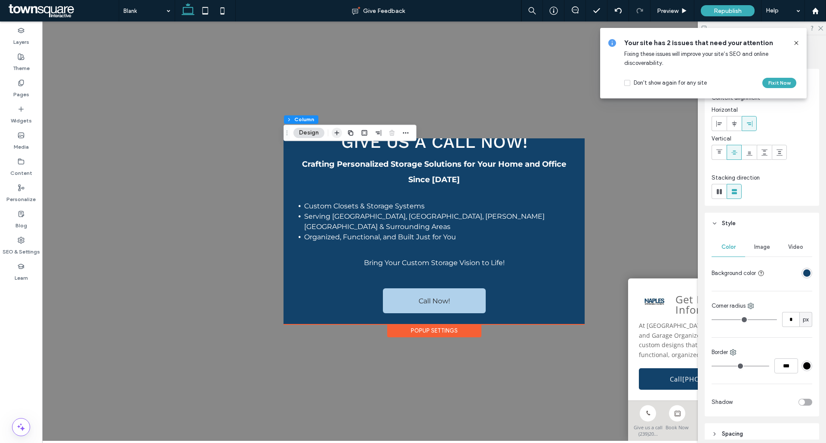
drag, startPoint x: 311, startPoint y: 129, endPoint x: 341, endPoint y: 134, distance: 30.8
click at [311, 130] on button "Design" at bounding box center [308, 133] width 31 height 10
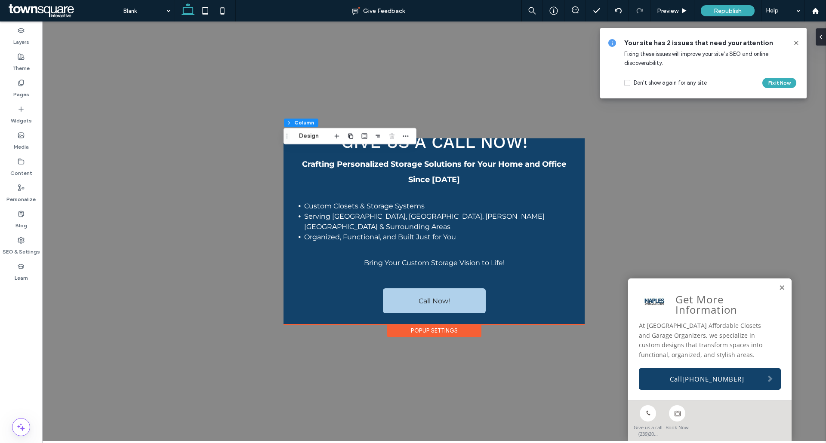
drag, startPoint x: 304, startPoint y: 134, endPoint x: 414, endPoint y: 134, distance: 109.2
click at [305, 134] on button "Design" at bounding box center [308, 136] width 31 height 10
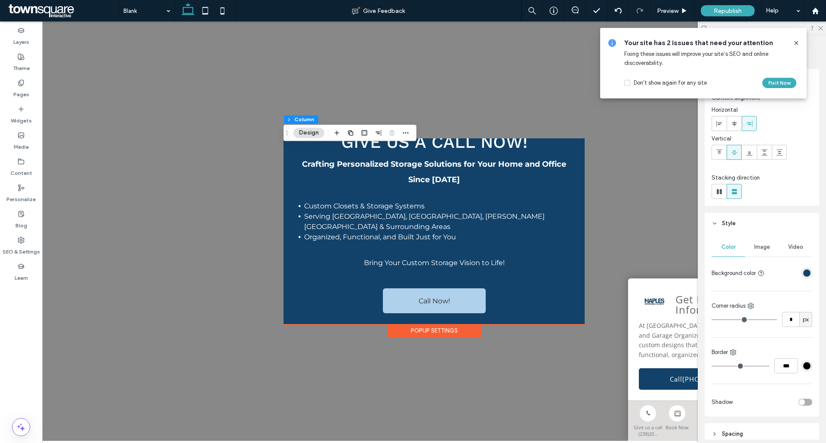
click at [805, 277] on div "rgba(18, 66, 106, 1)" at bounding box center [806, 273] width 11 height 11
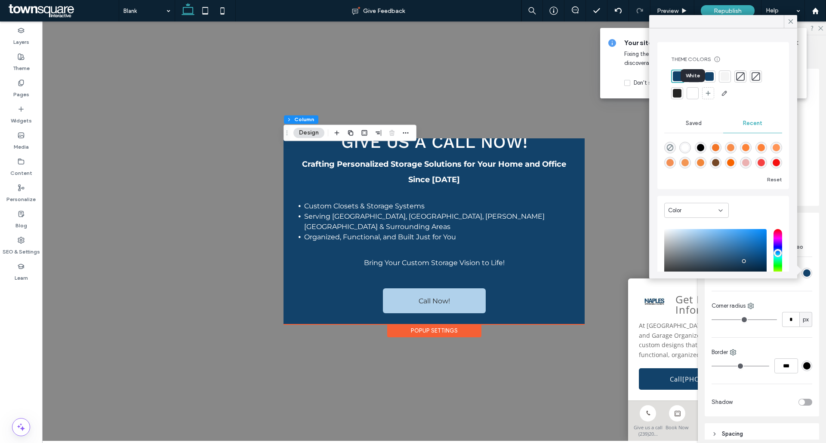
click at [692, 95] on div at bounding box center [692, 93] width 9 height 9
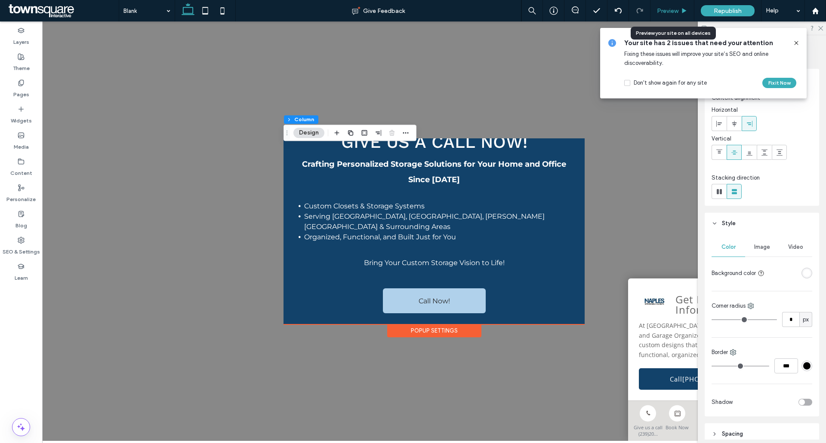
click at [675, 12] on span "Preview" at bounding box center [668, 10] width 22 height 7
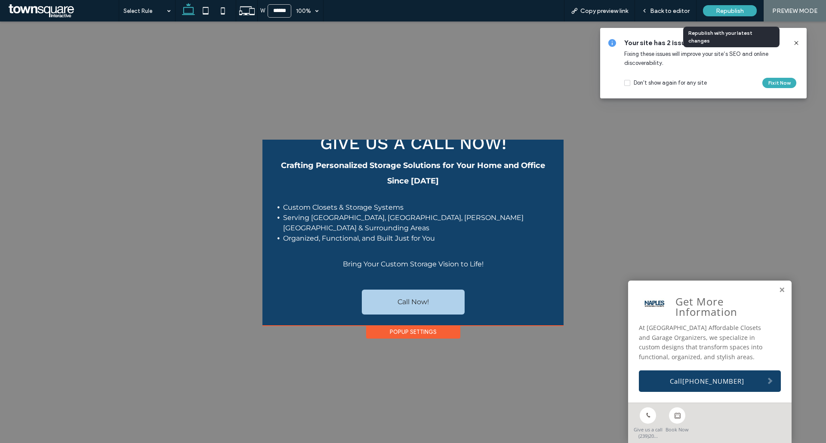
click at [738, 12] on span "Republish" at bounding box center [730, 10] width 28 height 7
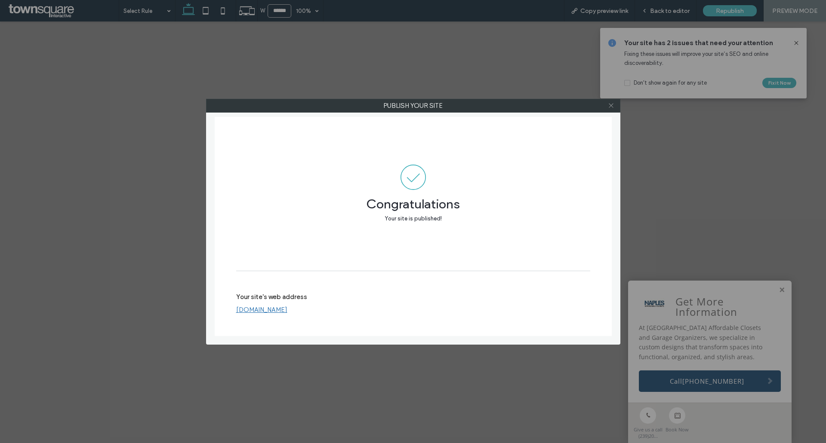
click at [611, 107] on icon at bounding box center [611, 105] width 6 height 6
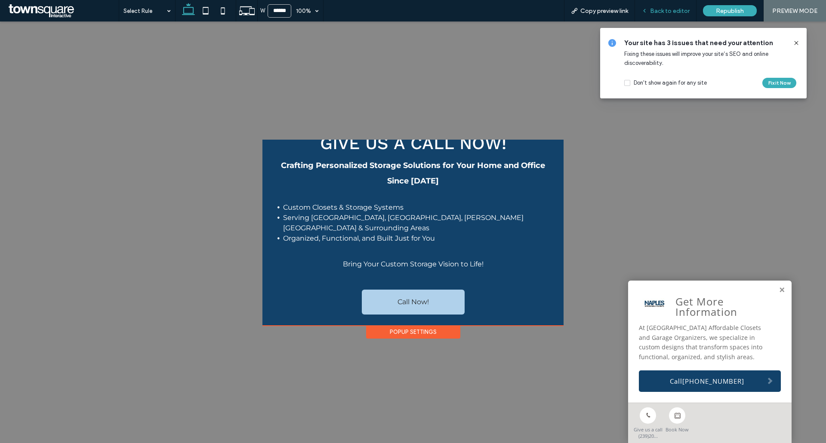
click at [654, 8] on span "Back to editor" at bounding box center [670, 10] width 40 height 7
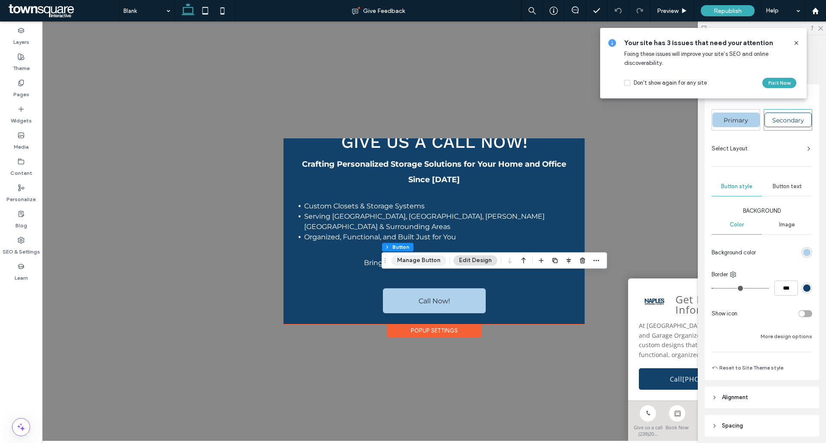
click at [420, 261] on button "Manage Button" at bounding box center [418, 260] width 55 height 10
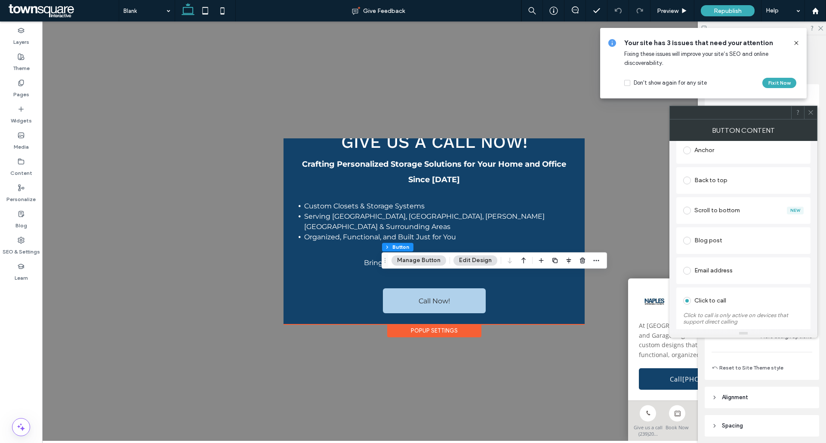
scroll to position [258, 0]
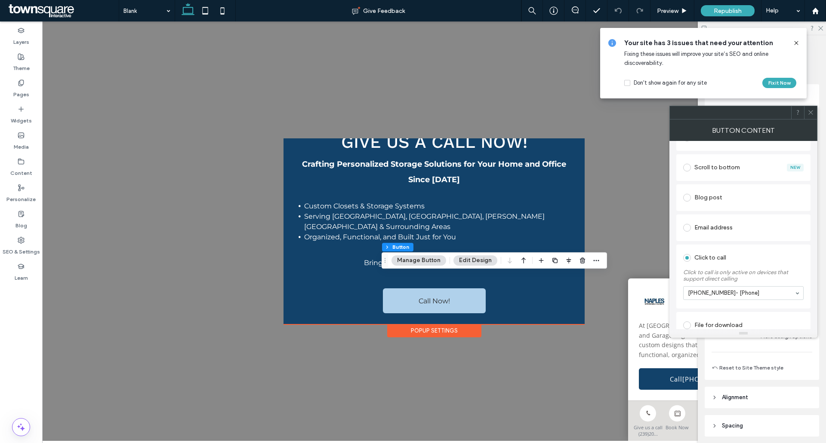
type input "********"
click at [713, 11] on div "Republish" at bounding box center [728, 10] width 54 height 11
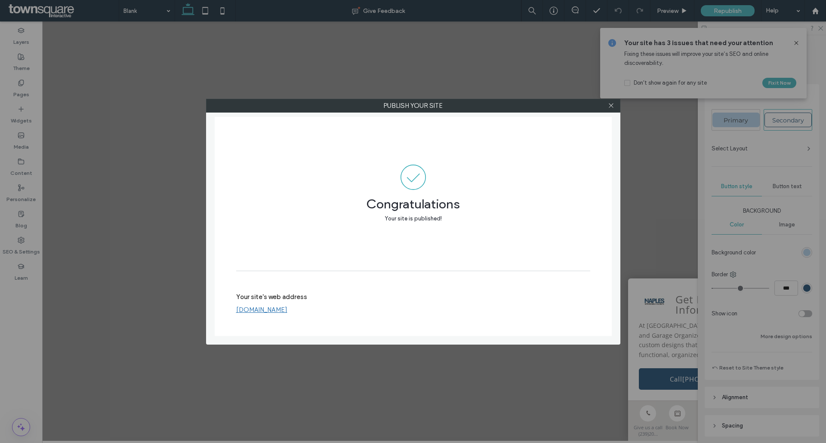
click at [607, 104] on div at bounding box center [611, 105] width 13 height 13
